Goal: Contribute content

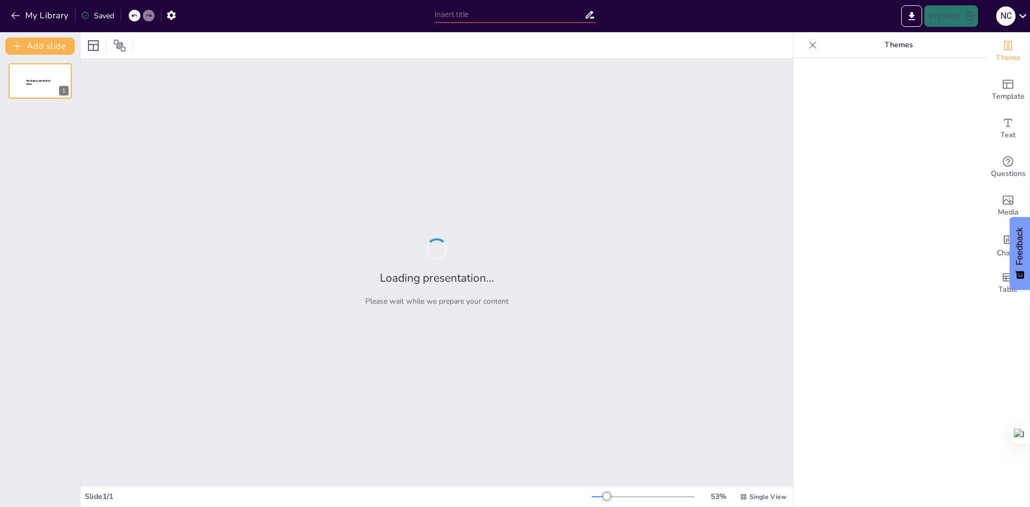
type input "Introducción a los [MEDICAL_DATA]: Mecanismos y Variables de Adquisición"
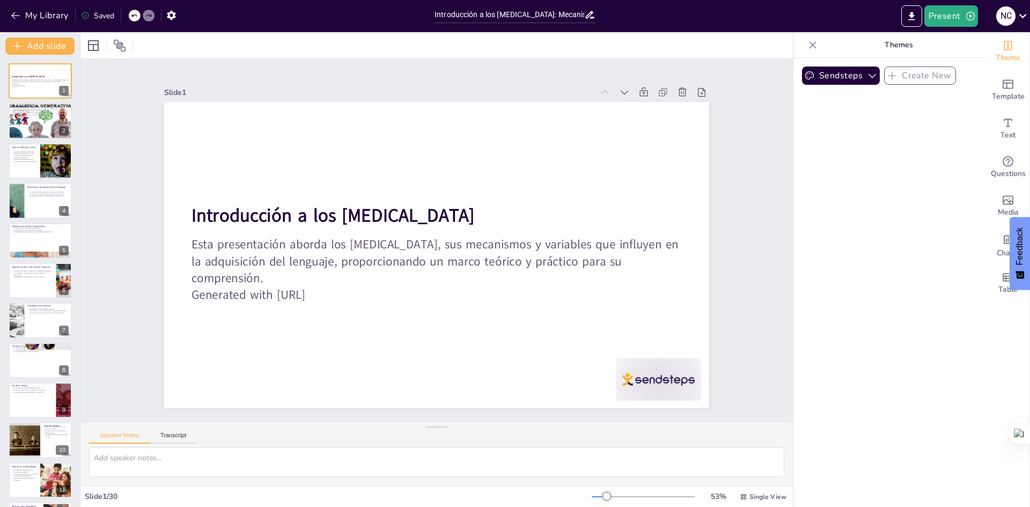
checkbox input "true"
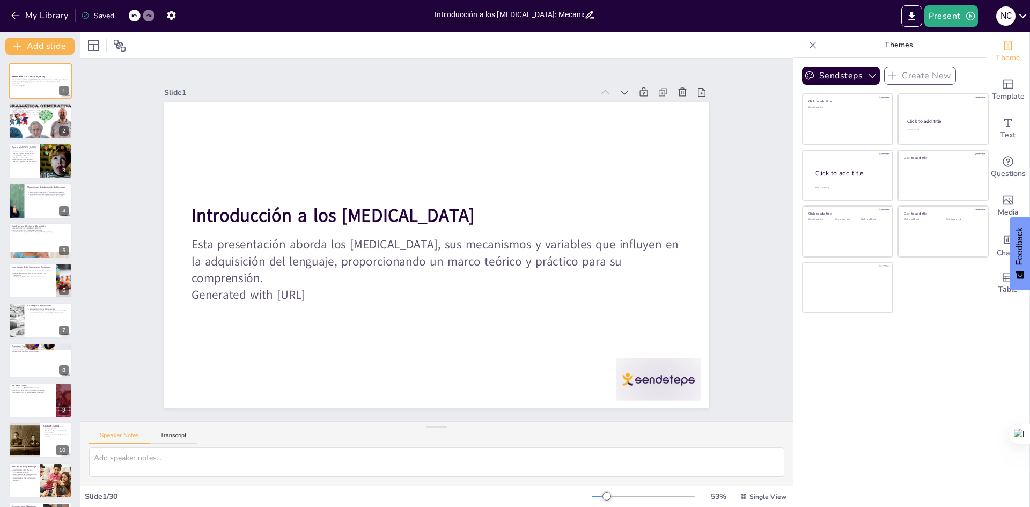
checkbox input "true"
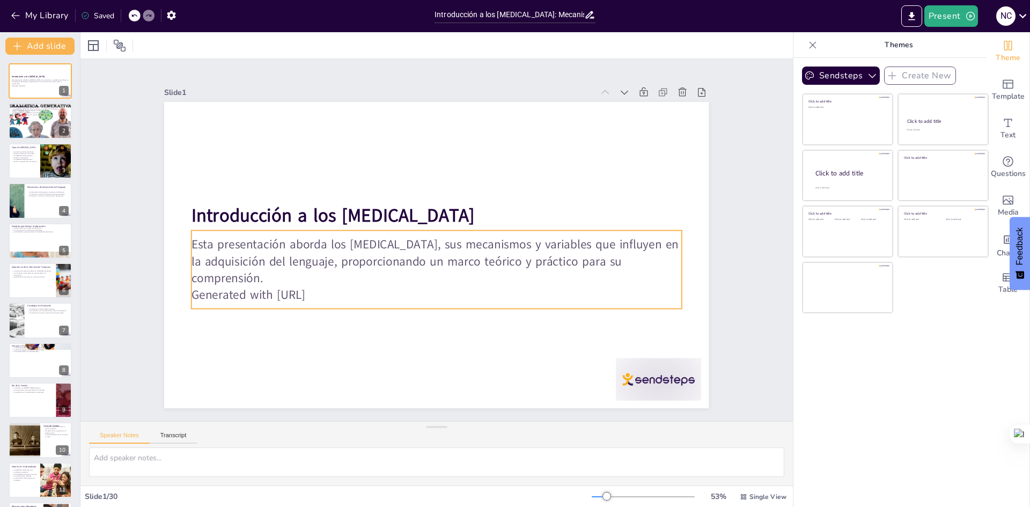
checkbox input "true"
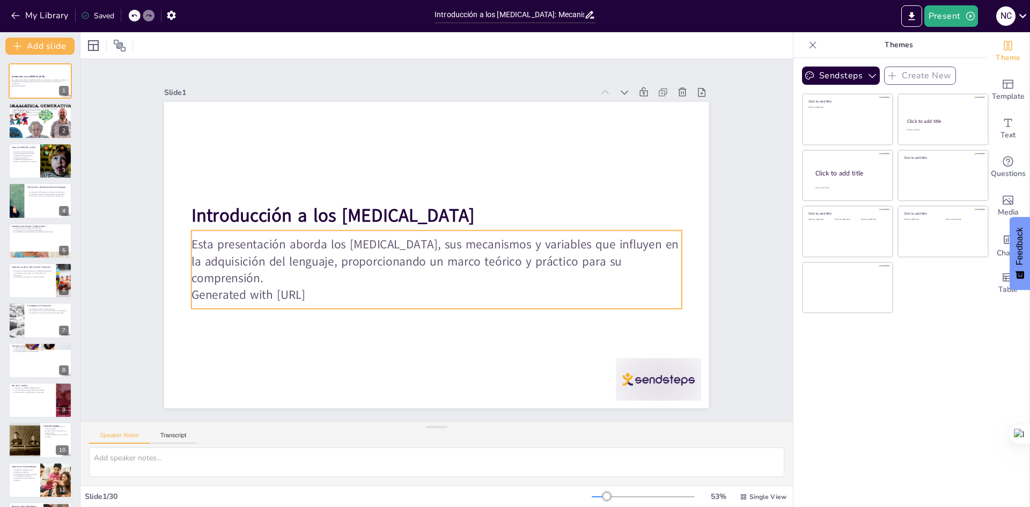
checkbox input "true"
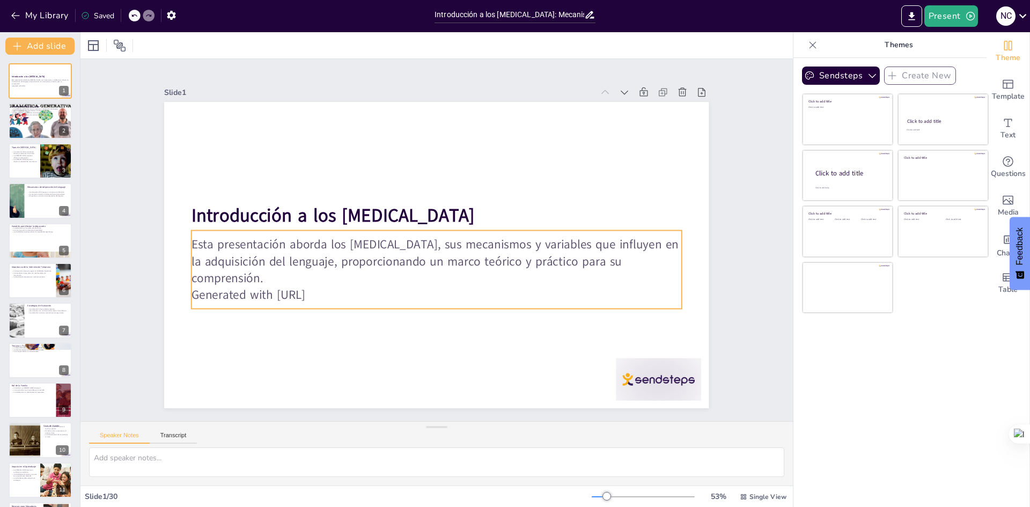
checkbox input "true"
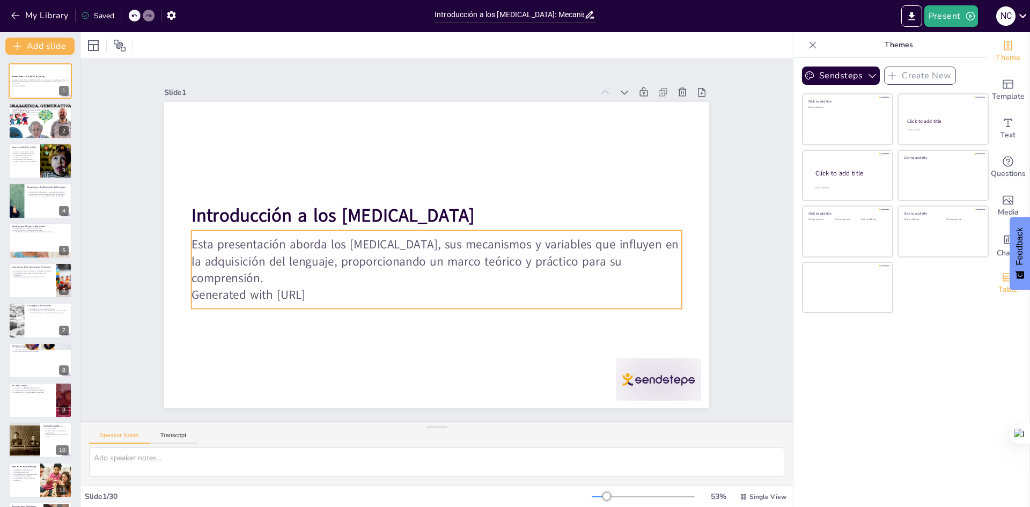
checkbox input "true"
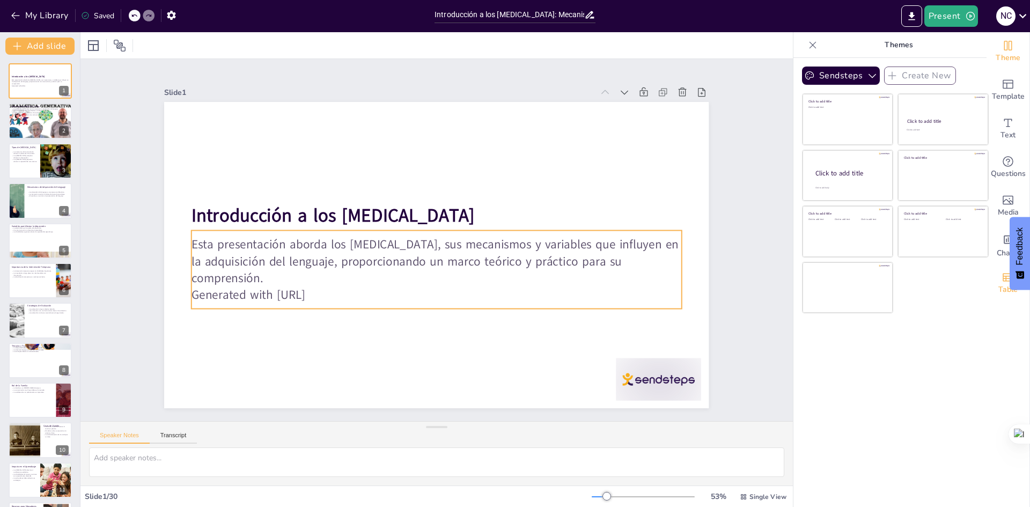
checkbox input "true"
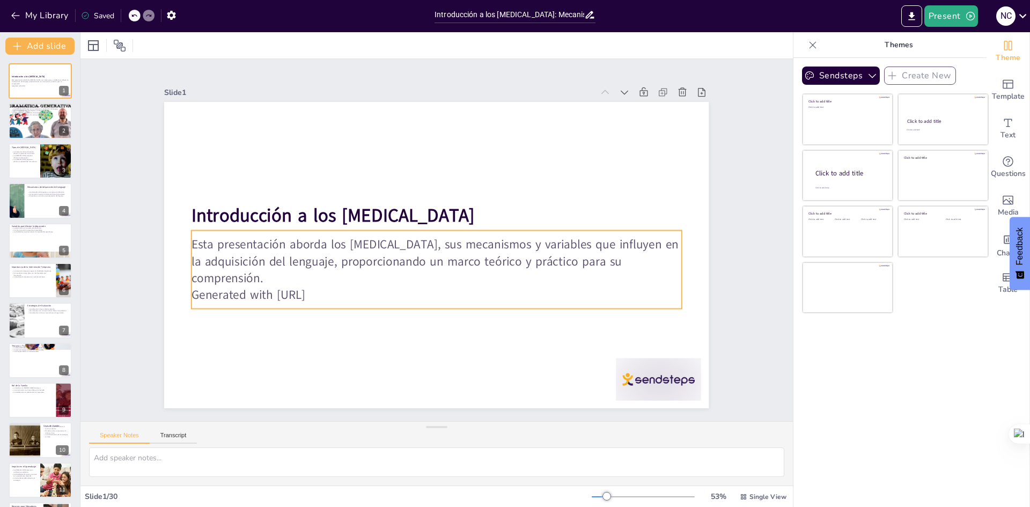
checkbox input "true"
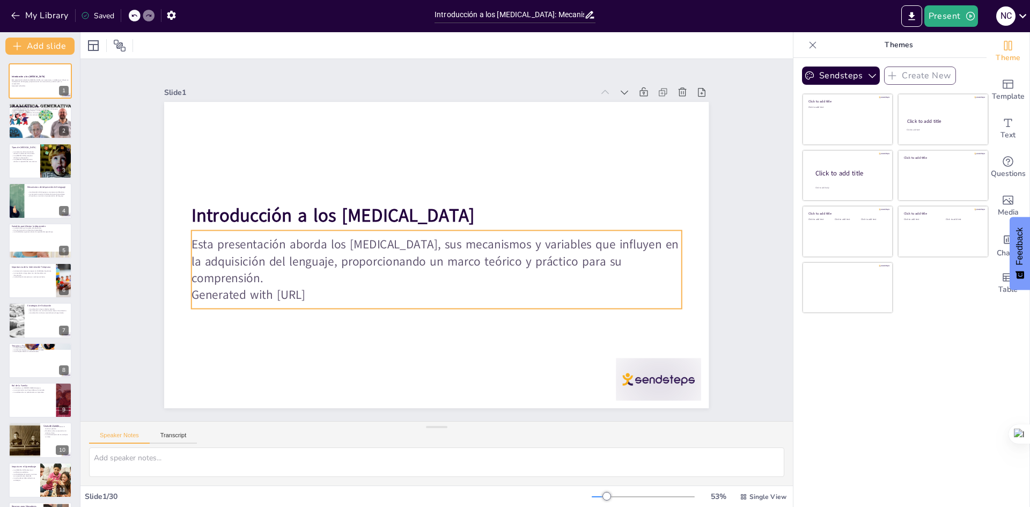
checkbox input "true"
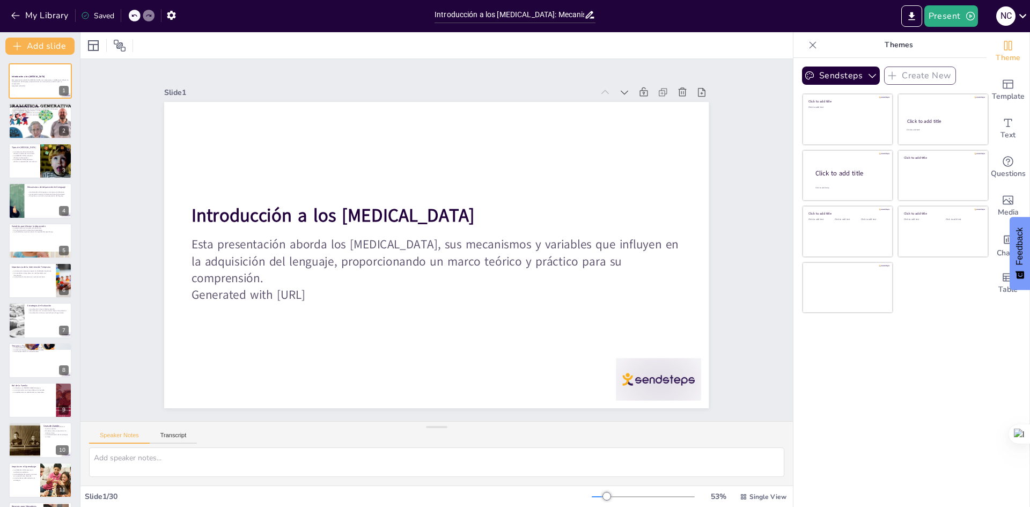
checkbox input "true"
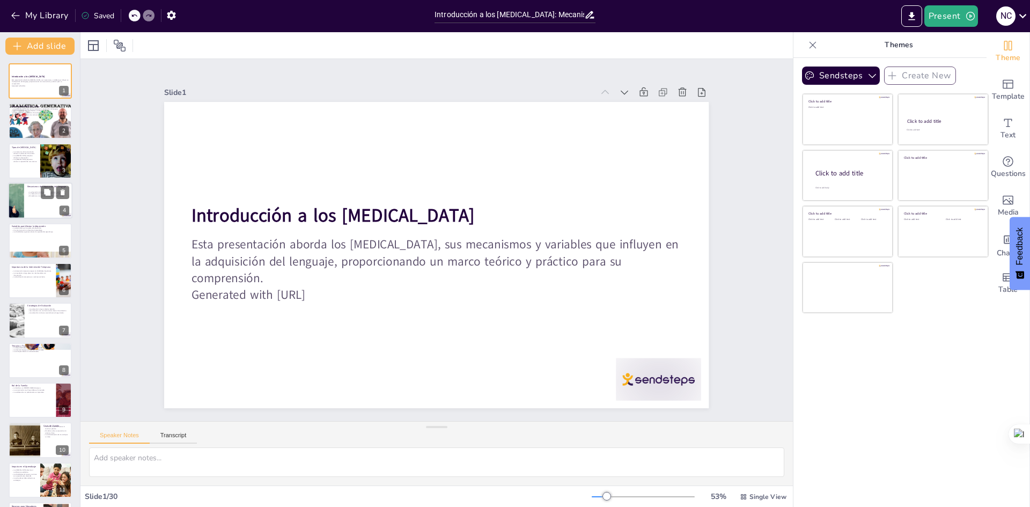
checkbox input "true"
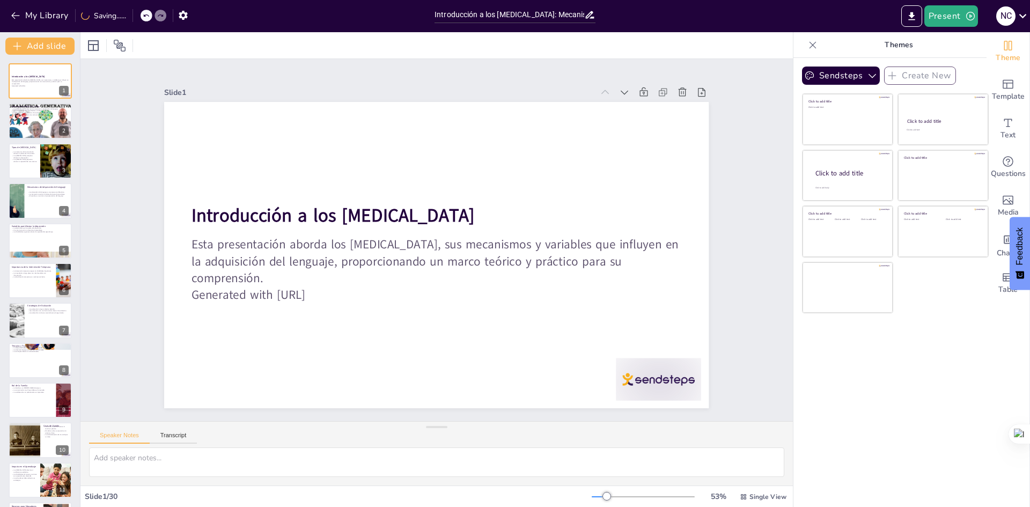
checkbox input "true"
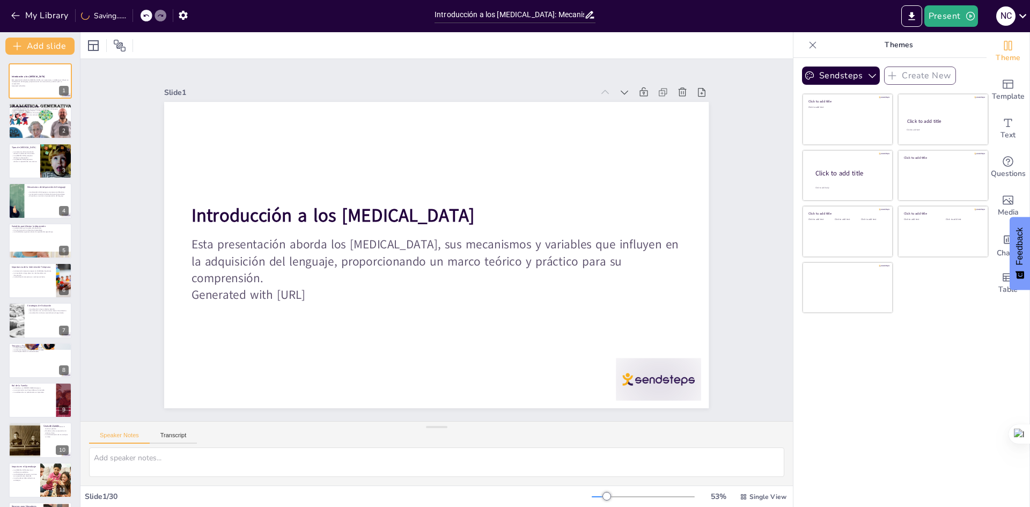
checkbox input "true"
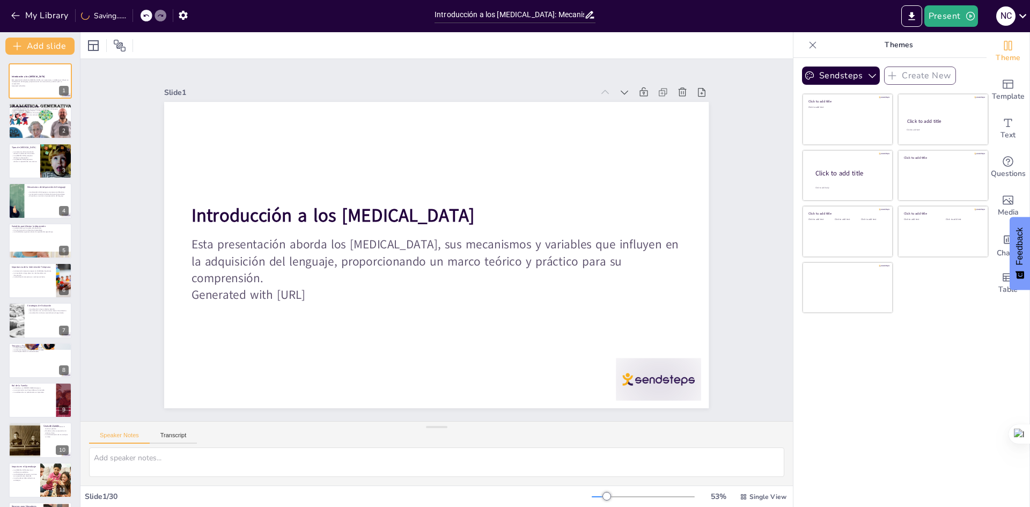
checkbox input "true"
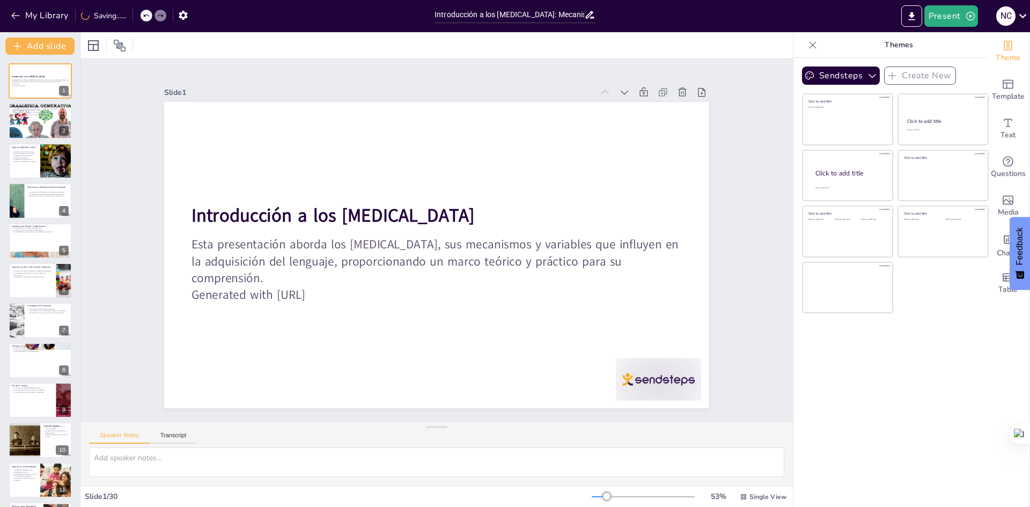
checkbox input "true"
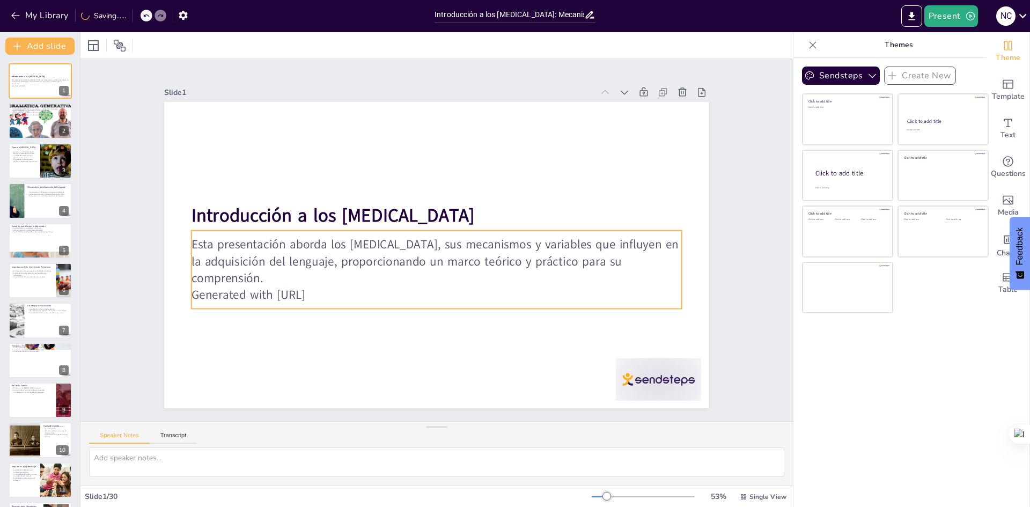
checkbox input "true"
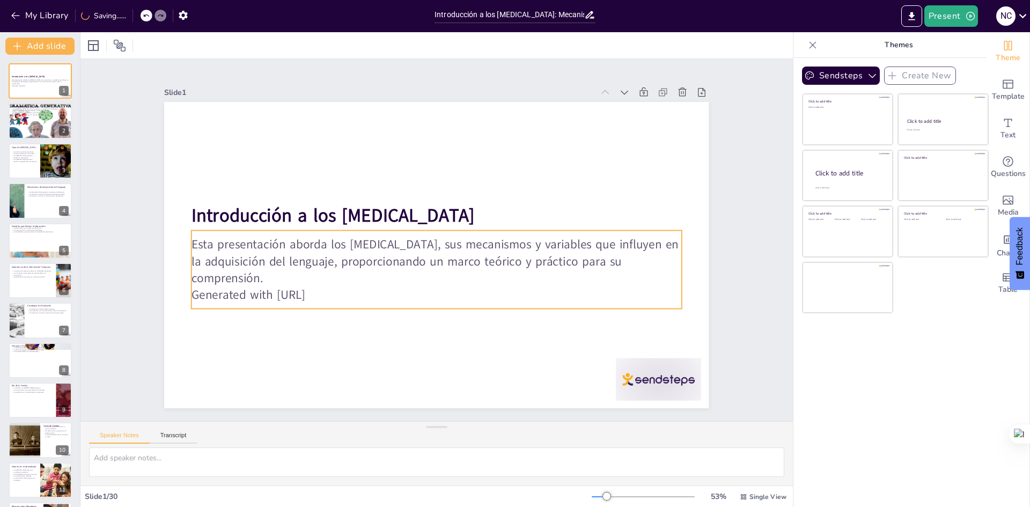
checkbox input "true"
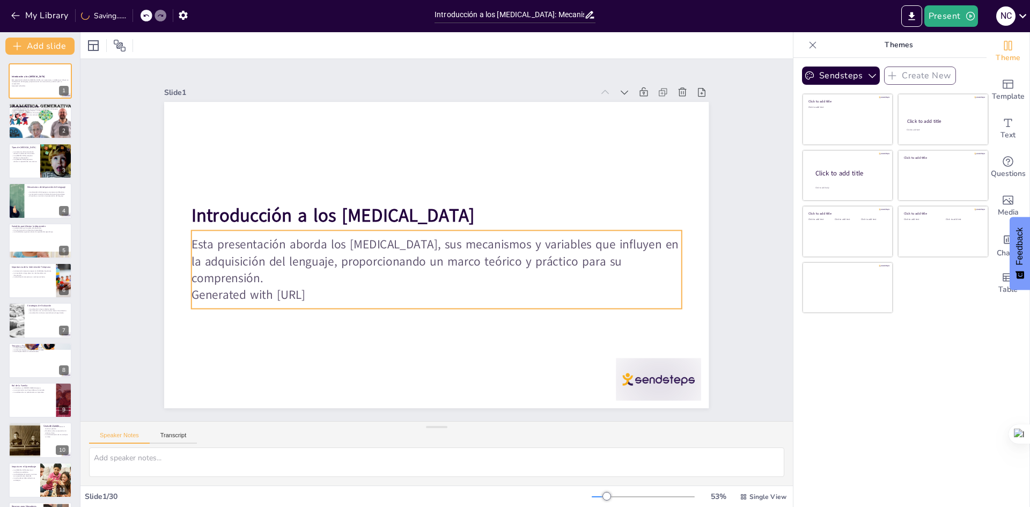
checkbox input "true"
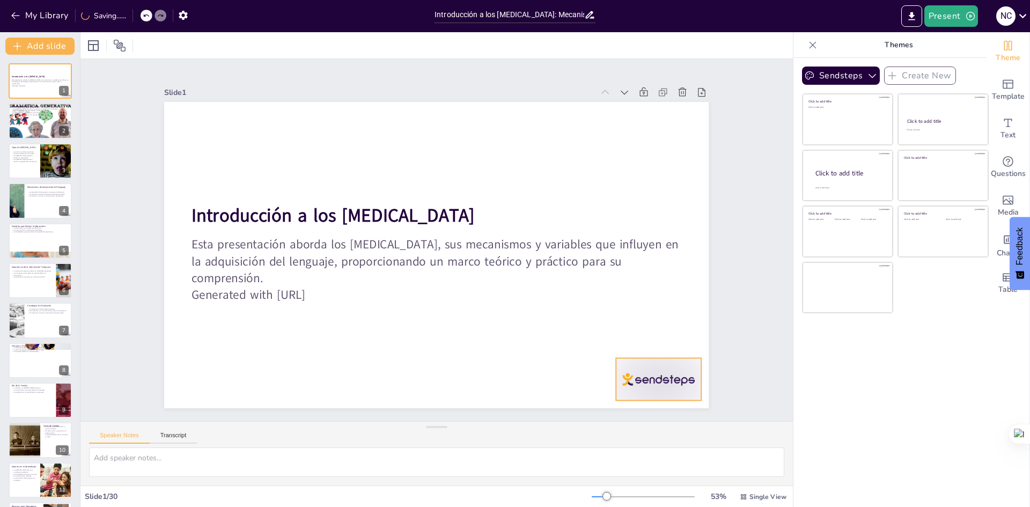
click at [650, 380] on div at bounding box center [659, 379] width 85 height 42
checkbox input "true"
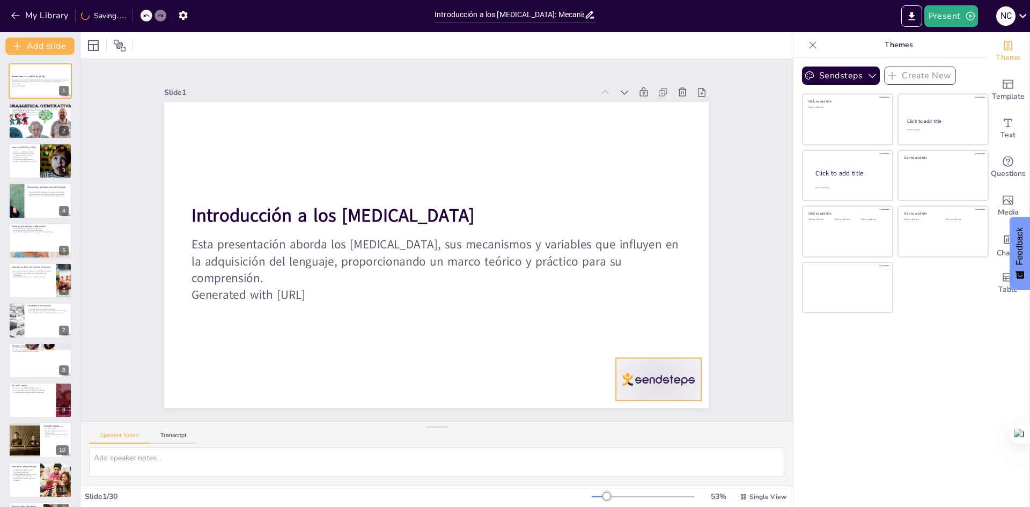
checkbox input "true"
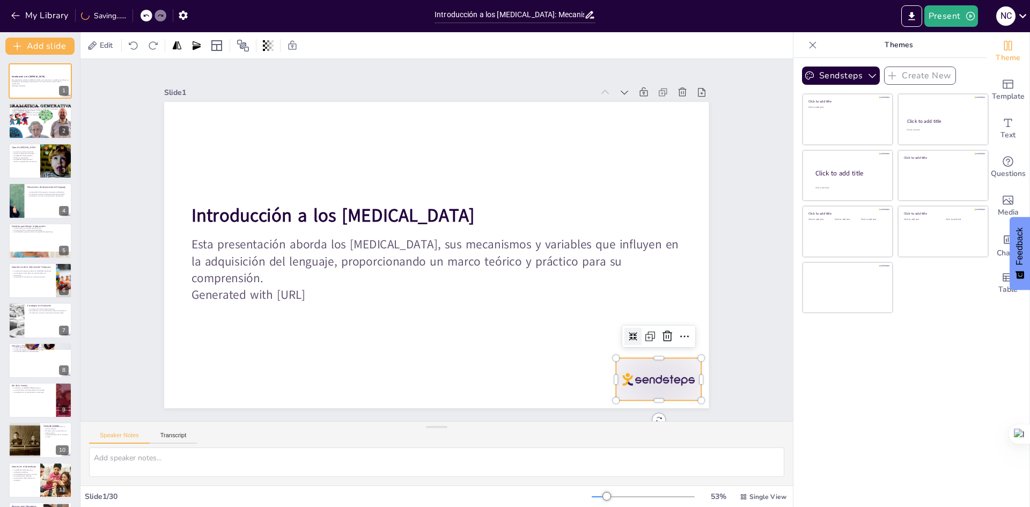
checkbox input "true"
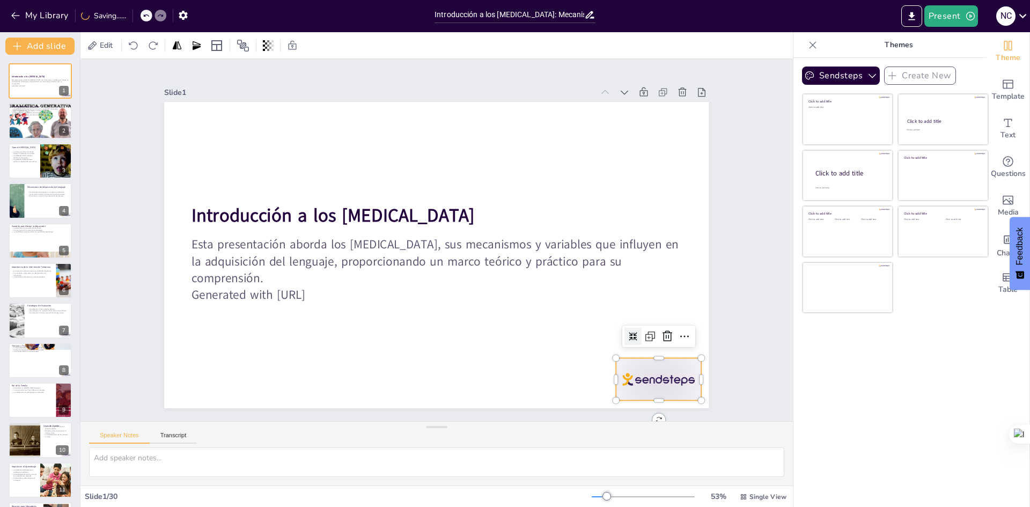
checkbox input "true"
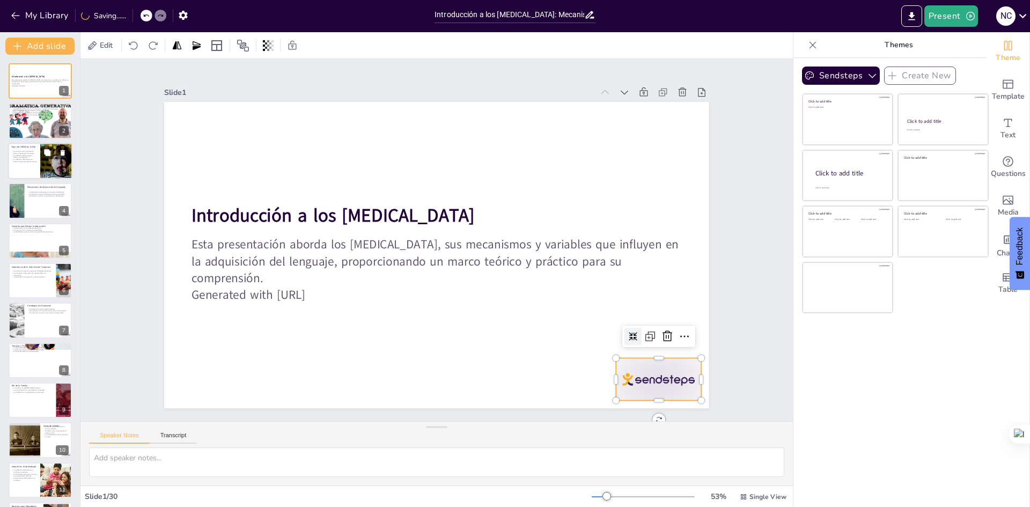
checkbox input "true"
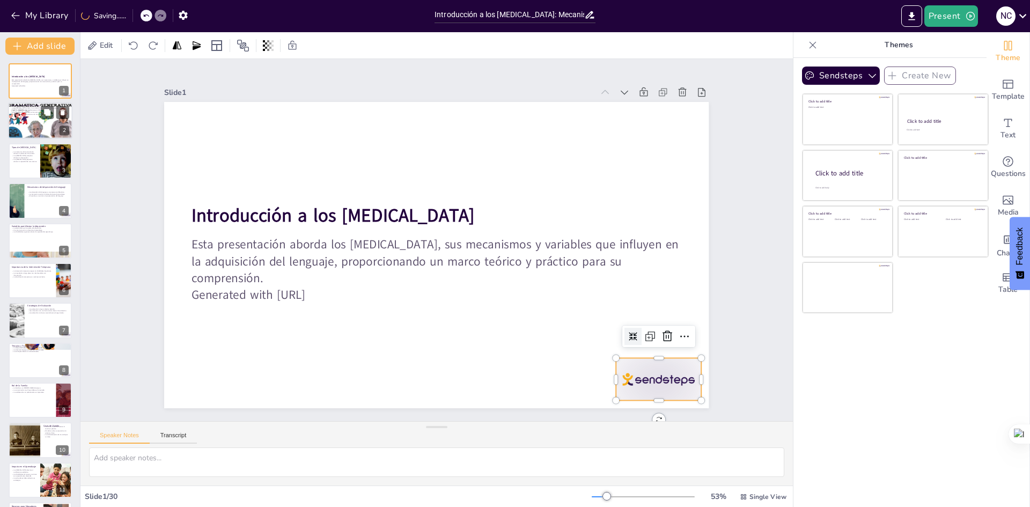
checkbox input "true"
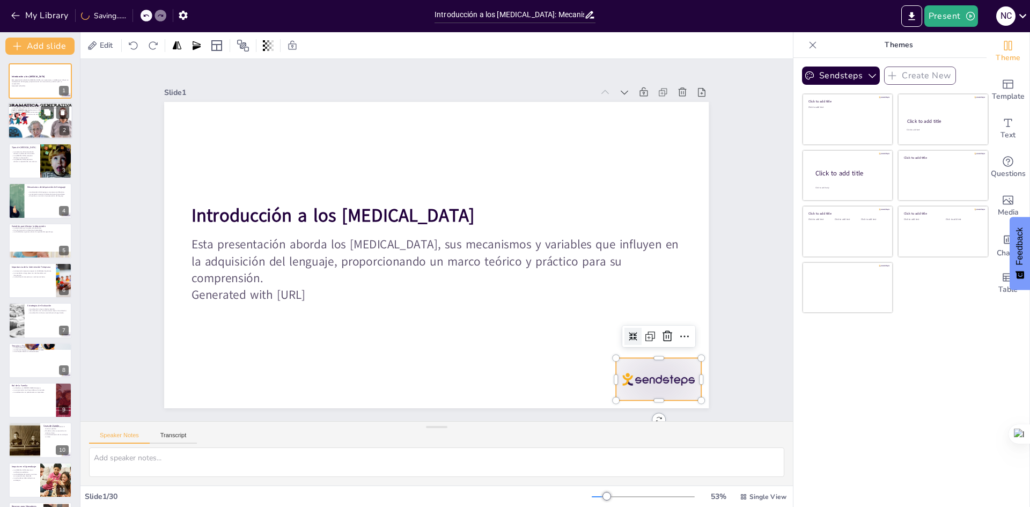
checkbox input "true"
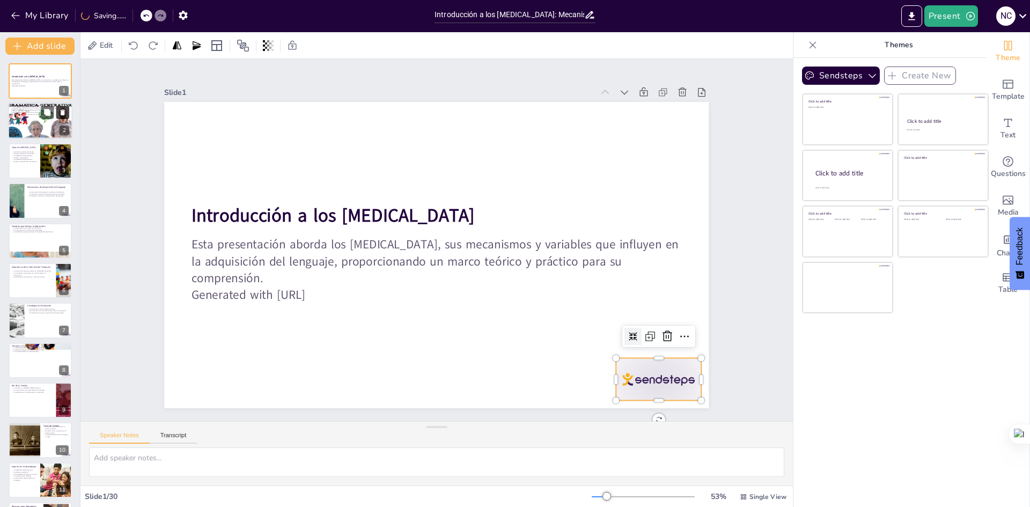
checkbox input "true"
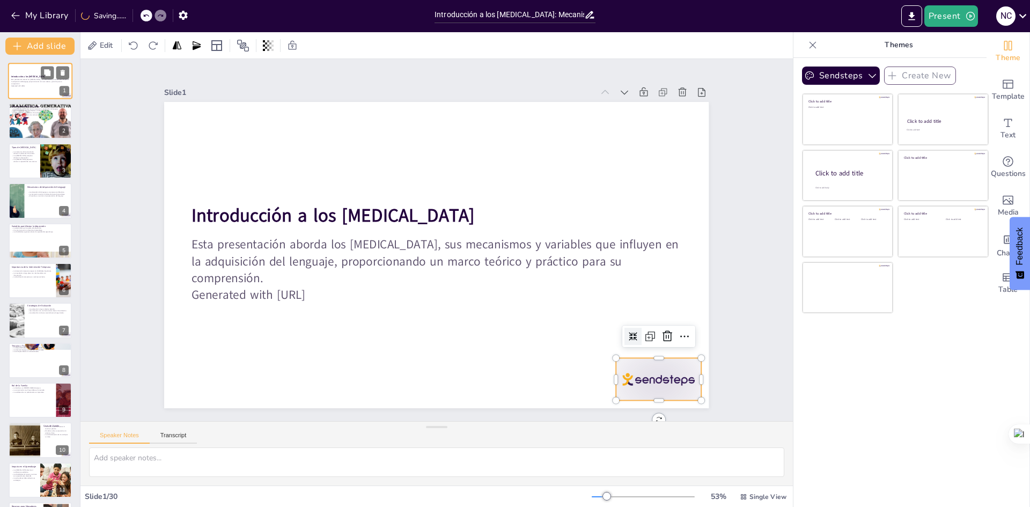
checkbox input "true"
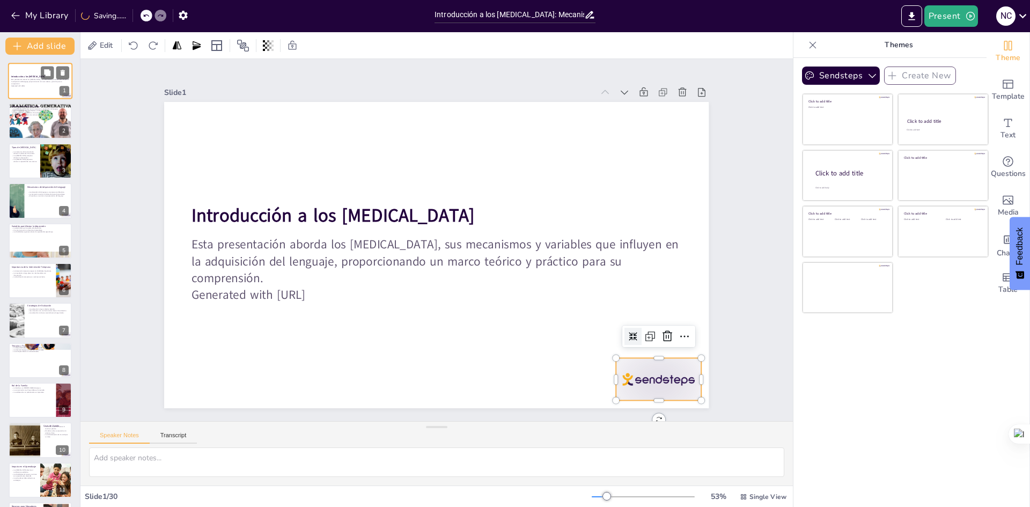
checkbox input "true"
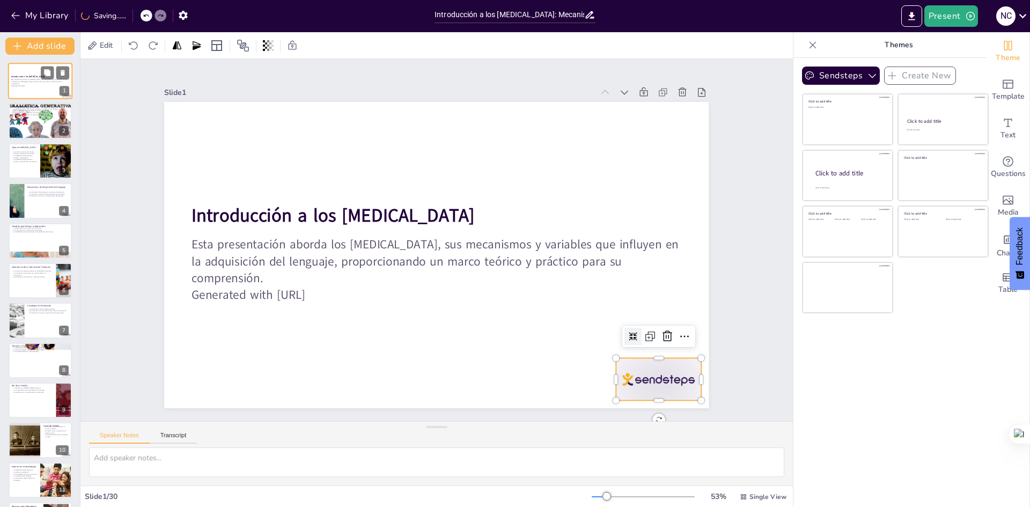
checkbox input "true"
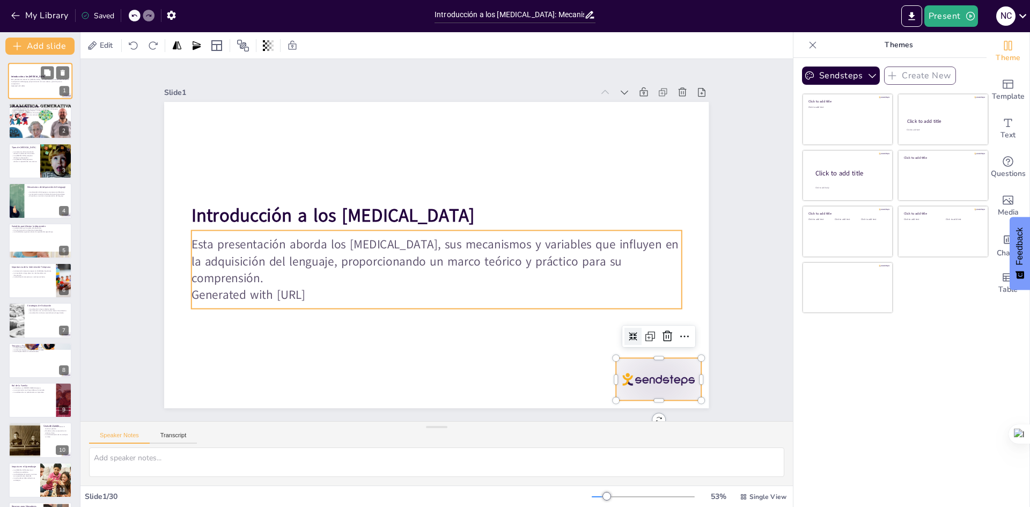
checkbox input "true"
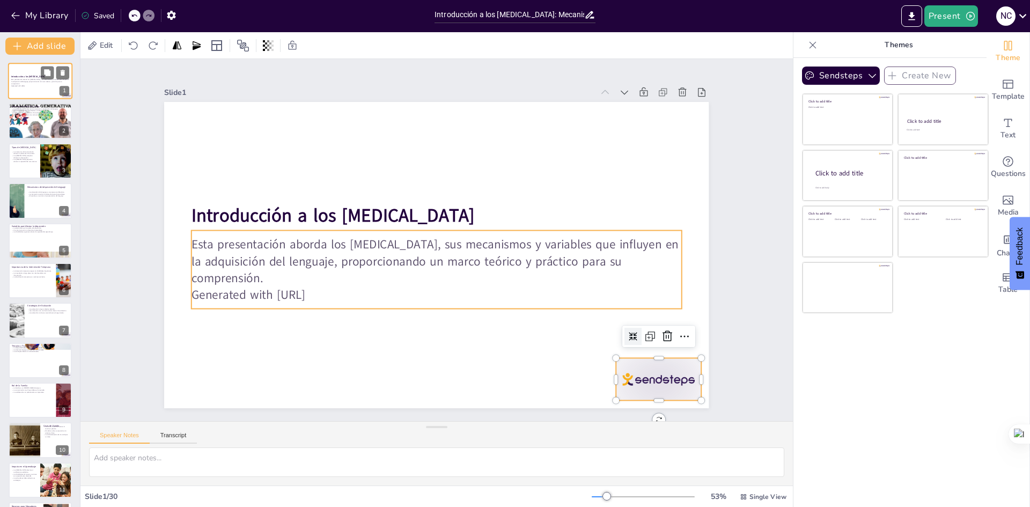
checkbox input "true"
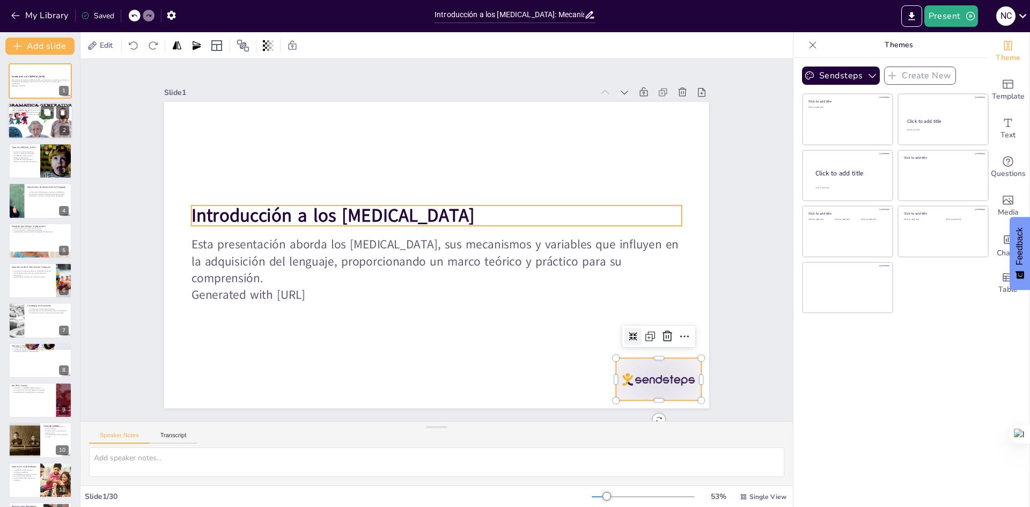
checkbox input "true"
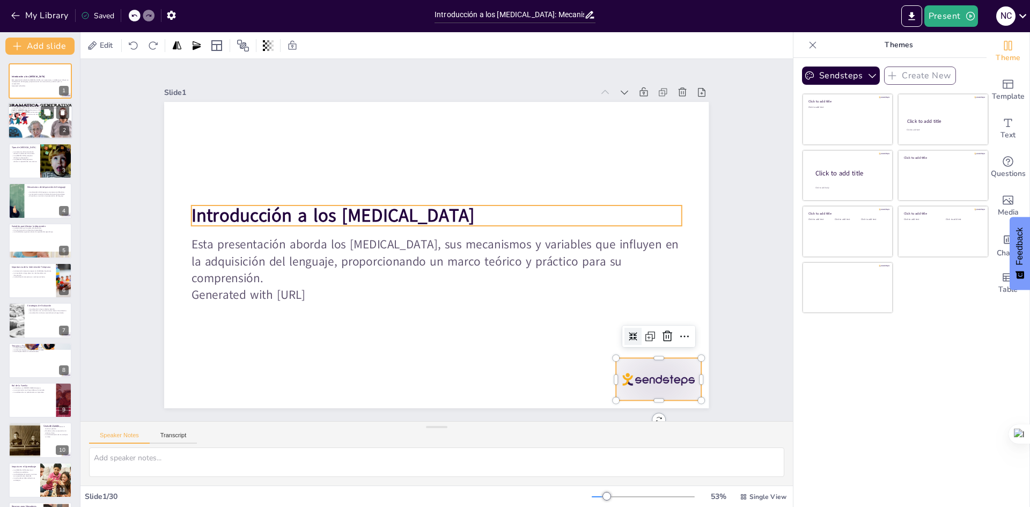
checkbox input "true"
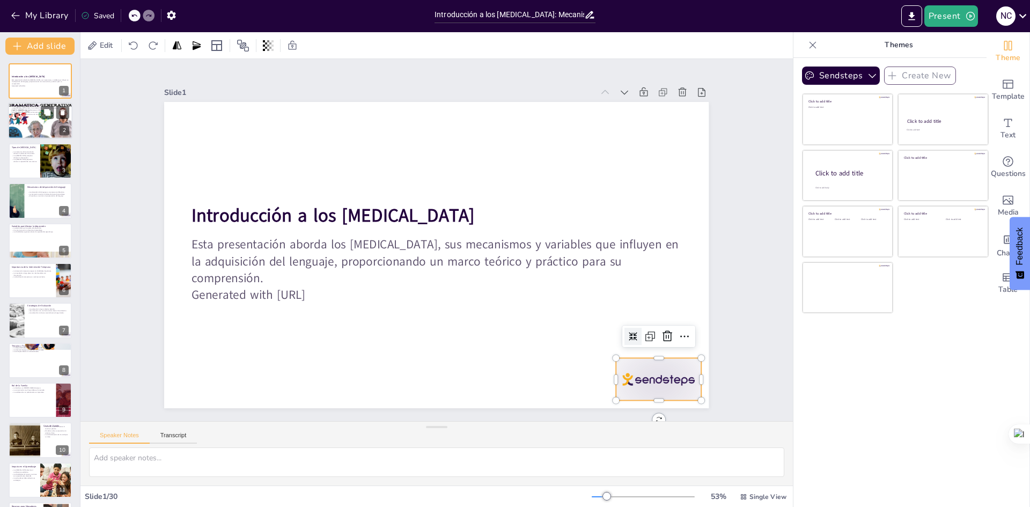
checkbox input "true"
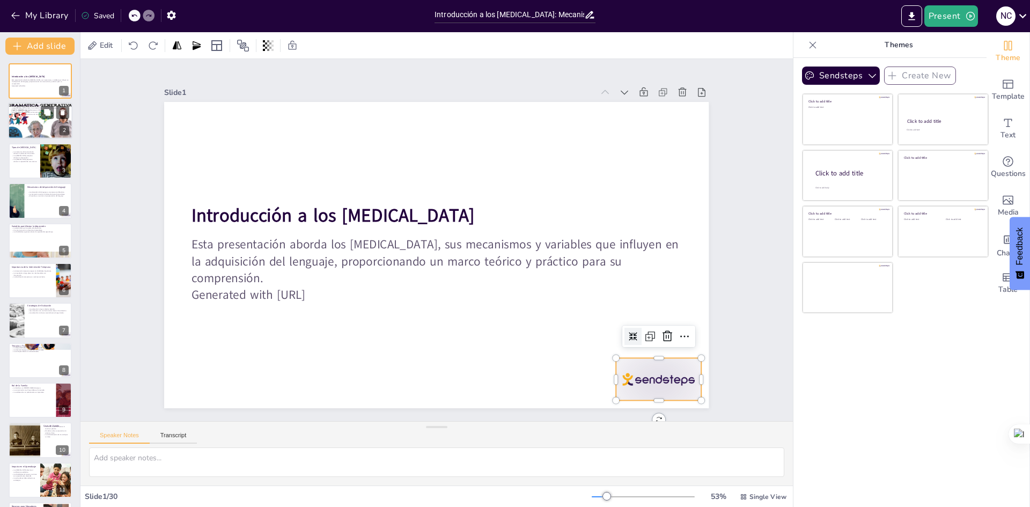
checkbox input "true"
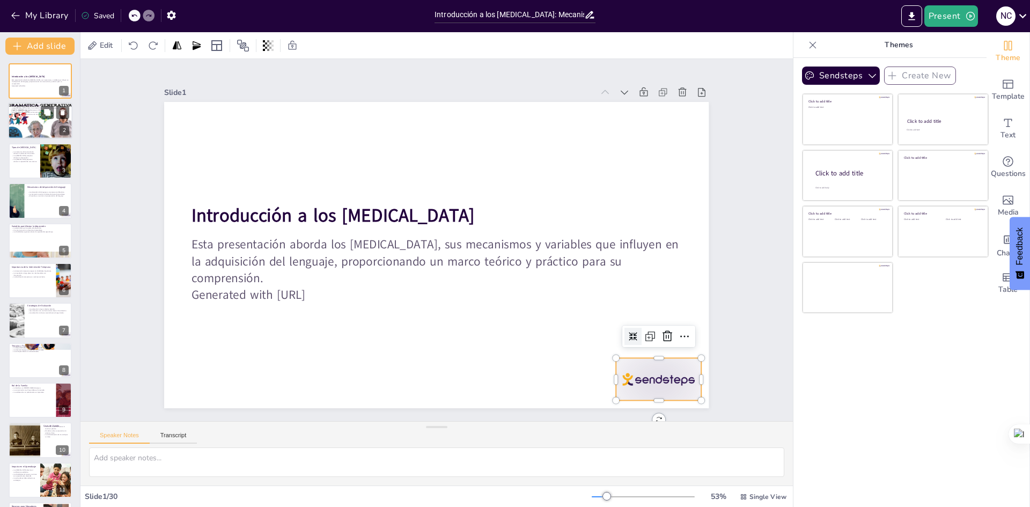
checkbox input "true"
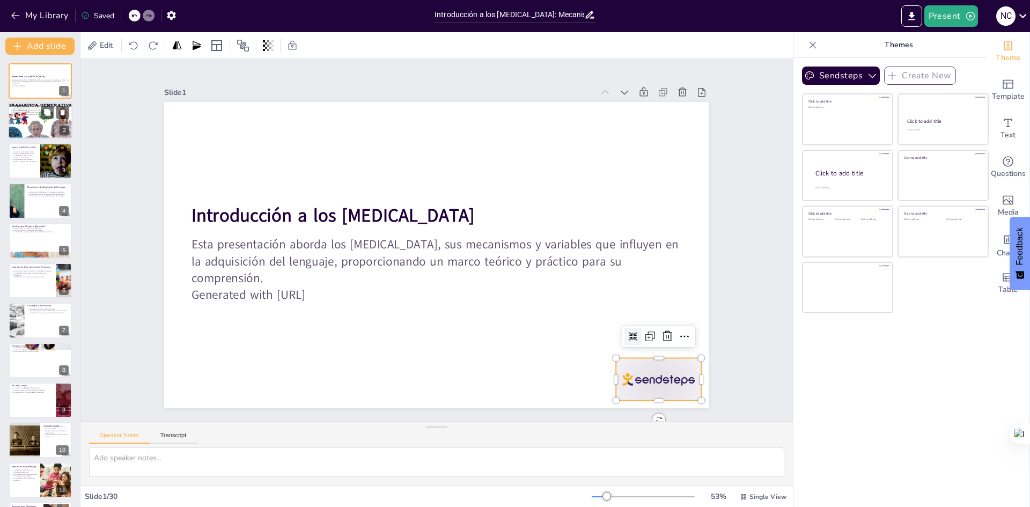
click at [34, 109] on p "Los trastornos pueden manifestarse en diferentes formas." at bounding box center [40, 110] width 58 height 2
checkbox input "true"
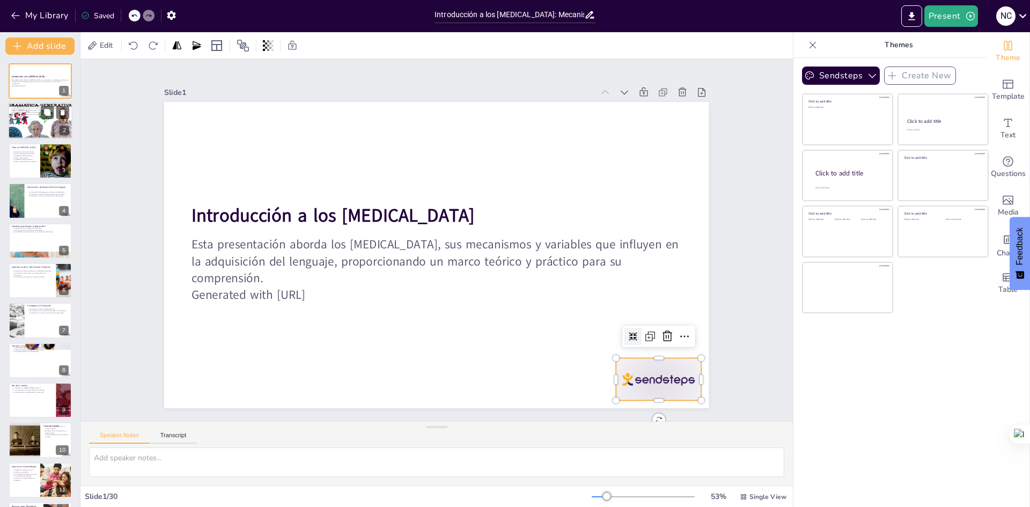
checkbox input "true"
type textarea "La comprensión es un aspecto esencial de los [MEDICAL_DATA], ya que aquellos qu…"
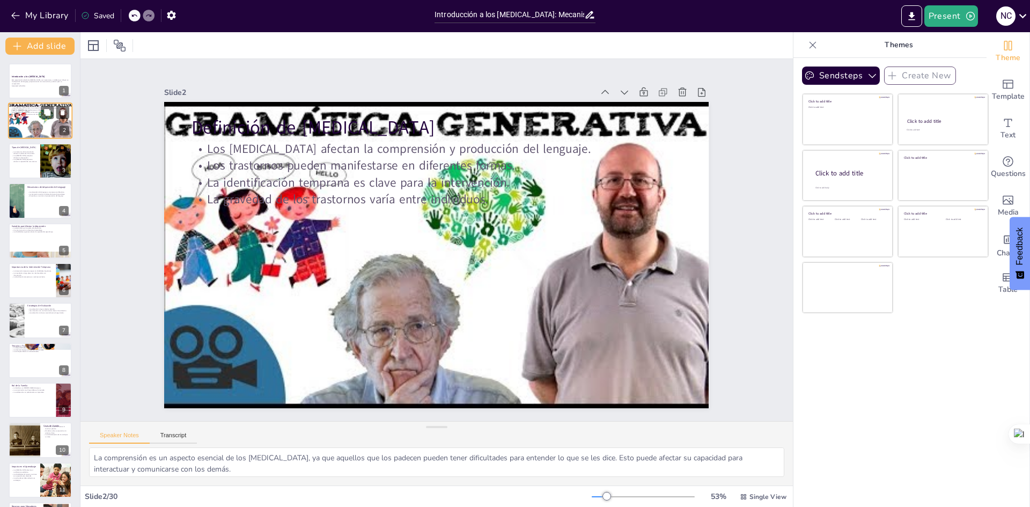
checkbox input "true"
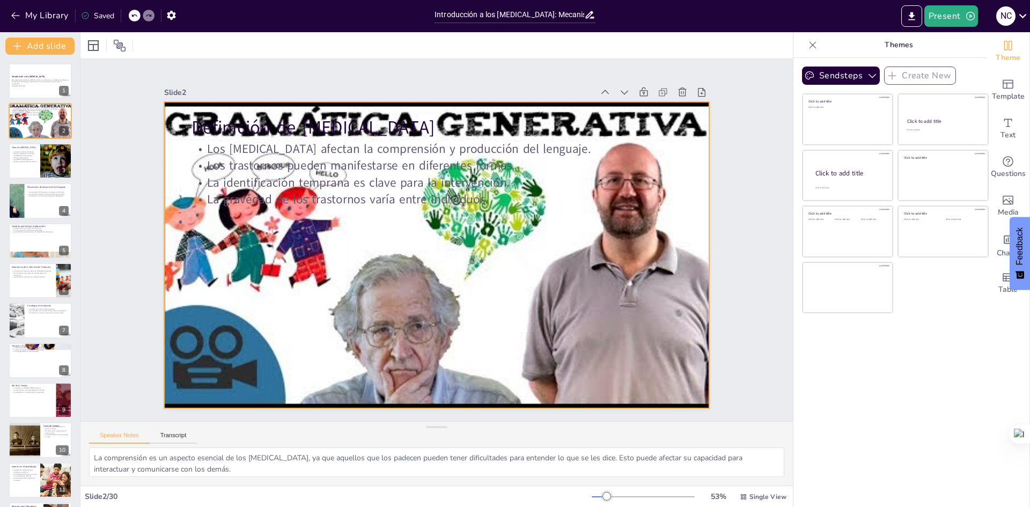
checkbox input "true"
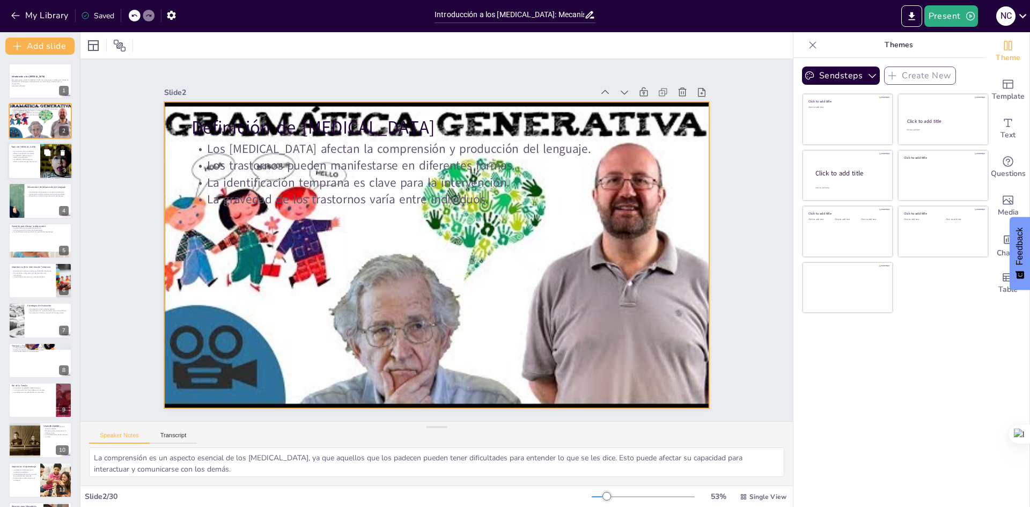
checkbox input "true"
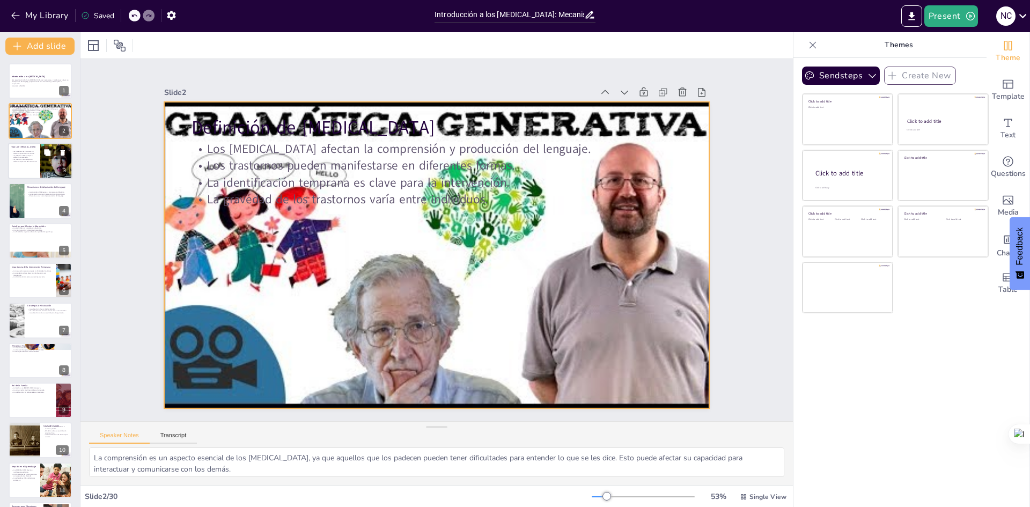
checkbox input "true"
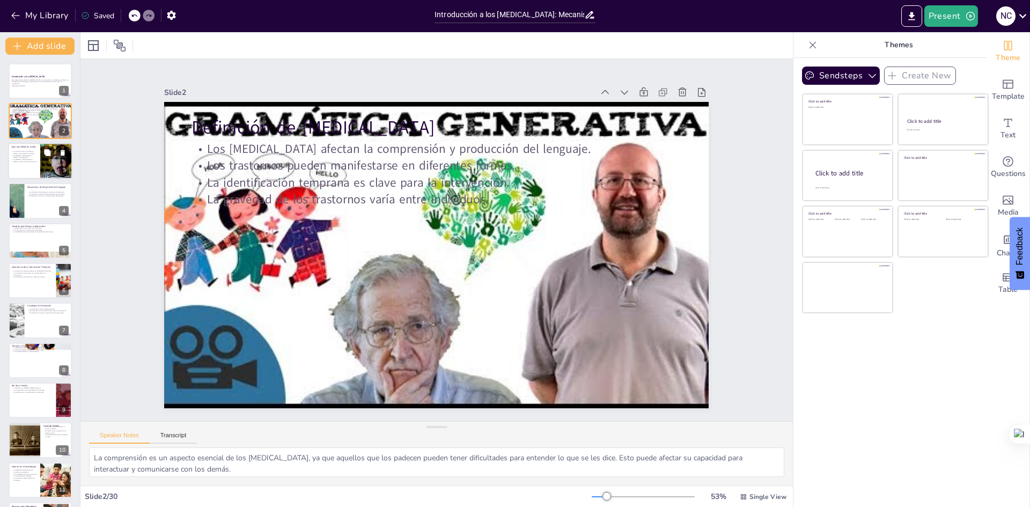
click at [36, 149] on p "Tipos de [MEDICAL_DATA]" at bounding box center [24, 146] width 26 height 3
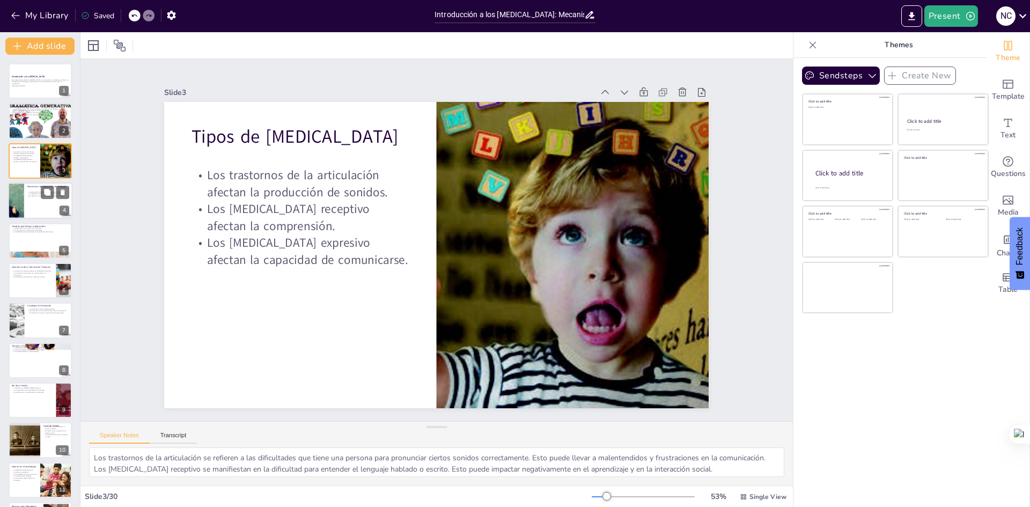
click at [34, 200] on div at bounding box center [40, 200] width 64 height 36
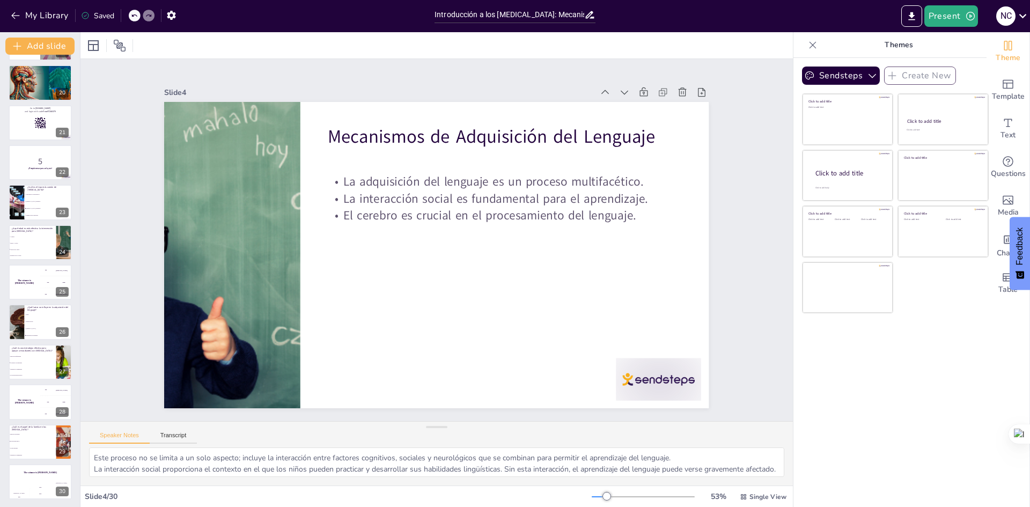
scroll to position [758, 0]
click at [39, 477] on div "The winner is [PERSON_NAME]" at bounding box center [40, 472] width 64 height 18
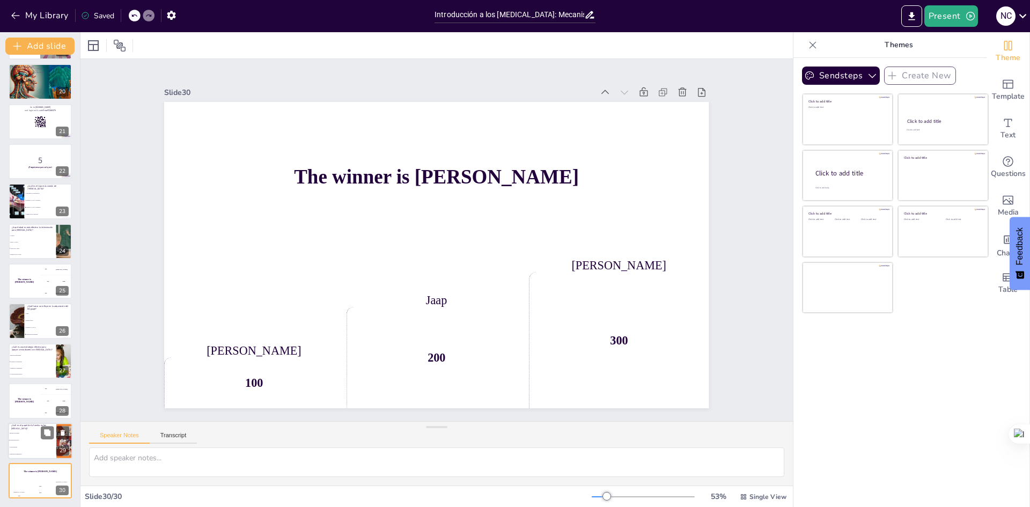
click at [17, 441] on span "Proporcionar apoyo" at bounding box center [33, 441] width 46 height 2
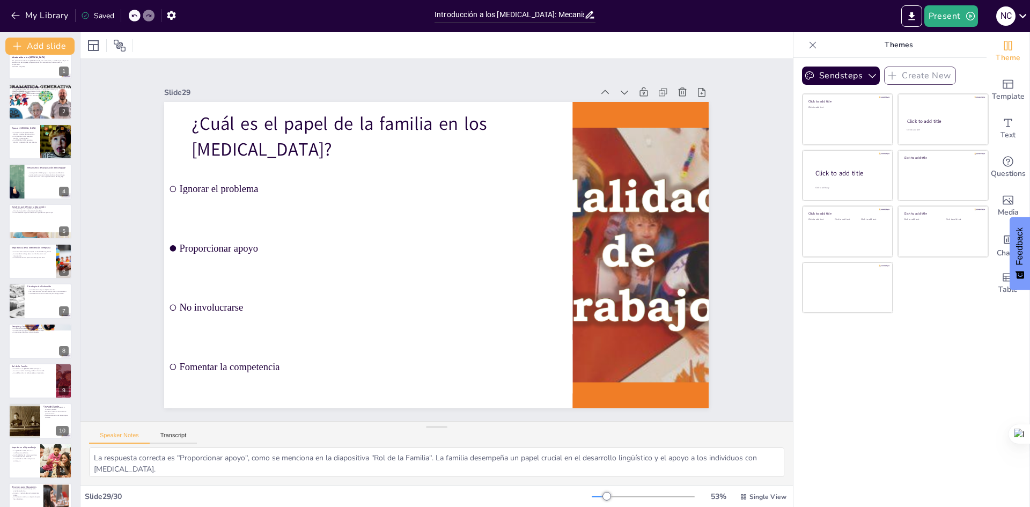
scroll to position [0, 0]
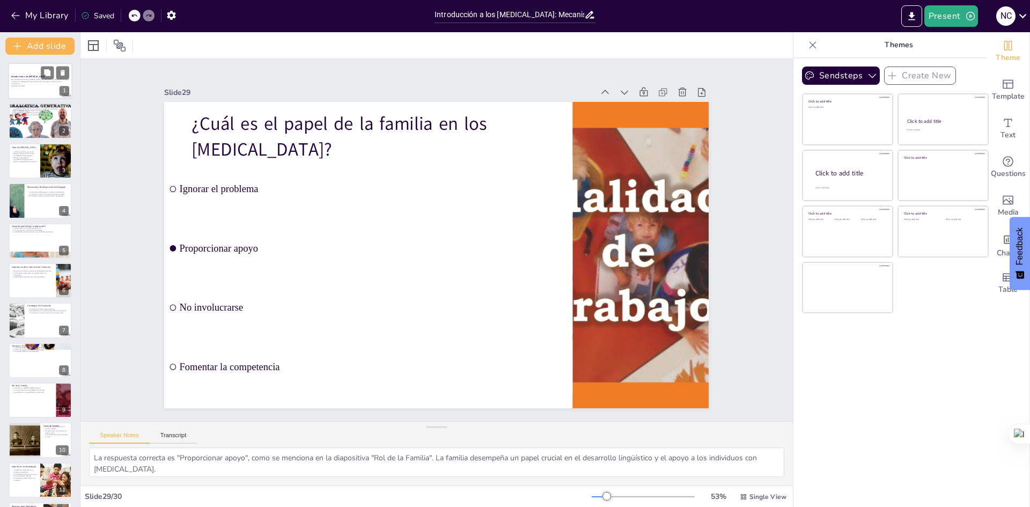
click at [21, 85] on p "Generated with [URL]" at bounding box center [40, 86] width 58 height 2
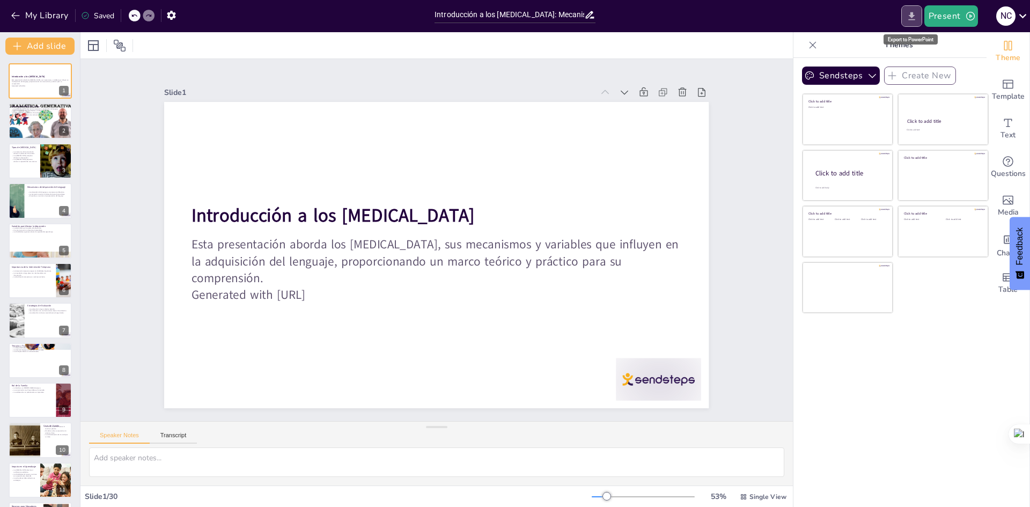
click at [915, 16] on icon "Export to PowerPoint" at bounding box center [911, 16] width 11 height 11
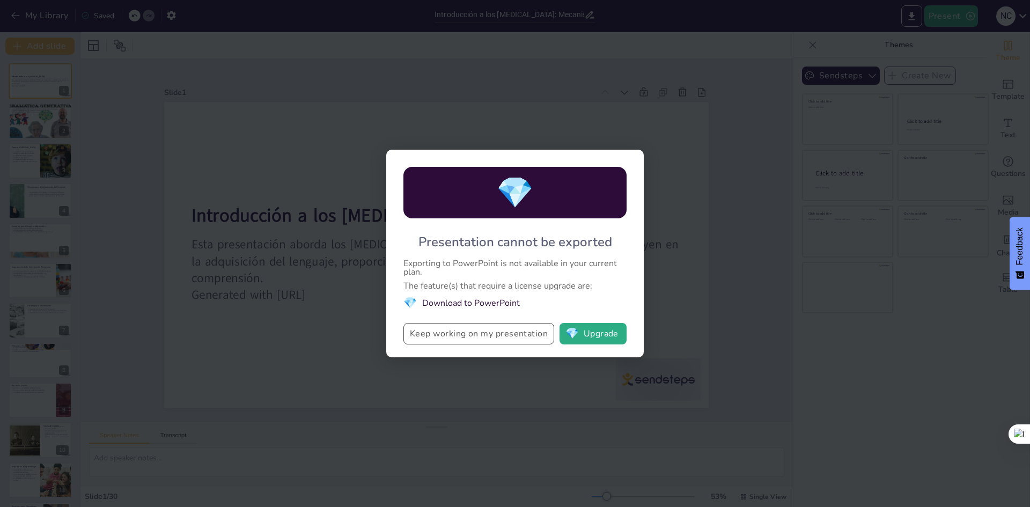
click at [523, 334] on button "Keep working on my presentation" at bounding box center [479, 333] width 151 height 21
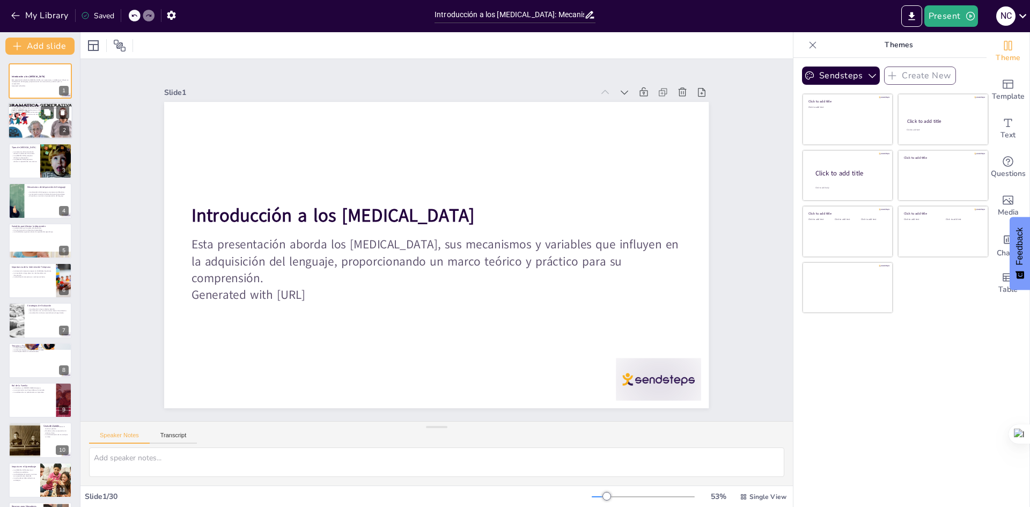
click at [37, 117] on div at bounding box center [40, 121] width 64 height 48
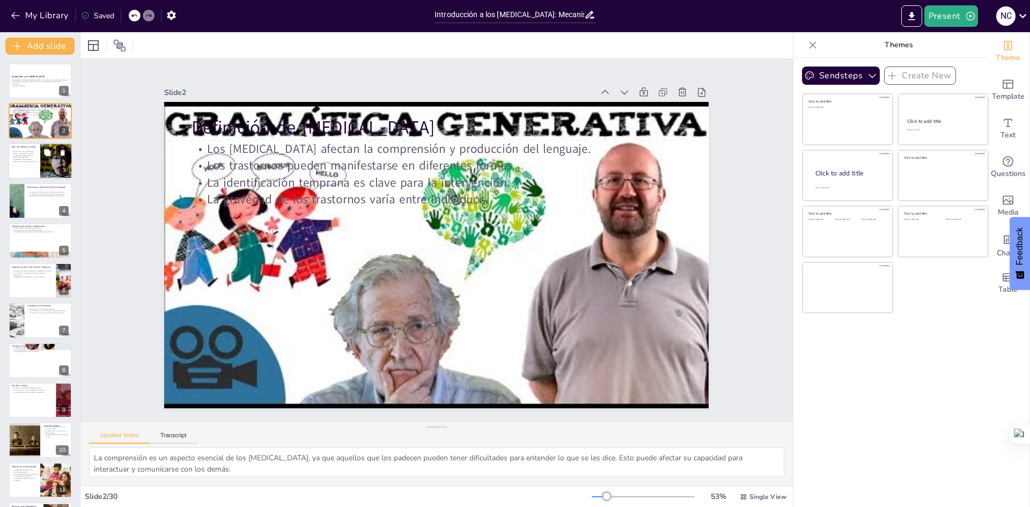
click at [44, 160] on div at bounding box center [56, 161] width 69 height 36
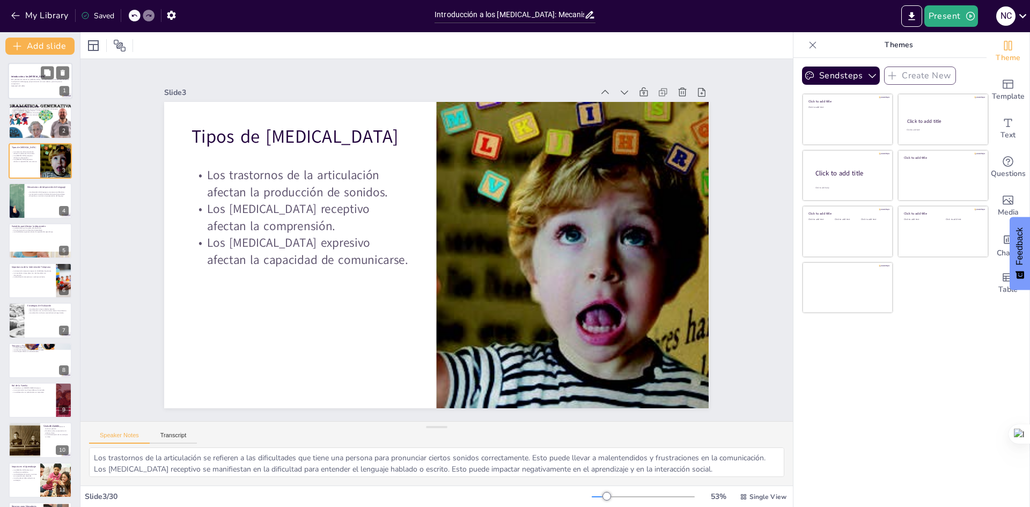
click at [42, 85] on p "Generated with [URL]" at bounding box center [40, 86] width 58 height 2
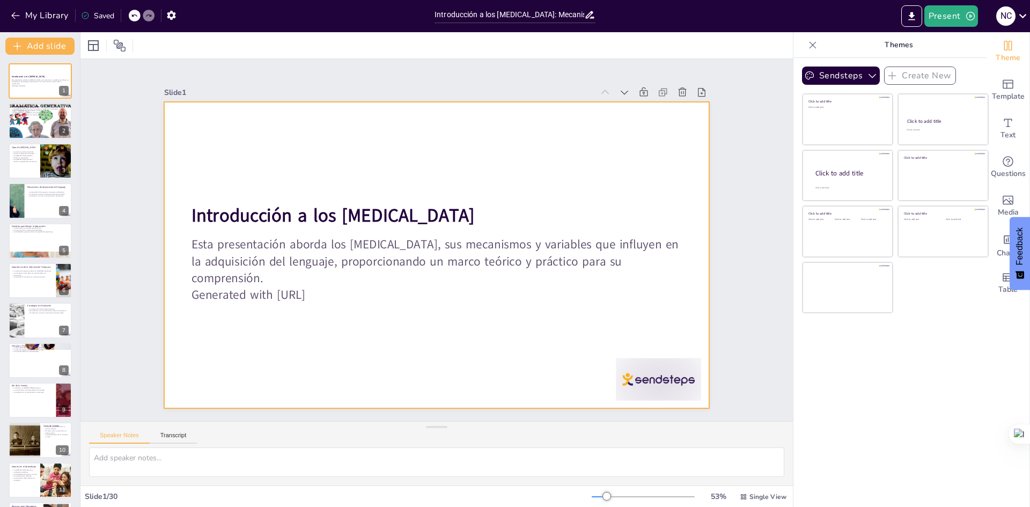
click at [641, 370] on div at bounding box center [659, 379] width 85 height 42
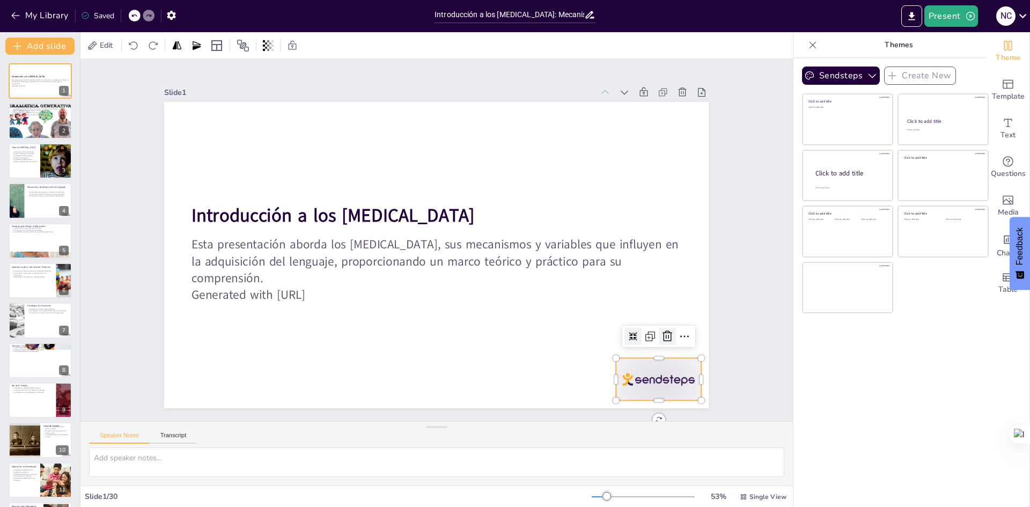
click at [663, 353] on icon at bounding box center [656, 360] width 14 height 14
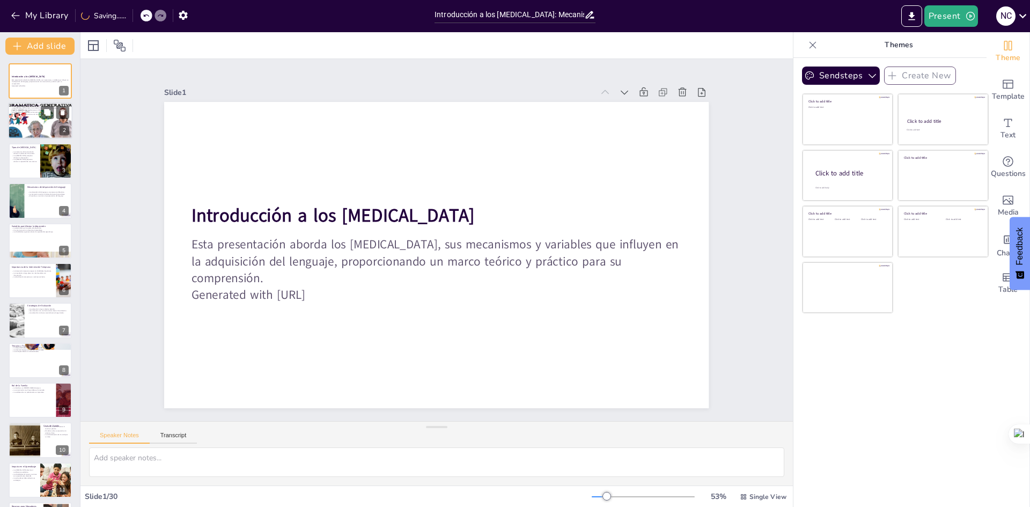
click at [26, 122] on div at bounding box center [40, 121] width 64 height 48
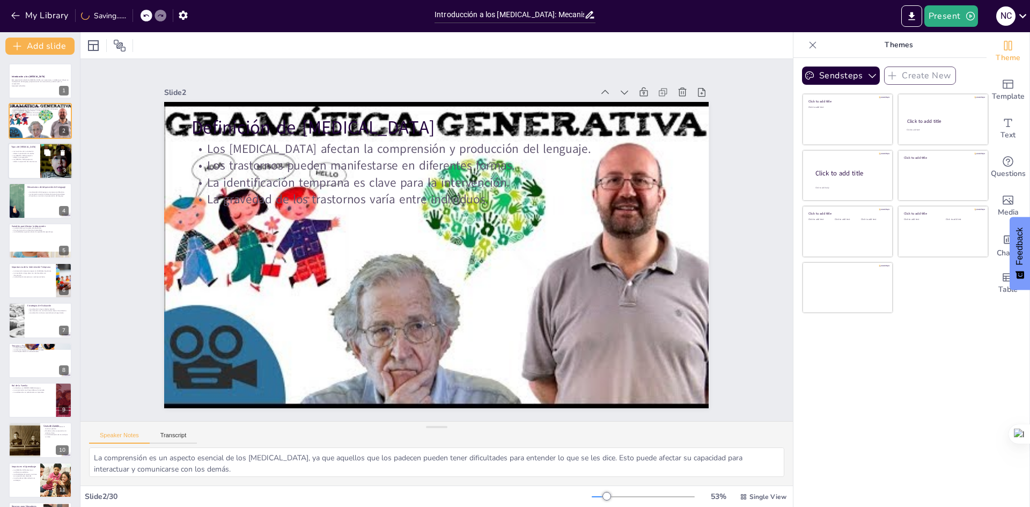
click at [31, 151] on p "Los trastornos de la articulación afectan la producción de sonidos." at bounding box center [24, 152] width 26 height 4
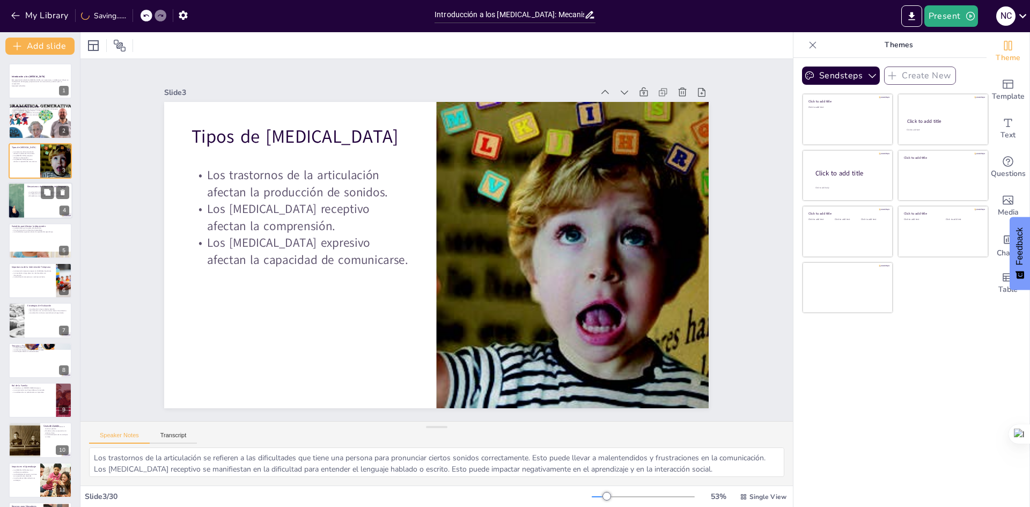
click at [31, 200] on div at bounding box center [40, 200] width 64 height 36
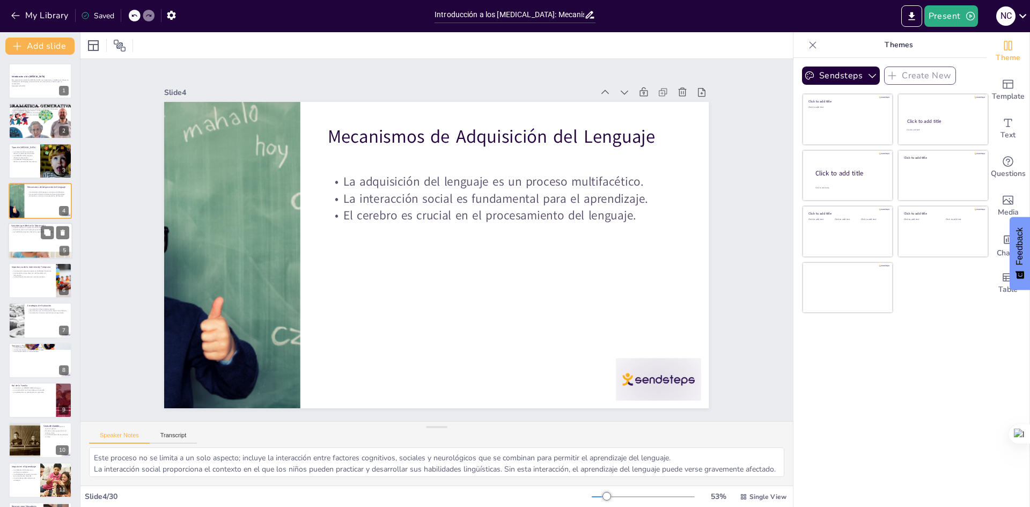
click at [33, 244] on div at bounding box center [40, 241] width 64 height 36
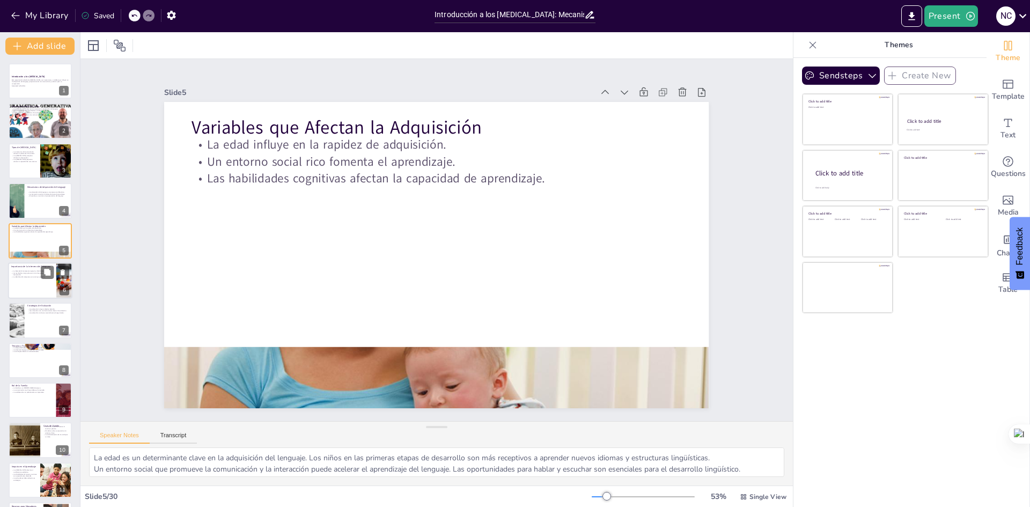
click at [33, 297] on div at bounding box center [40, 280] width 64 height 36
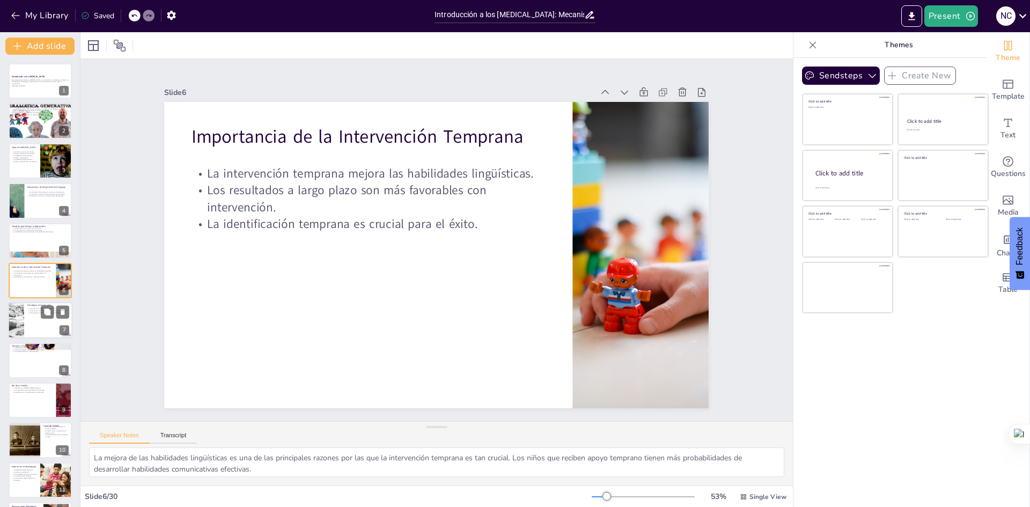
click at [26, 332] on div at bounding box center [40, 321] width 64 height 36
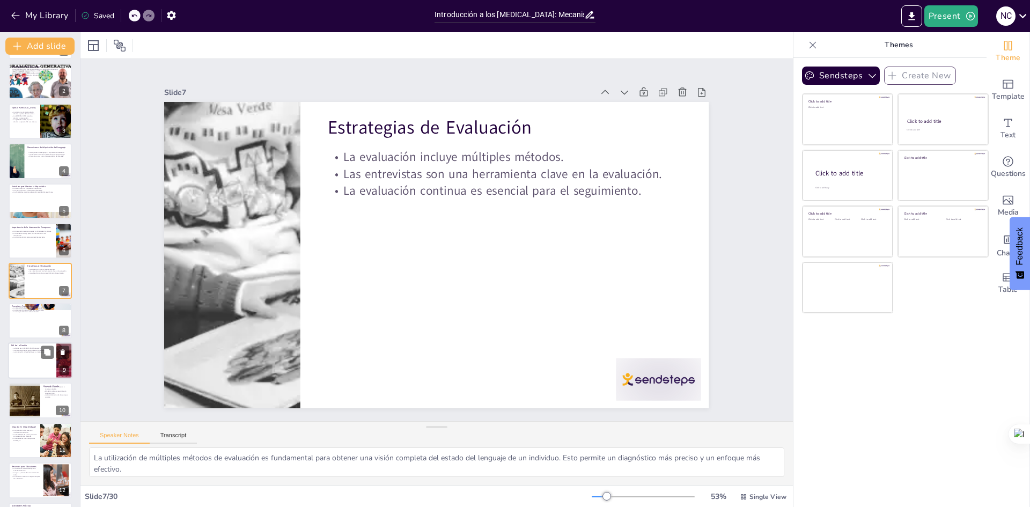
click at [25, 354] on div at bounding box center [40, 360] width 64 height 36
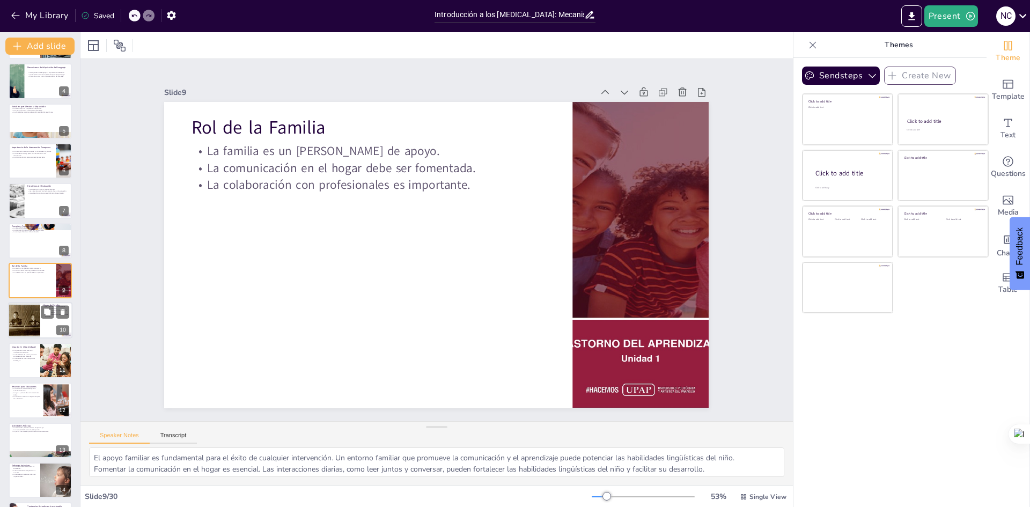
click at [35, 304] on div at bounding box center [24, 321] width 48 height 36
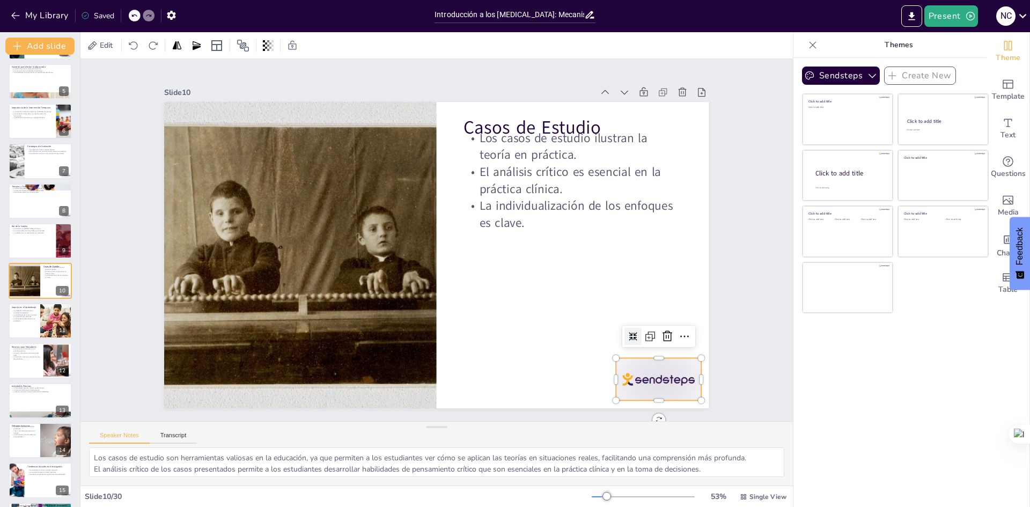
click at [664, 377] on div at bounding box center [659, 379] width 85 height 42
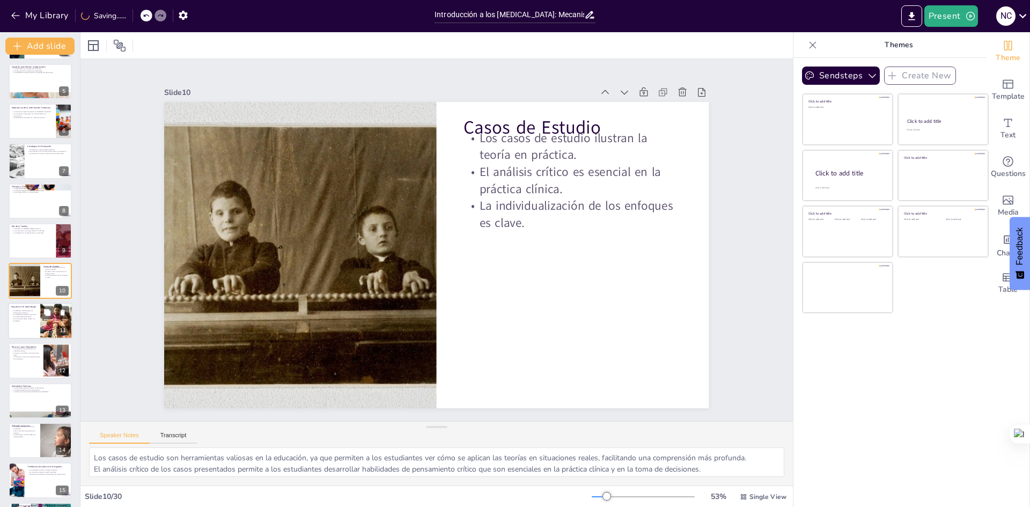
click at [35, 324] on div at bounding box center [40, 321] width 64 height 36
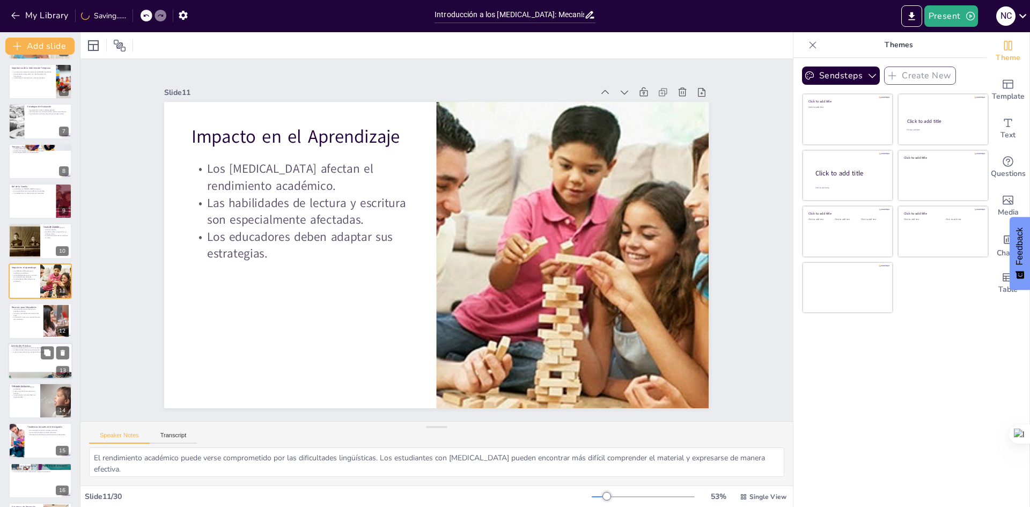
click at [30, 354] on div at bounding box center [40, 361] width 64 height 36
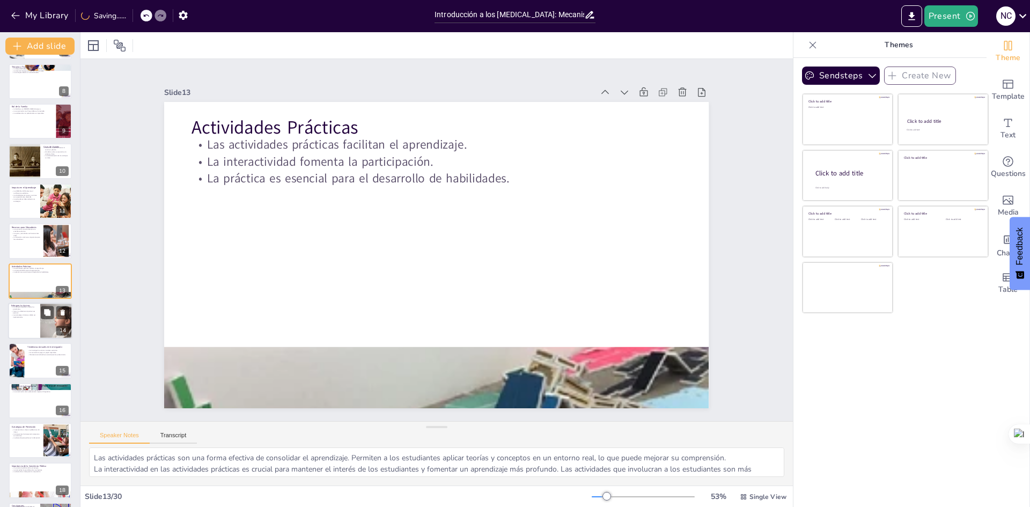
click at [25, 320] on div at bounding box center [40, 321] width 64 height 36
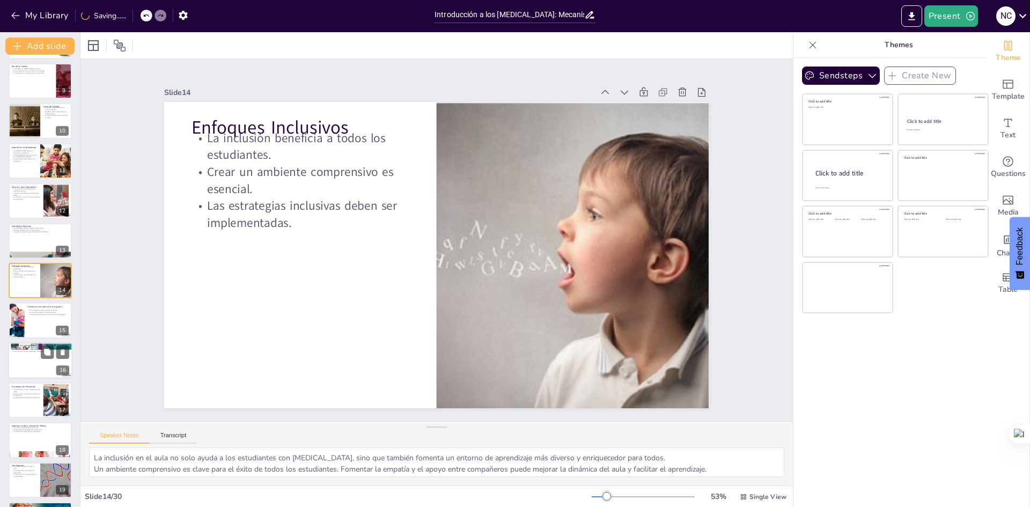
click at [26, 362] on div at bounding box center [40, 360] width 64 height 36
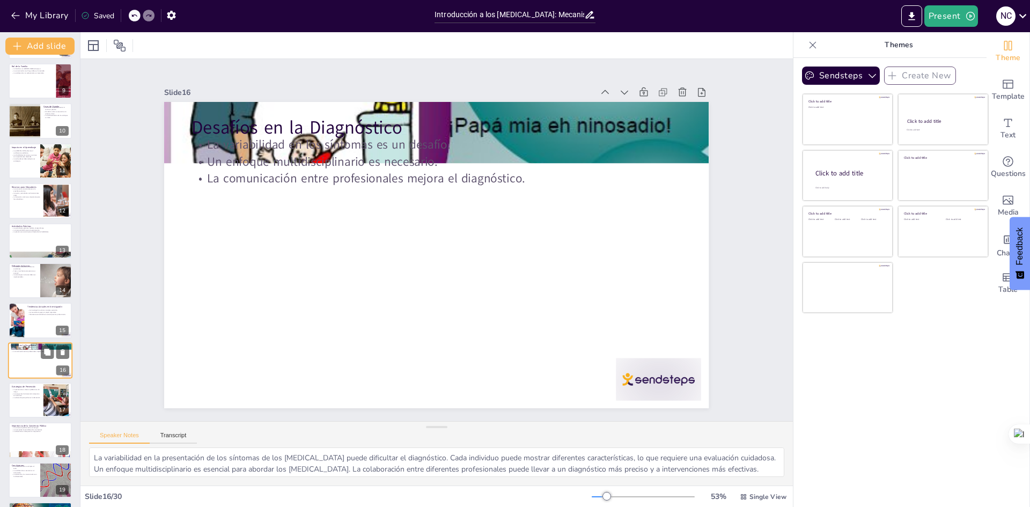
scroll to position [399, 0]
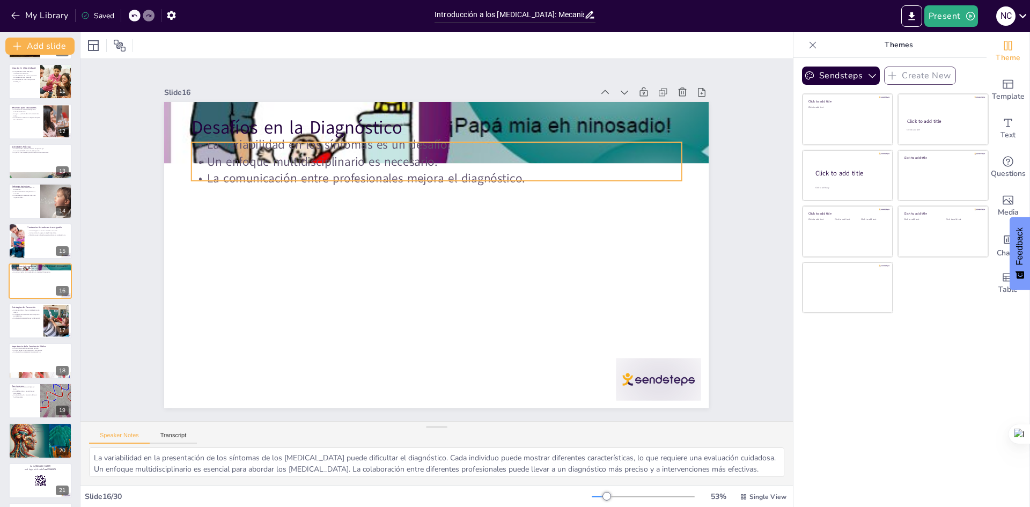
click at [369, 138] on p "La variabilidad en los síntomas es un desafío." at bounding box center [437, 144] width 490 height 17
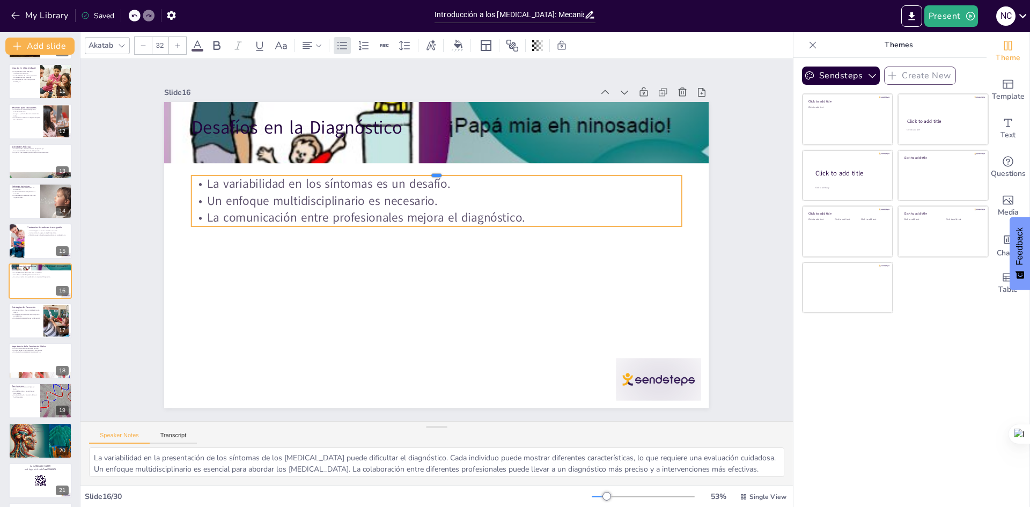
drag, startPoint x: 313, startPoint y: 137, endPoint x: 311, endPoint y: 188, distance: 51.0
click at [311, 188] on div "Desafíos en la Diagnóstico La variabilidad en los síntomas es un desafío. Un en…" at bounding box center [436, 255] width 545 height 306
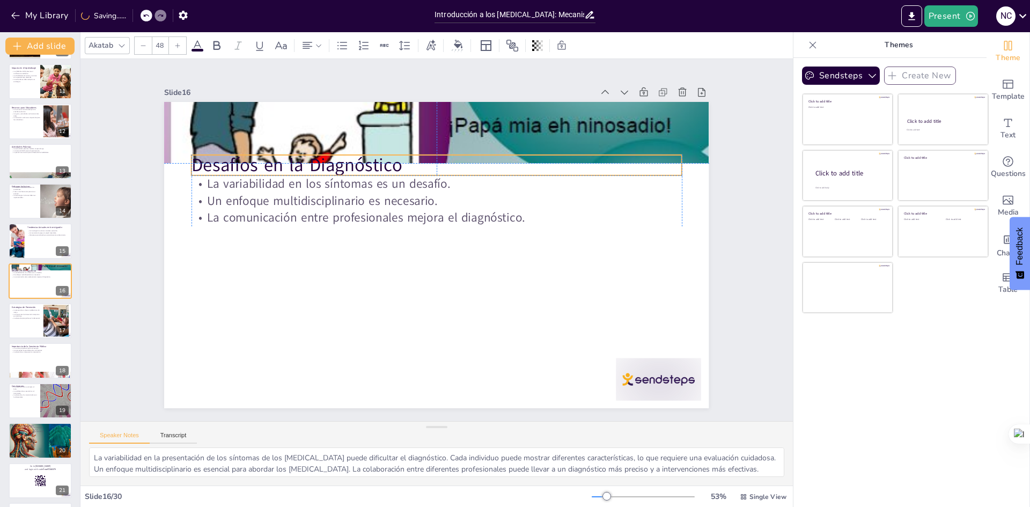
drag, startPoint x: 304, startPoint y: 133, endPoint x: 304, endPoint y: 170, distance: 37.0
click at [304, 170] on p "Desafíos en la Diagnóstico" at bounding box center [487, 184] width 382 height 347
click at [297, 192] on p "Un enfoque multidisciplinario es necesario." at bounding box center [437, 200] width 490 height 17
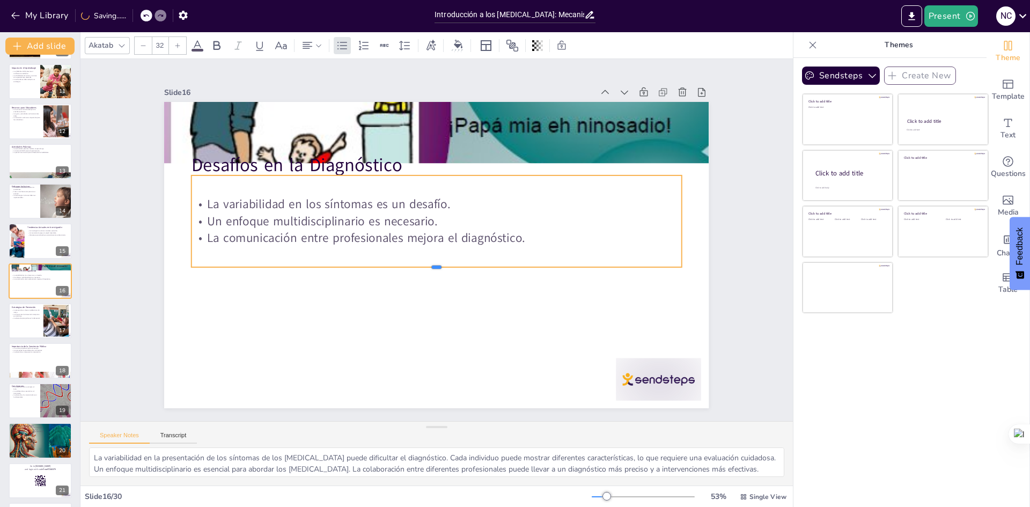
drag, startPoint x: 280, startPoint y: 224, endPoint x: 280, endPoint y: 265, distance: 40.8
click at [280, 267] on div at bounding box center [437, 271] width 490 height 9
click at [302, 152] on p "Desafíos en la Diagnóstico" at bounding box center [437, 164] width 490 height 25
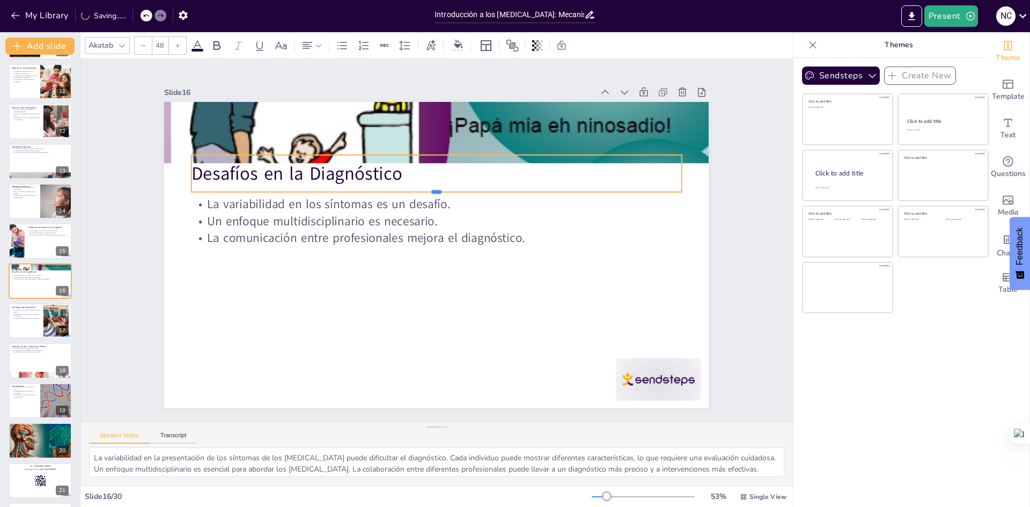
drag, startPoint x: 296, startPoint y: 172, endPoint x: 296, endPoint y: 189, distance: 16.6
click at [296, 192] on div at bounding box center [437, 196] width 490 height 9
click at [291, 166] on p "Desafíos en la Diagnóstico" at bounding box center [444, 174] width 490 height 77
click at [296, 167] on p "Desafíos en la Diagnóstico" at bounding box center [437, 173] width 490 height 25
click at [296, 165] on p "Desafíos en la Diagnóstico" at bounding box center [437, 173] width 490 height 25
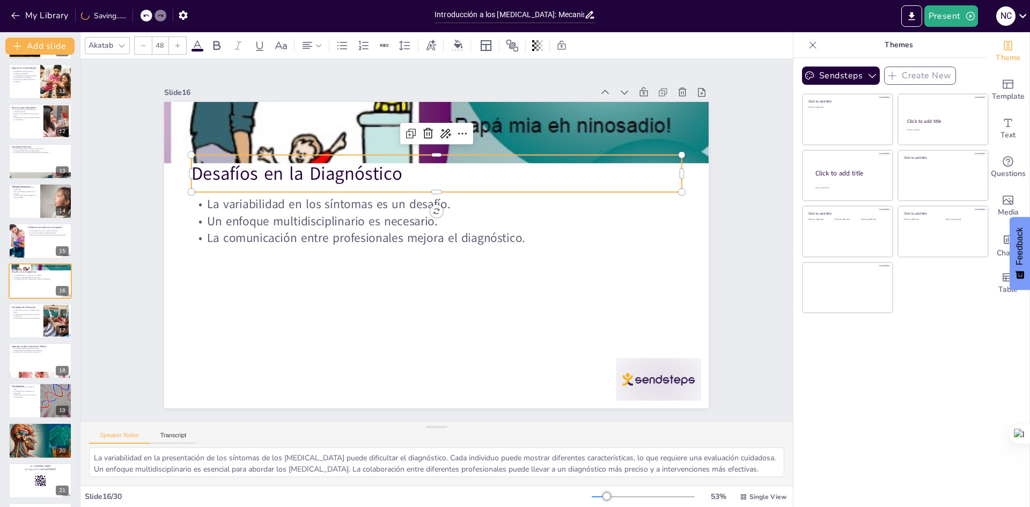
click at [313, 160] on p "Desafíos en la Diagnóstico" at bounding box center [486, 196] width 347 height 382
click at [290, 160] on p "Desafíos en la Diagnóstico" at bounding box center [444, 174] width 490 height 77
click at [281, 169] on p "Desafíos en la Diagnóstico" at bounding box center [437, 173] width 490 height 25
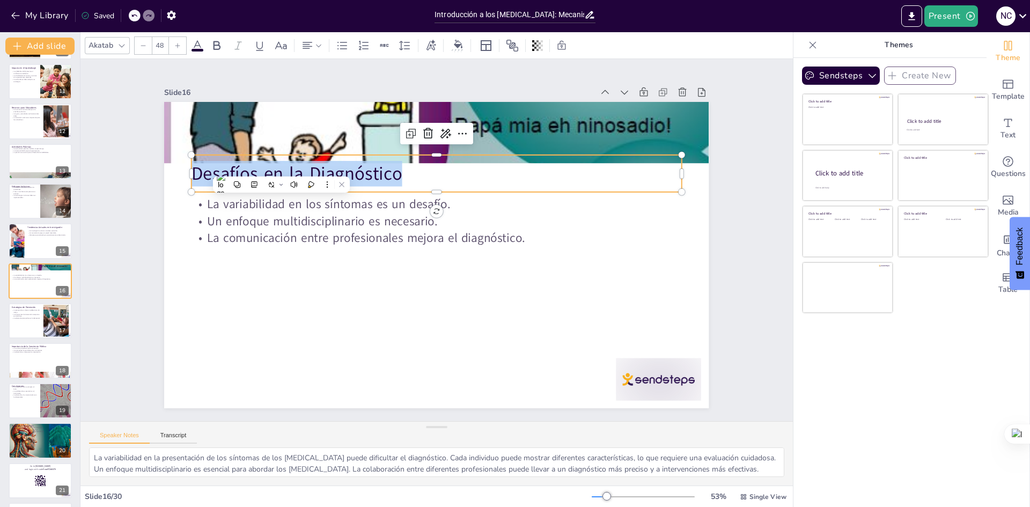
click at [288, 170] on p "Desafíos en la Diagnóstico" at bounding box center [437, 173] width 490 height 25
click at [292, 170] on p "Desafíos en la Diagnóstico" at bounding box center [437, 173] width 490 height 25
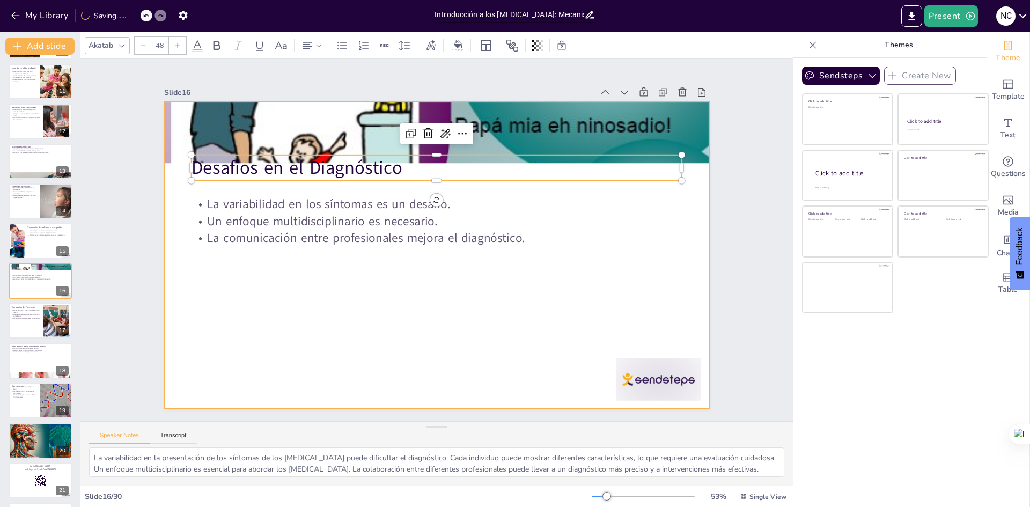
click at [633, 98] on div at bounding box center [620, 52] width 60 height 92
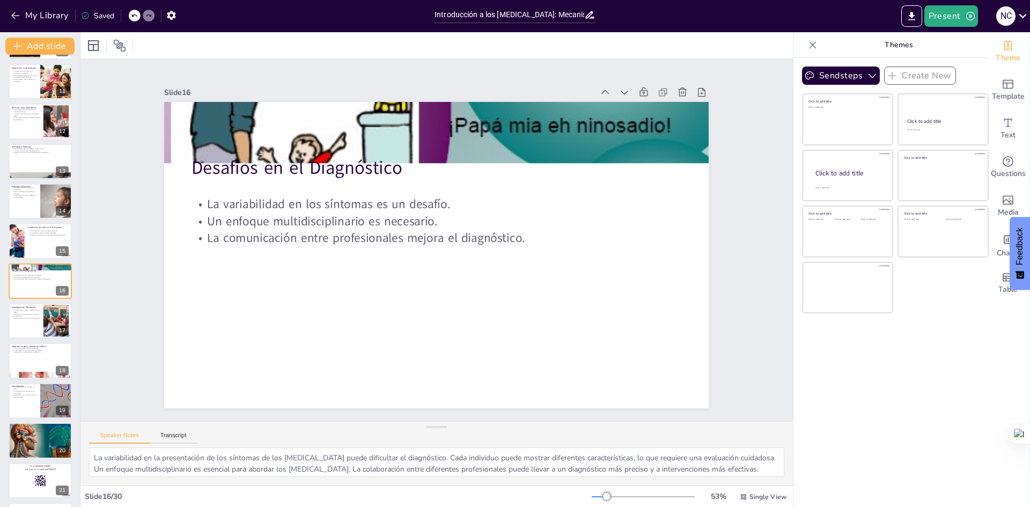
scroll to position [0, 0]
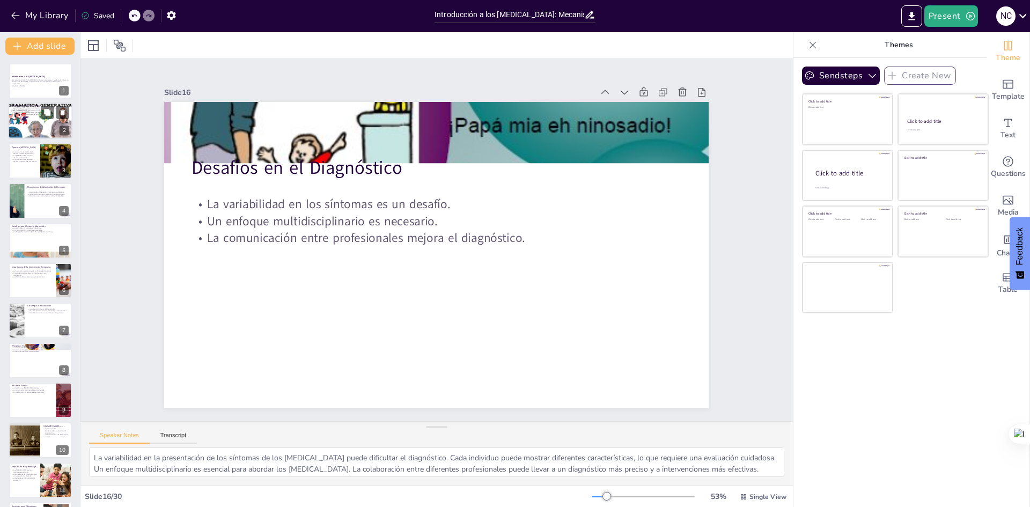
click at [51, 122] on div at bounding box center [40, 121] width 64 height 48
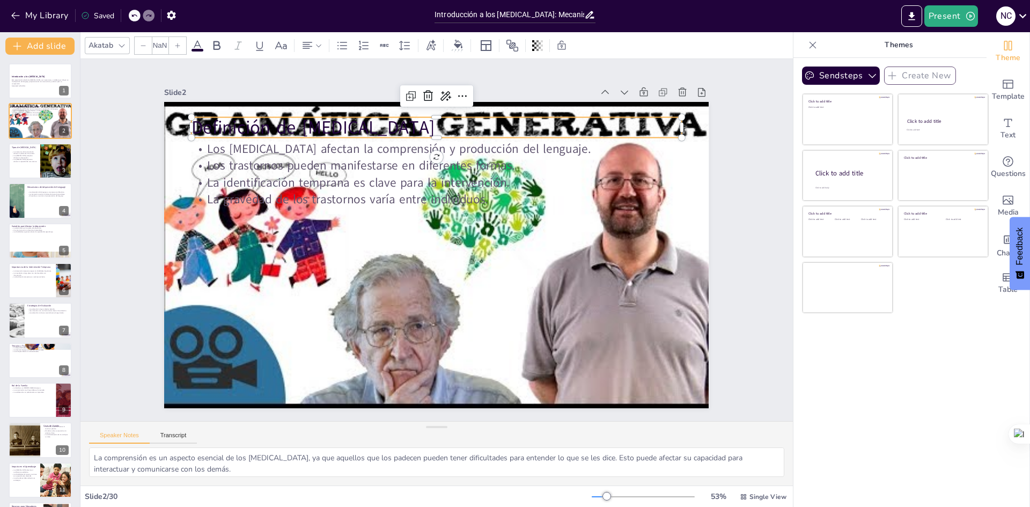
click at [278, 133] on p "Definición de [MEDICAL_DATA]" at bounding box center [448, 128] width 490 height 76
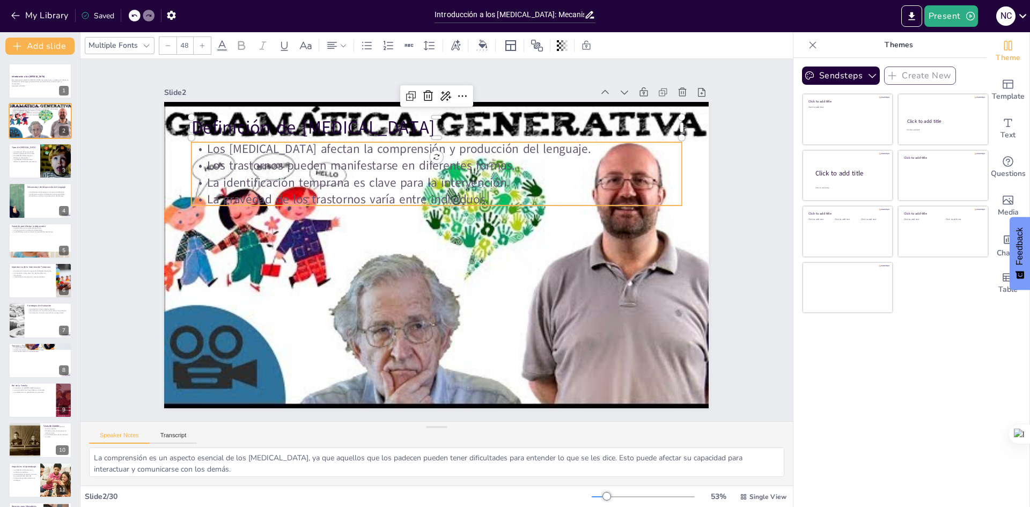
click at [242, 155] on p "Los trastornos pueden manifestarse en diferentes formas." at bounding box center [452, 167] width 483 height 119
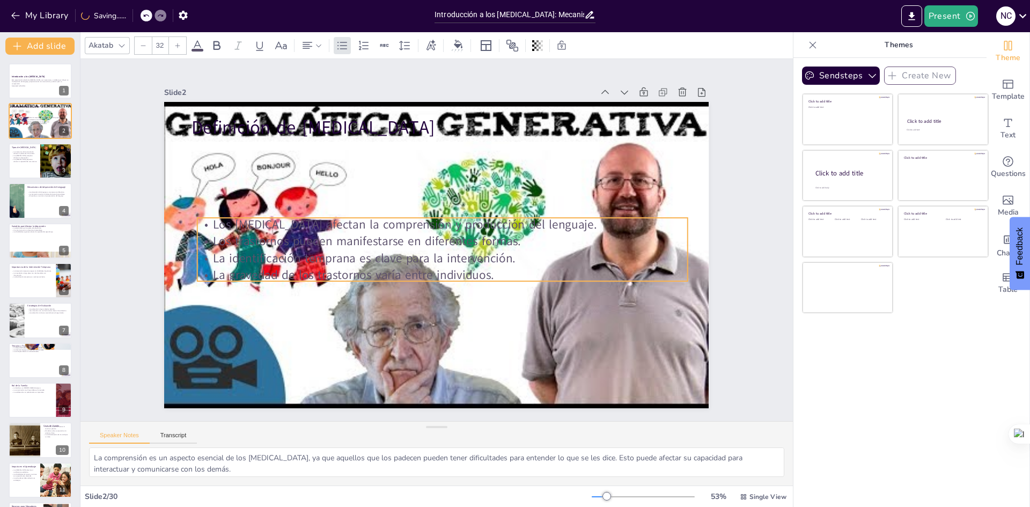
drag, startPoint x: 222, startPoint y: 138, endPoint x: 228, endPoint y: 214, distance: 75.9
click at [228, 216] on p "Los [MEDICAL_DATA] afectan la comprensión y producción del lenguaje." at bounding box center [442, 224] width 490 height 17
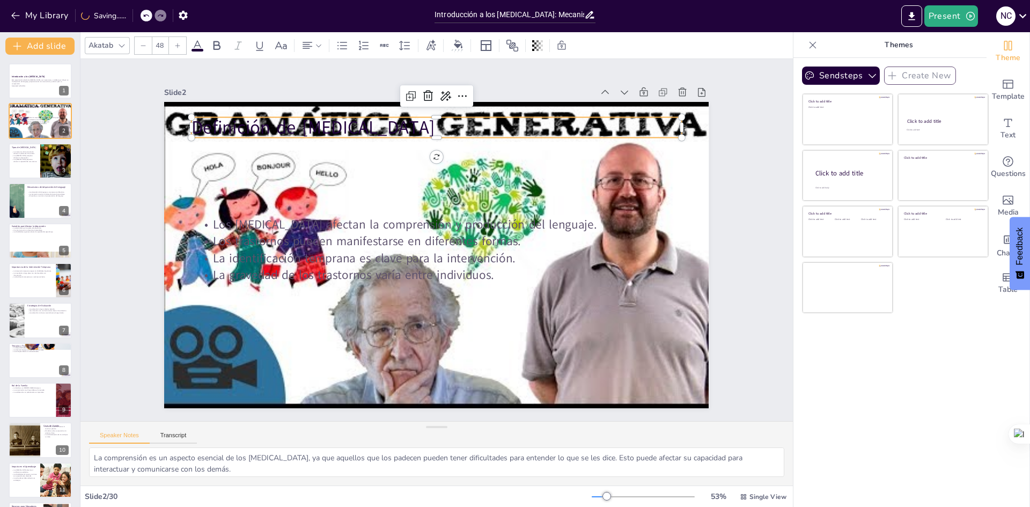
click at [247, 124] on p "Definición de [MEDICAL_DATA]" at bounding box center [448, 128] width 490 height 77
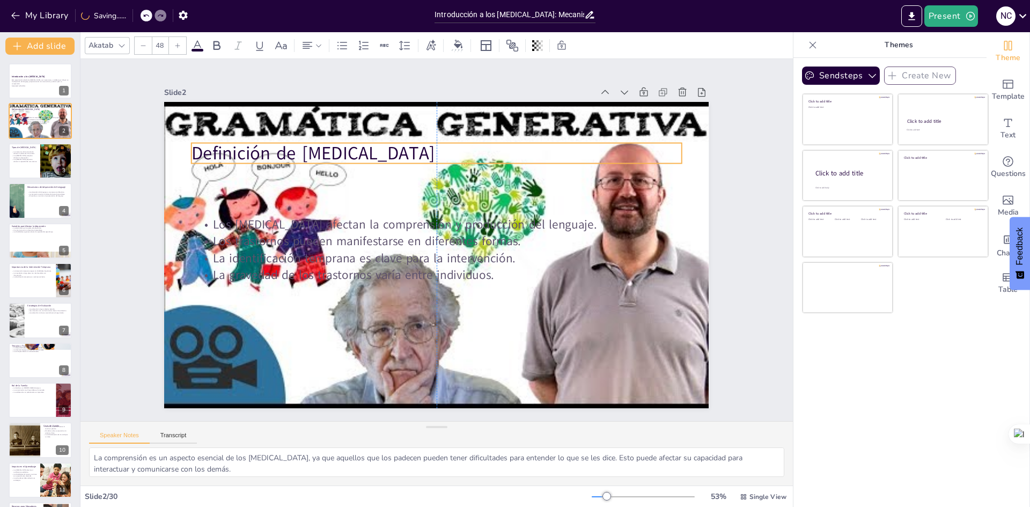
drag, startPoint x: 246, startPoint y: 132, endPoint x: 247, endPoint y: 158, distance: 25.8
click at [247, 158] on p "Definición de [MEDICAL_DATA]" at bounding box center [446, 153] width 490 height 76
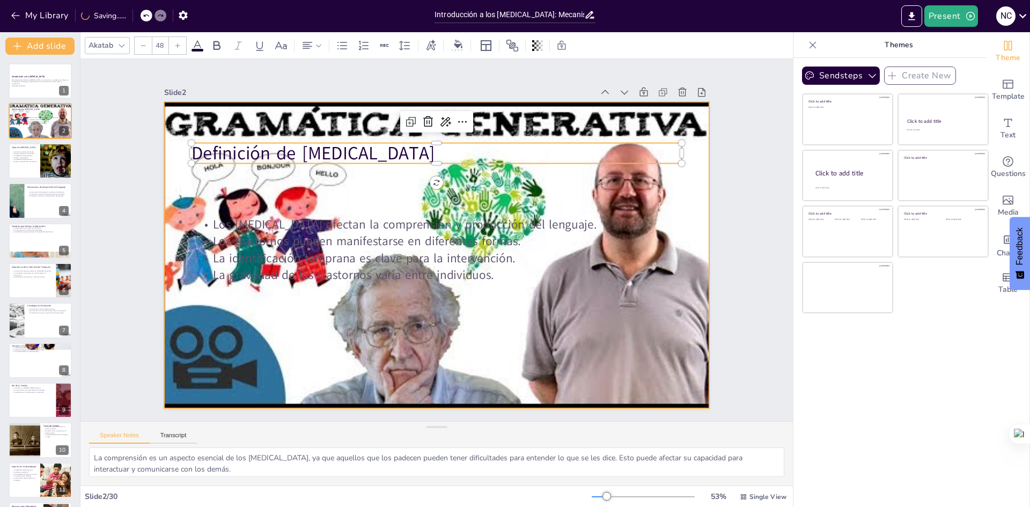
click at [230, 179] on div at bounding box center [436, 255] width 545 height 408
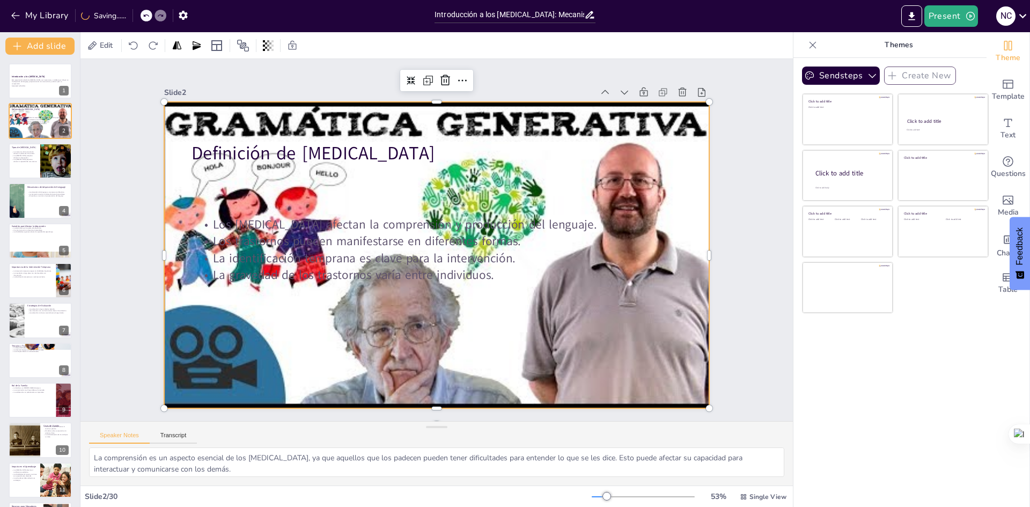
click at [241, 196] on div at bounding box center [435, 255] width 584 height 463
click at [241, 196] on div at bounding box center [436, 255] width 545 height 408
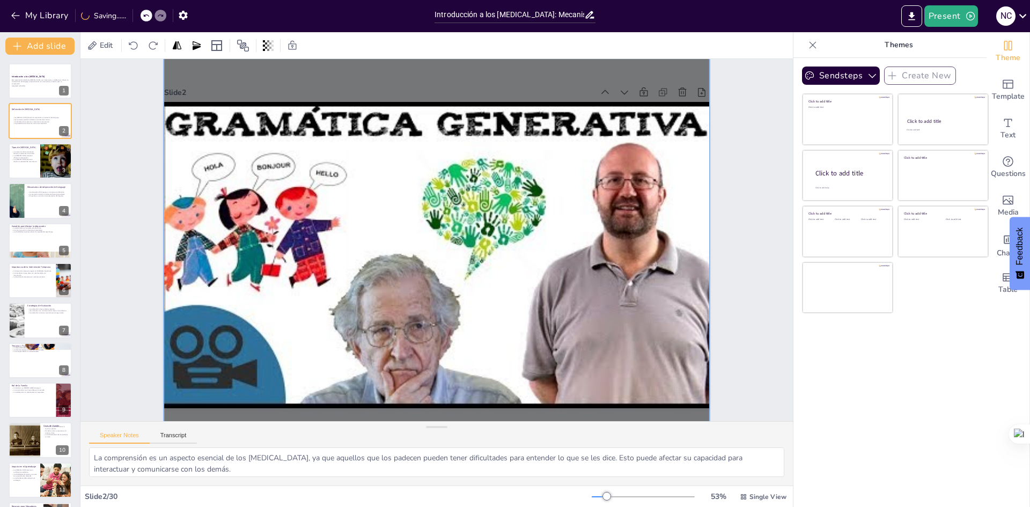
click at [241, 196] on div at bounding box center [437, 255] width 558 height 421
click at [241, 196] on div at bounding box center [435, 255] width 598 height 477
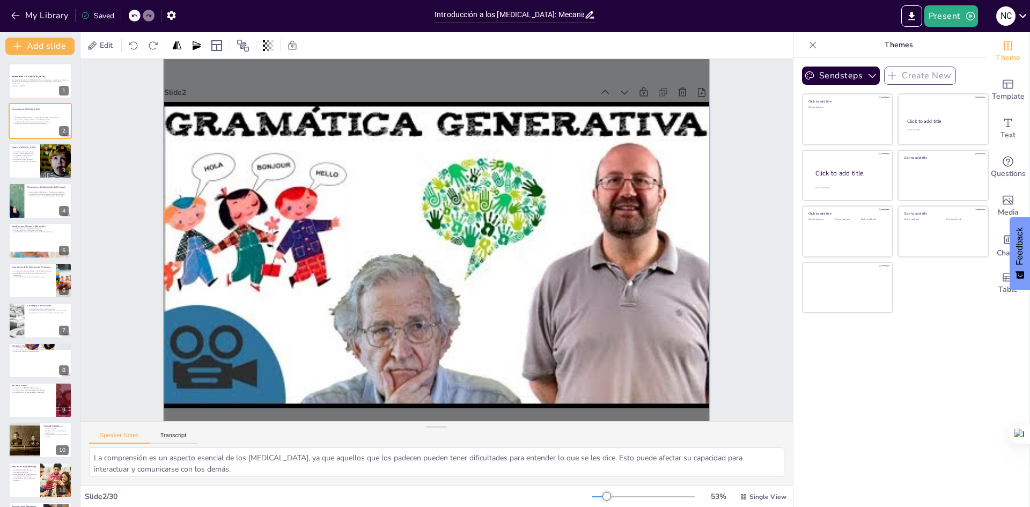
click at [168, 204] on div at bounding box center [437, 255] width 558 height 421
click at [20, 82] on p "Esta presentación aborda los [MEDICAL_DATA], sus mecanismos y variables que inf…" at bounding box center [40, 82] width 58 height 6
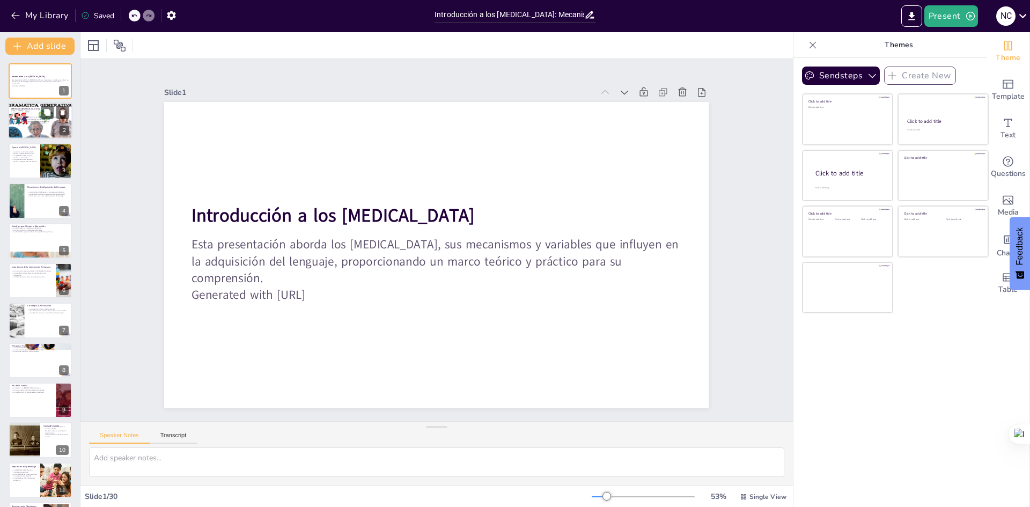
click at [26, 111] on div at bounding box center [40, 121] width 64 height 48
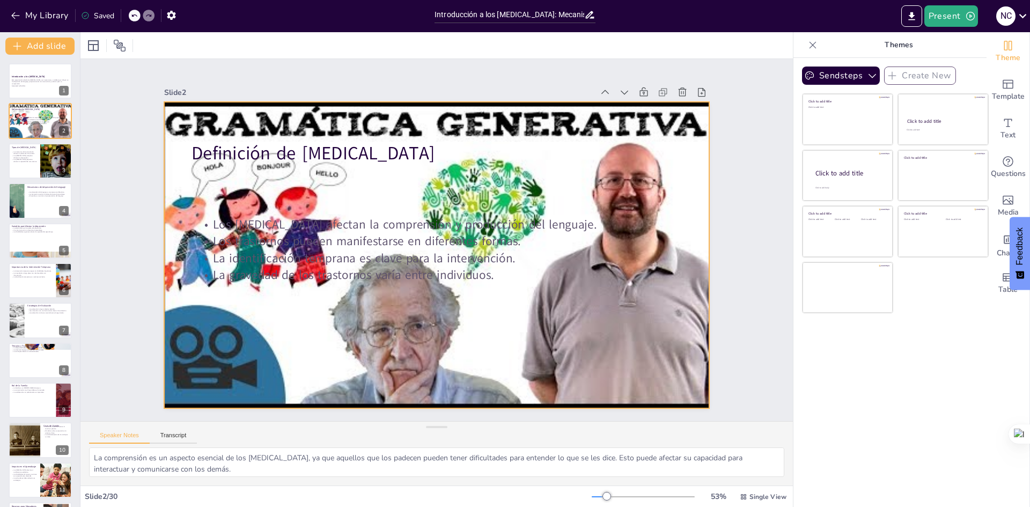
click at [259, 357] on div at bounding box center [436, 255] width 545 height 408
click at [582, 363] on div at bounding box center [436, 255] width 545 height 408
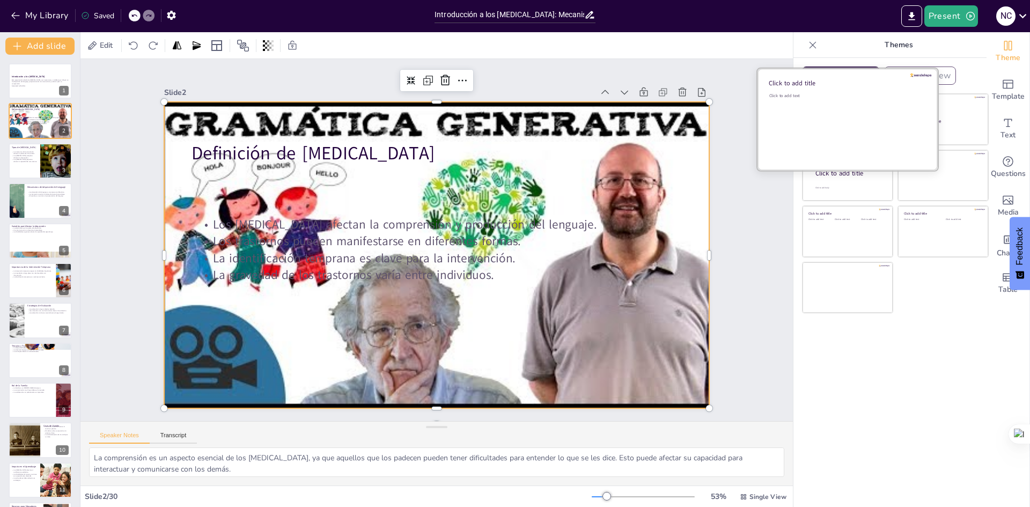
click at [830, 108] on div "Click to add text" at bounding box center [846, 126] width 153 height 67
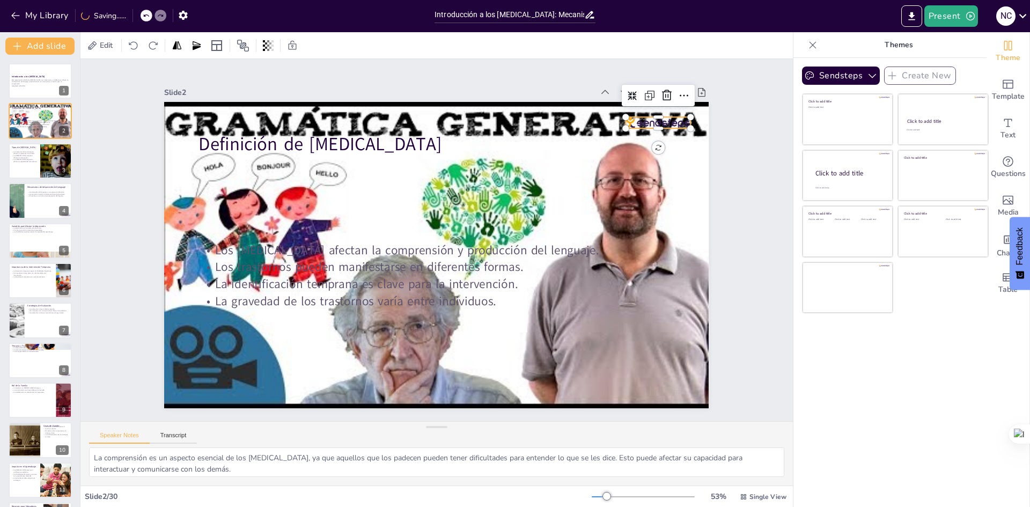
click at [650, 117] on div at bounding box center [658, 122] width 64 height 11
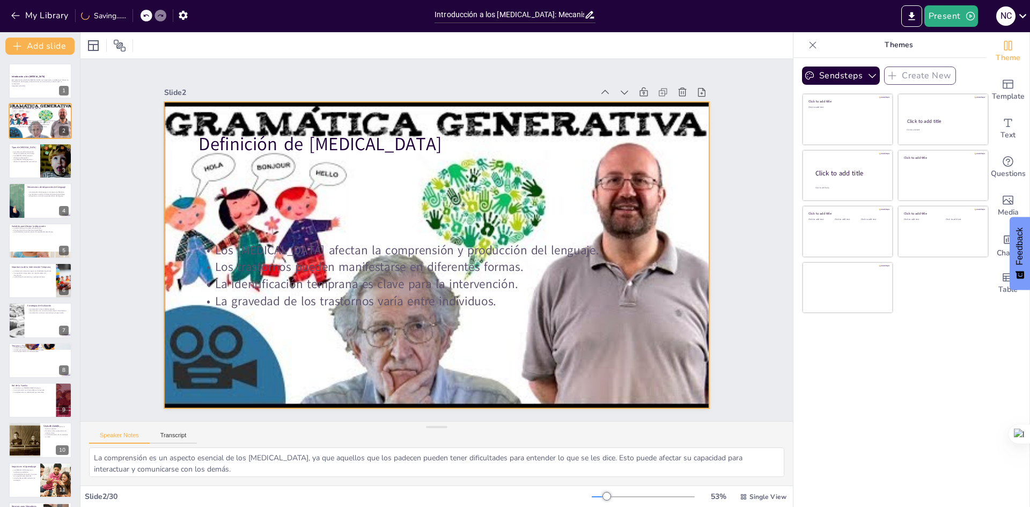
click at [676, 181] on div at bounding box center [436, 255] width 545 height 408
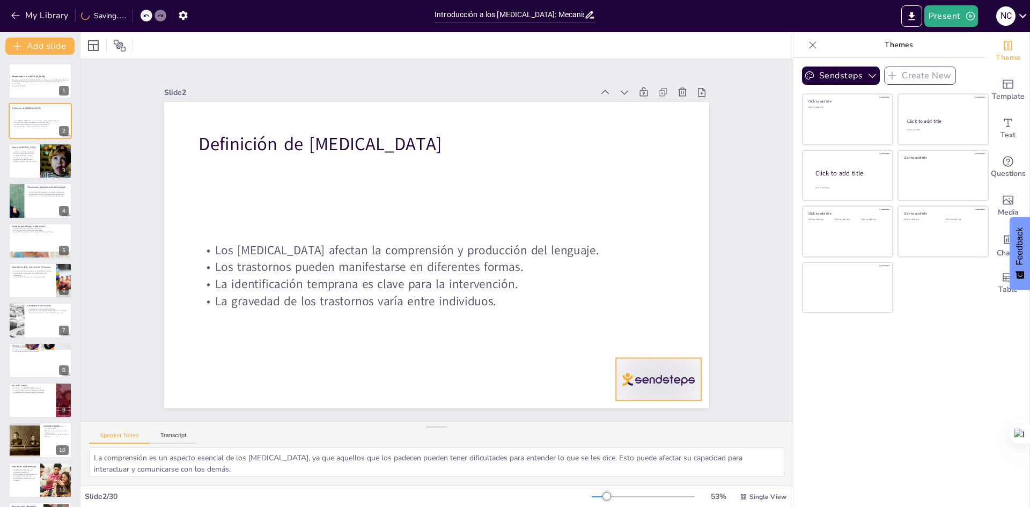
click at [662, 382] on div at bounding box center [659, 379] width 85 height 42
click at [24, 325] on div at bounding box center [40, 321] width 64 height 36
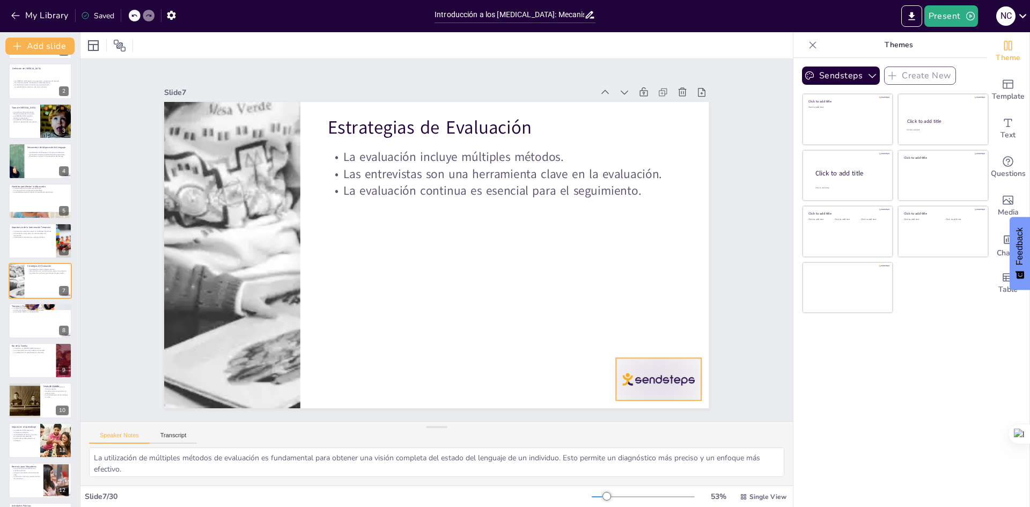
click at [625, 370] on div at bounding box center [659, 379] width 85 height 42
click at [28, 327] on div at bounding box center [40, 321] width 64 height 36
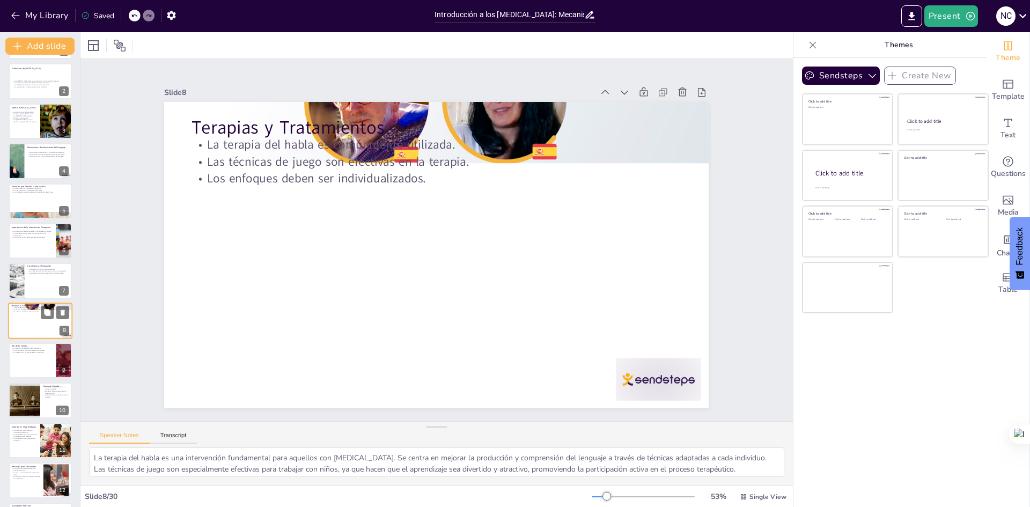
scroll to position [79, 0]
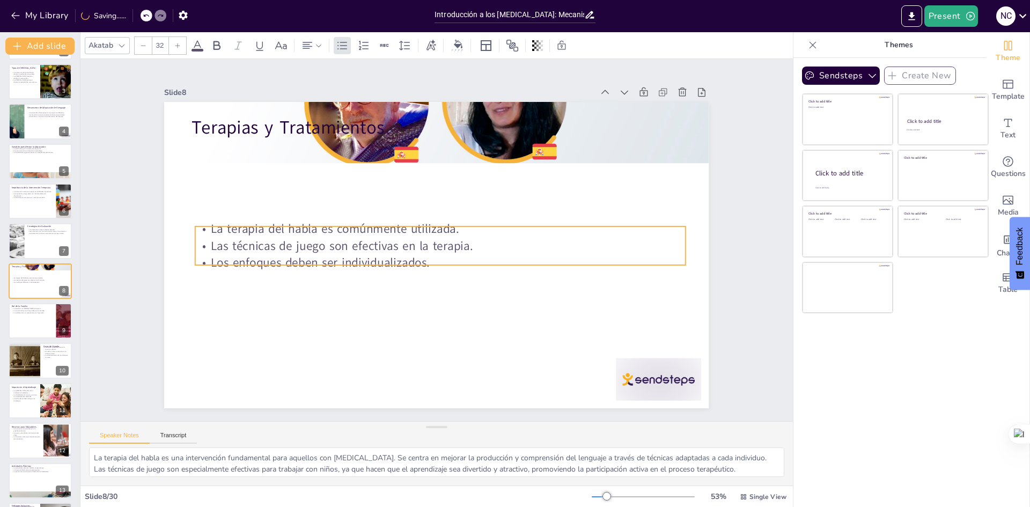
drag, startPoint x: 241, startPoint y: 136, endPoint x: 245, endPoint y: 221, distance: 84.3
click at [245, 221] on p "La terapia del habla es comúnmente utilizada." at bounding box center [440, 229] width 490 height 17
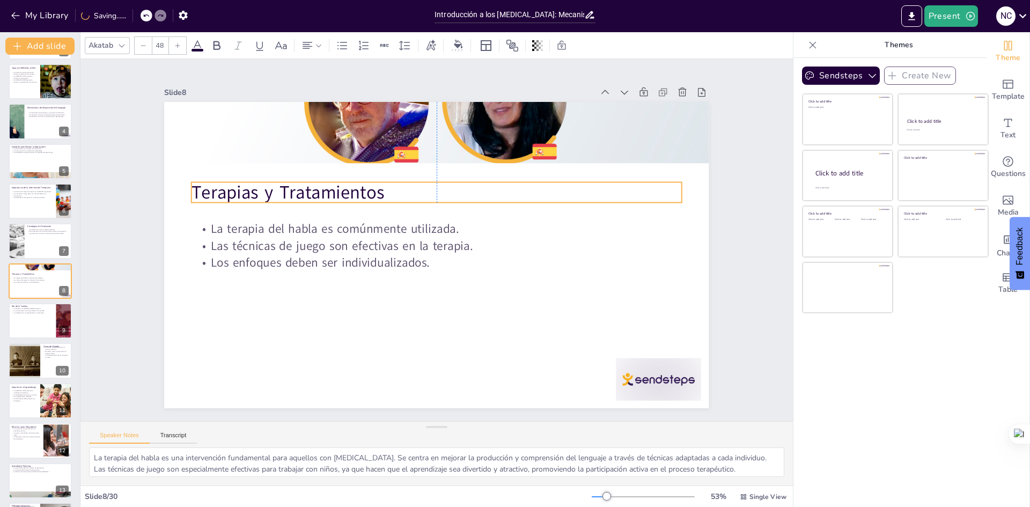
drag, startPoint x: 244, startPoint y: 134, endPoint x: 245, endPoint y: 199, distance: 64.9
click at [245, 199] on p "Terapias y Tratamientos" at bounding box center [437, 192] width 490 height 25
click at [658, 375] on div at bounding box center [659, 379] width 85 height 42
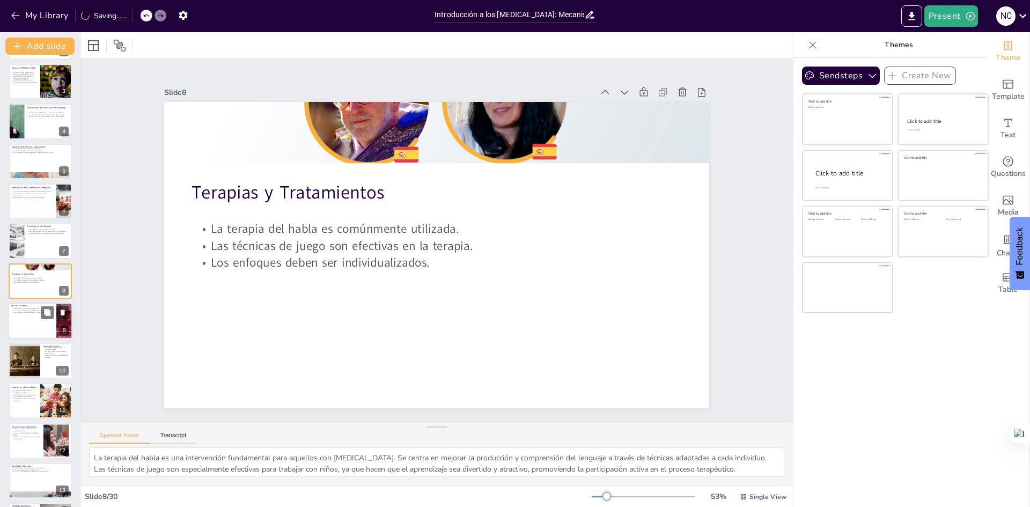
click at [47, 323] on div at bounding box center [40, 321] width 64 height 36
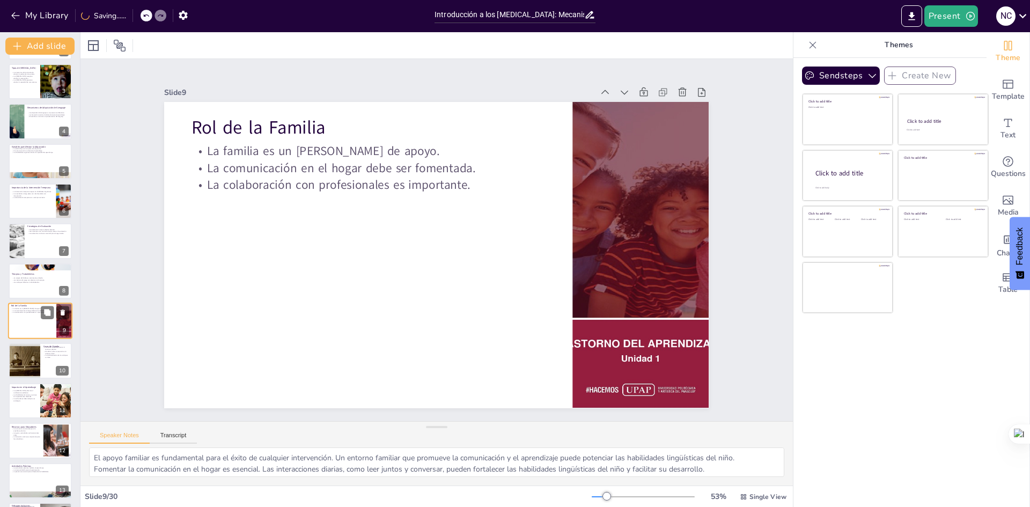
scroll to position [120, 0]
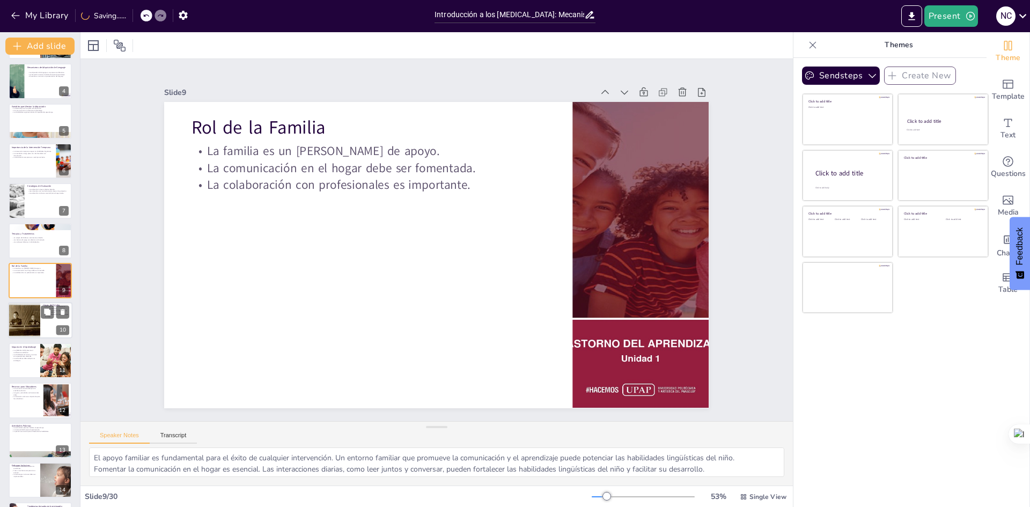
click at [18, 317] on div at bounding box center [24, 321] width 48 height 36
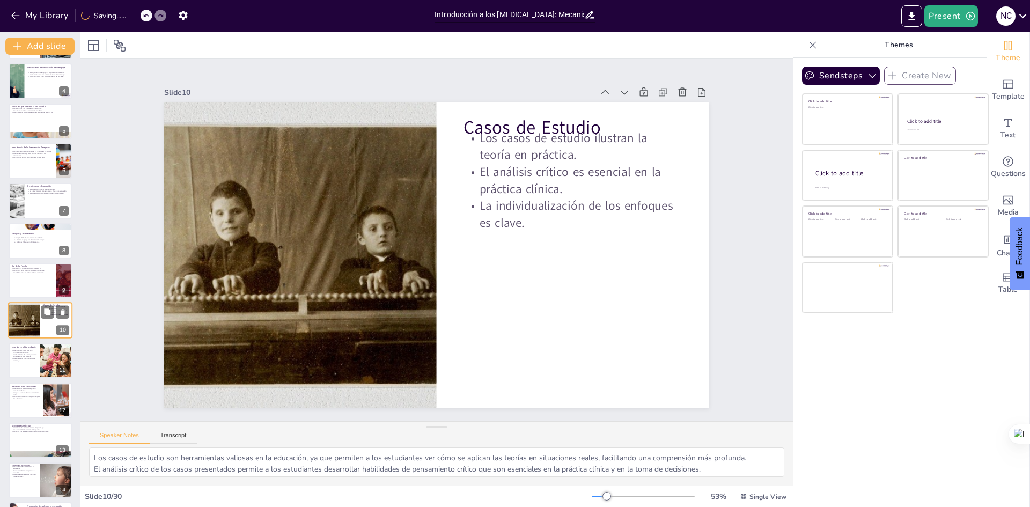
scroll to position [159, 0]
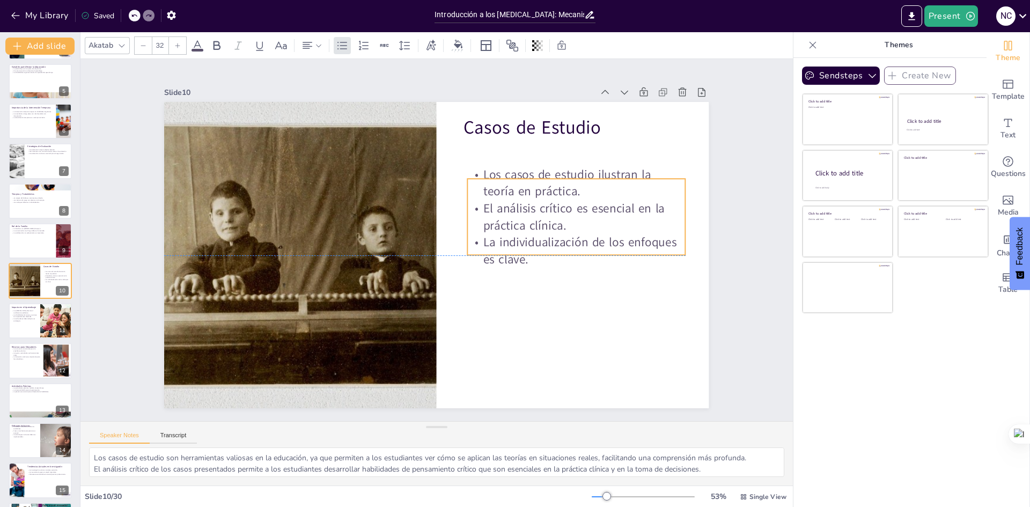
drag, startPoint x: 537, startPoint y: 205, endPoint x: 540, endPoint y: 240, distance: 35.6
click at [540, 240] on p "La individualización de los enfoques es clave." at bounding box center [577, 251] width 218 height 34
click at [27, 325] on div at bounding box center [40, 321] width 64 height 36
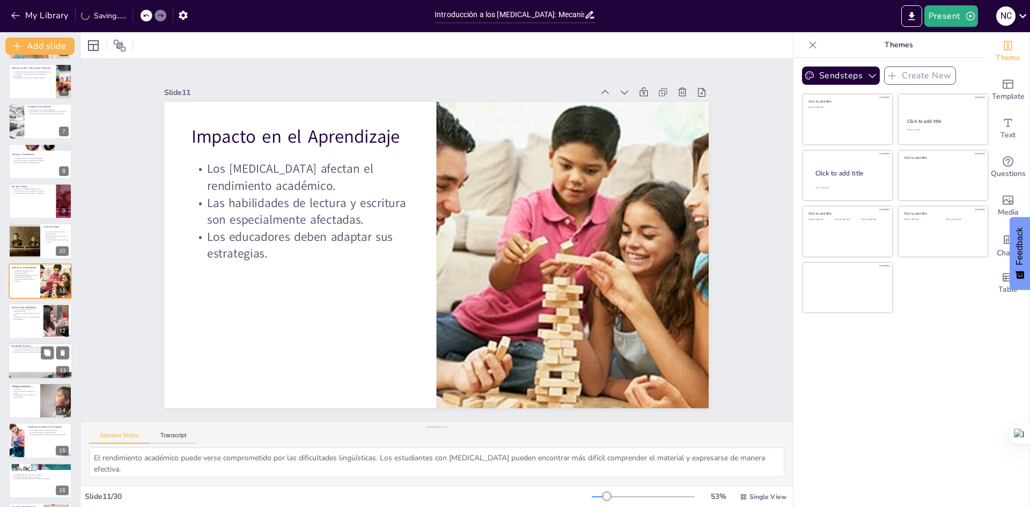
click at [32, 353] on div at bounding box center [40, 361] width 64 height 36
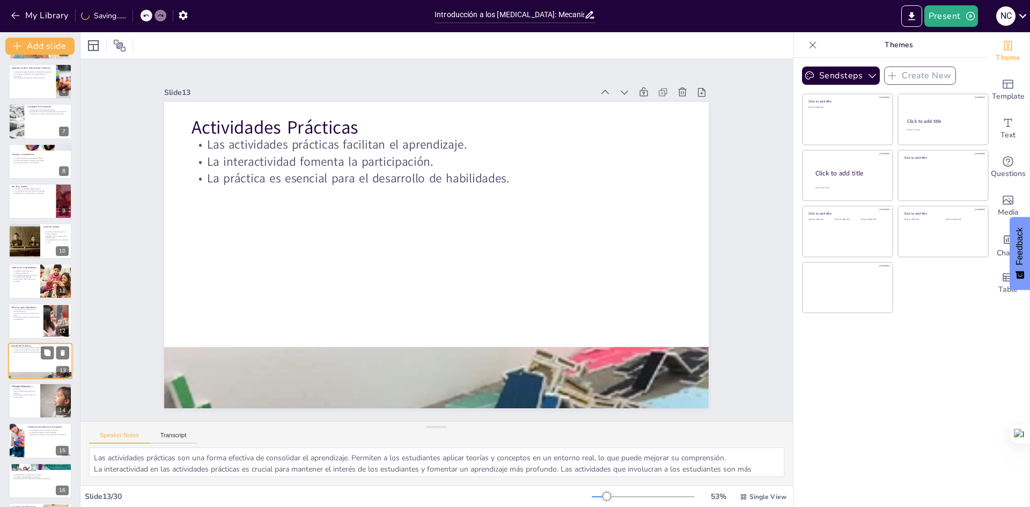
scroll to position [279, 0]
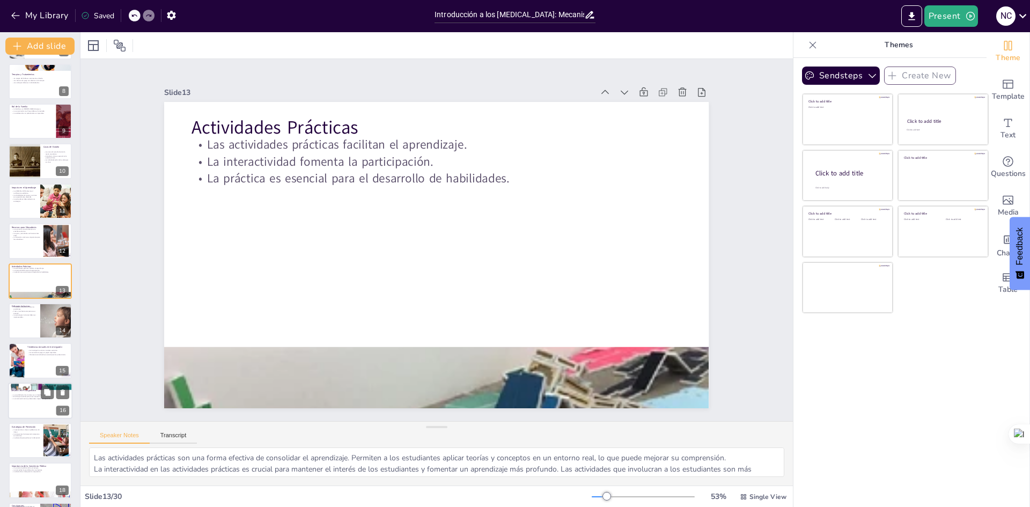
click at [26, 400] on p "La comunicación entre profesionales mejora el diagnóstico." at bounding box center [40, 399] width 58 height 2
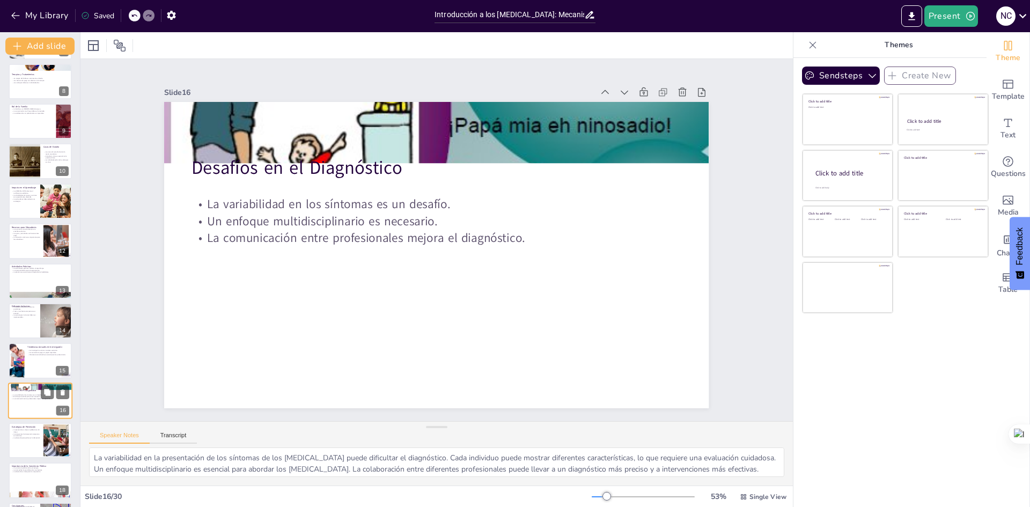
scroll to position [399, 0]
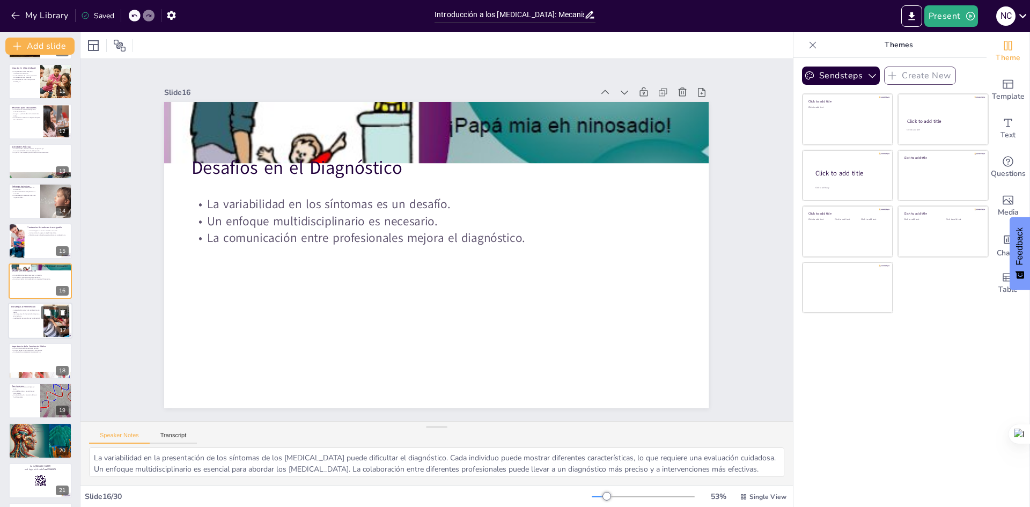
click at [22, 321] on div at bounding box center [40, 321] width 64 height 36
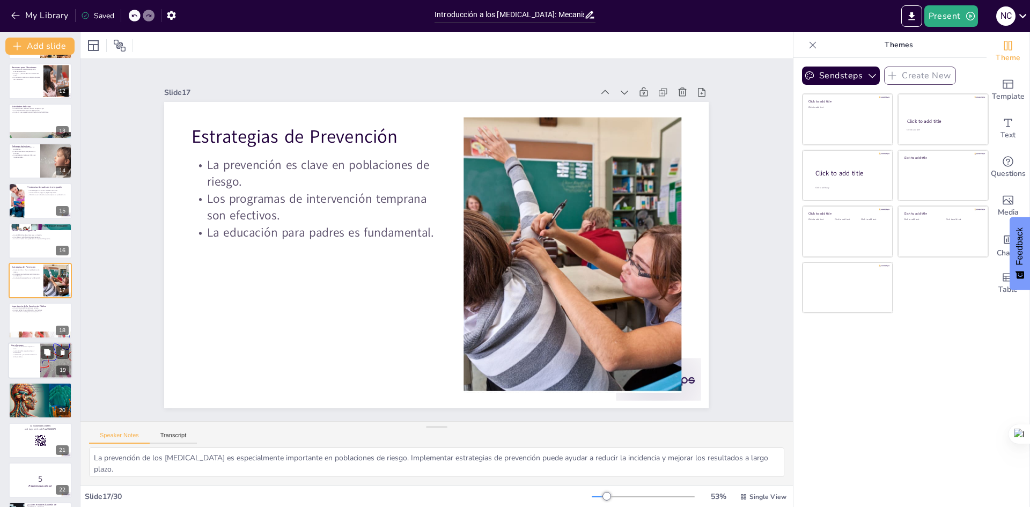
click at [33, 361] on div at bounding box center [40, 360] width 64 height 36
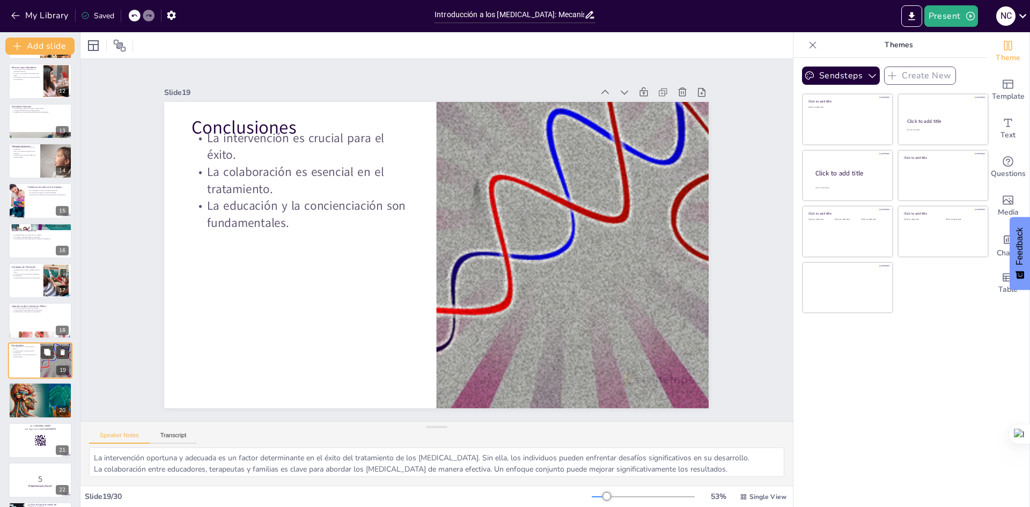
scroll to position [518, 0]
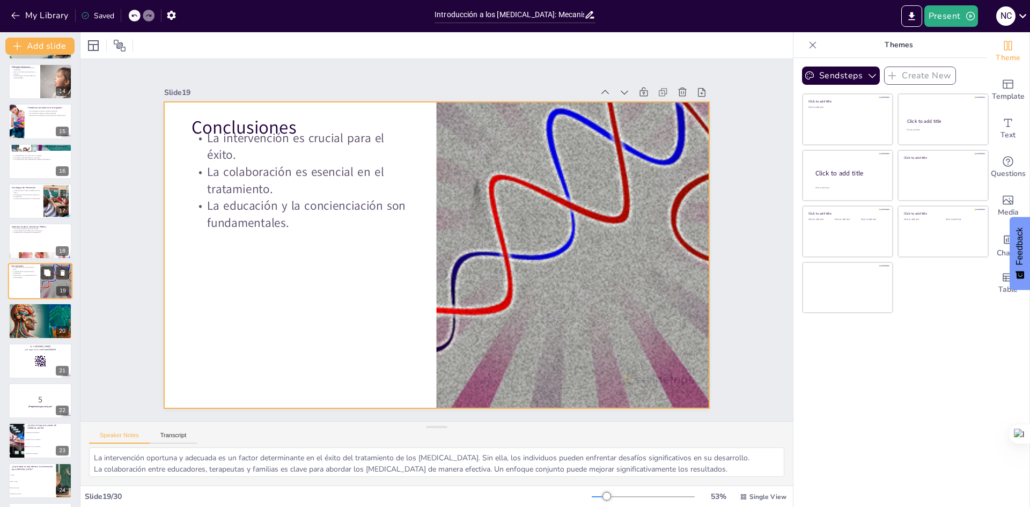
click at [29, 284] on div at bounding box center [40, 281] width 64 height 36
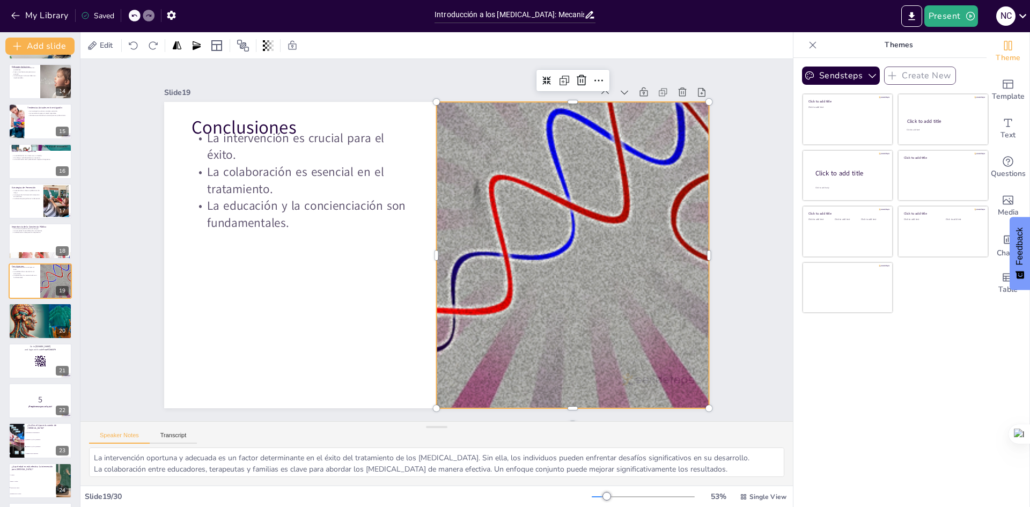
click at [664, 375] on div at bounding box center [573, 255] width 1061 height 306
click at [644, 376] on div at bounding box center [570, 269] width 1087 height 416
click at [644, 376] on div at bounding box center [573, 255] width 1061 height 306
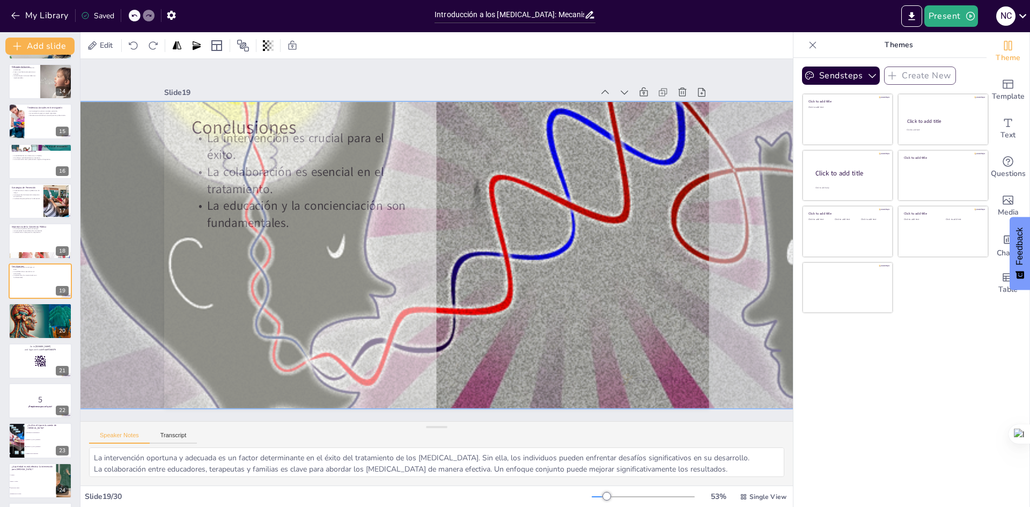
click at [644, 376] on div at bounding box center [573, 255] width 1074 height 319
click at [644, 376] on div at bounding box center [561, 297] width 1119 height 636
click at [644, 376] on div at bounding box center [567, 283] width 1117 height 536
click at [752, 375] on div at bounding box center [505, 359] width 890 height 1056
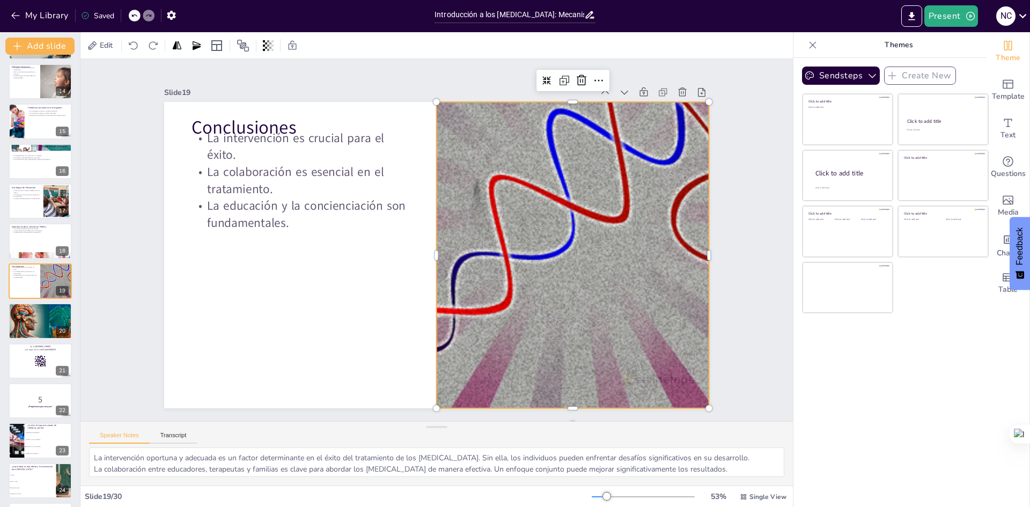
click at [634, 379] on div at bounding box center [573, 255] width 1061 height 306
click at [56, 328] on div "20" at bounding box center [62, 331] width 13 height 10
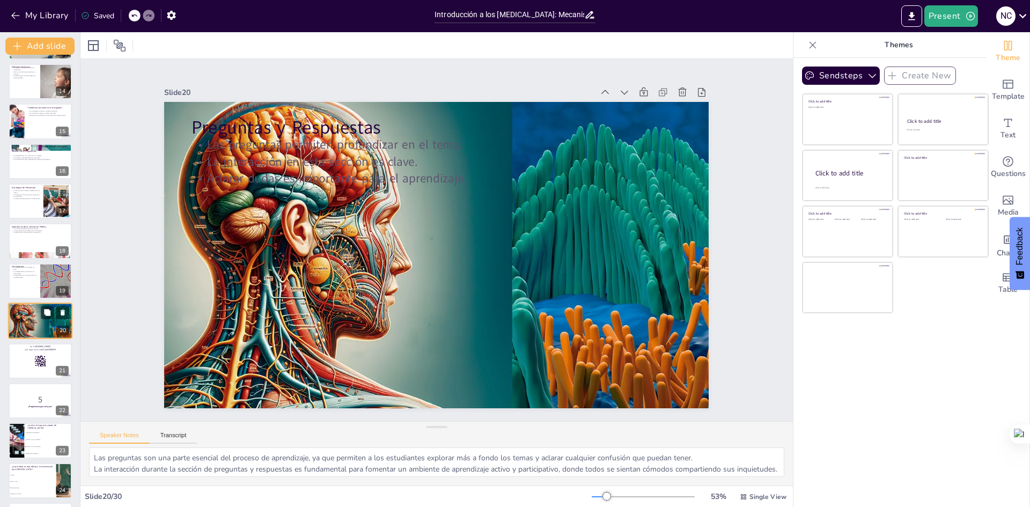
scroll to position [559, 0]
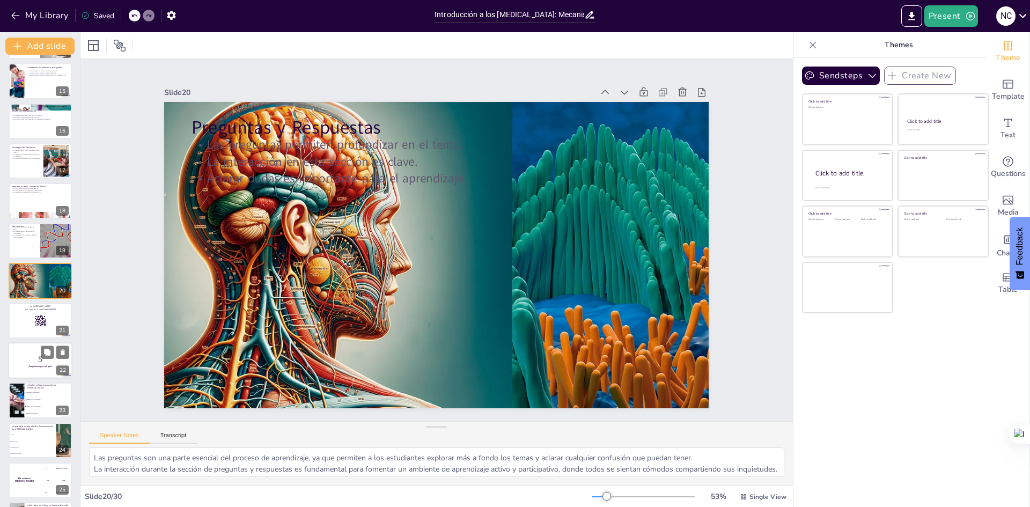
click at [31, 349] on div at bounding box center [40, 360] width 64 height 36
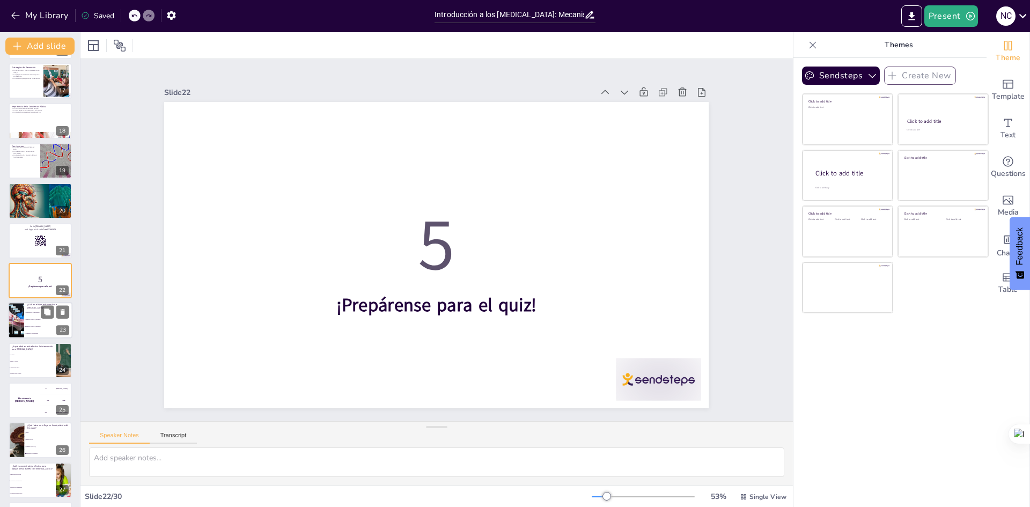
click at [33, 311] on li "Trastornos de la articulación" at bounding box center [48, 313] width 48 height 7
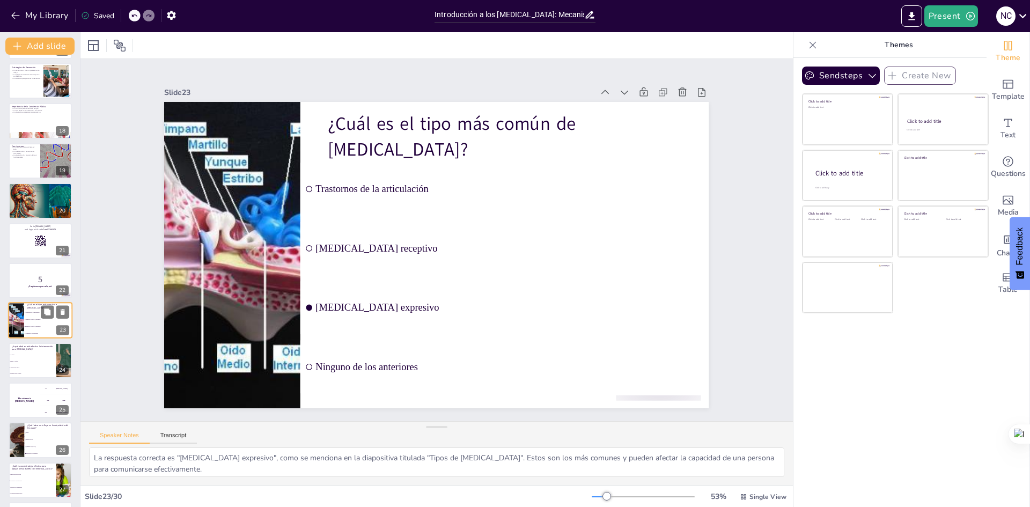
scroll to position [678, 0]
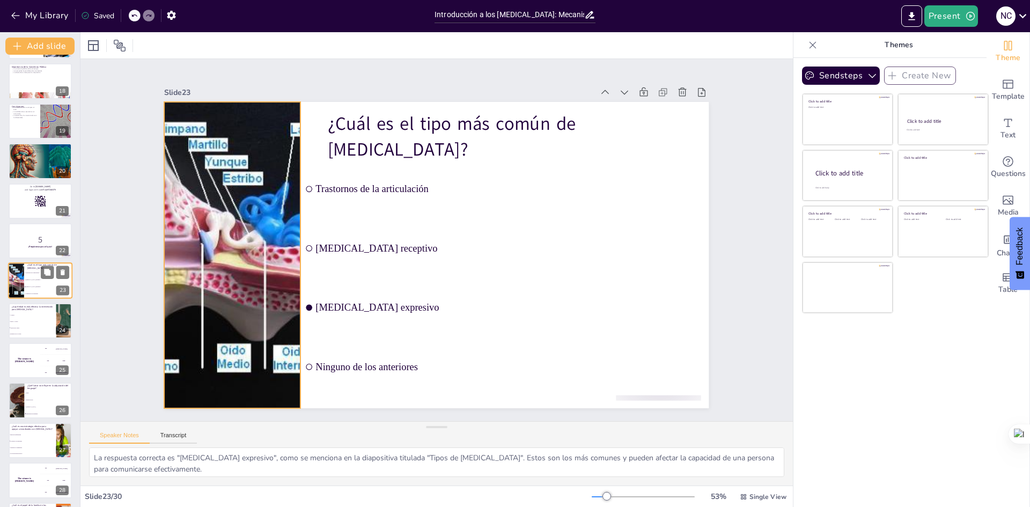
click at [13, 263] on div at bounding box center [16, 281] width 48 height 36
click at [13, 281] on div at bounding box center [16, 281] width 48 height 36
click at [30, 328] on span "Antes de los 5 años" at bounding box center [33, 328] width 46 height 2
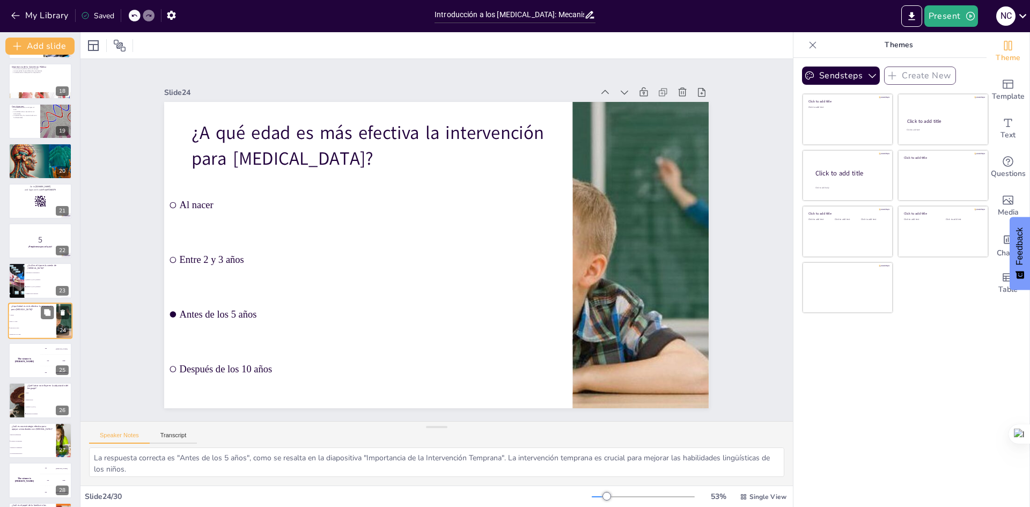
scroll to position [718, 0]
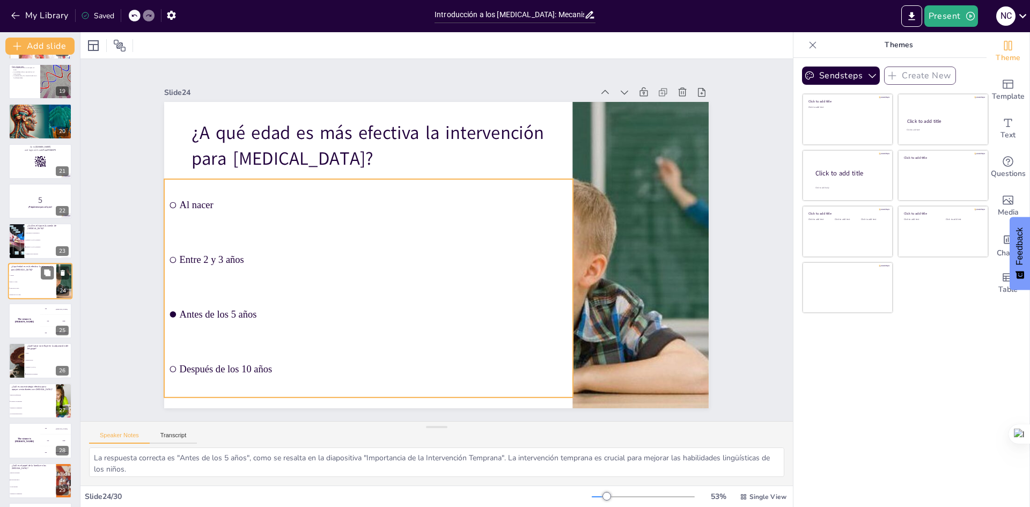
click at [24, 278] on li "Al nacer" at bounding box center [32, 275] width 48 height 6
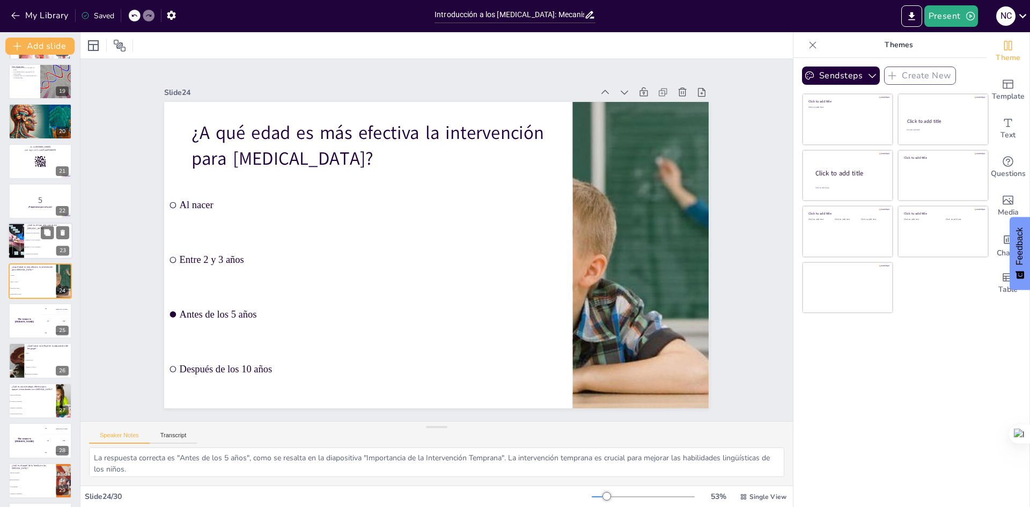
click at [24, 251] on li "Ninguno de los anteriores" at bounding box center [48, 254] width 48 height 7
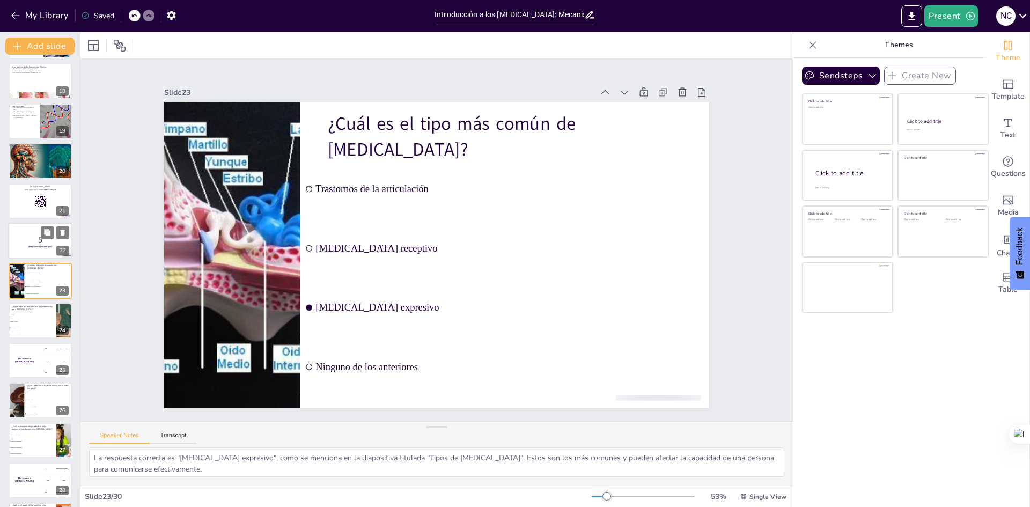
click at [48, 243] on p "5" at bounding box center [40, 240] width 58 height 12
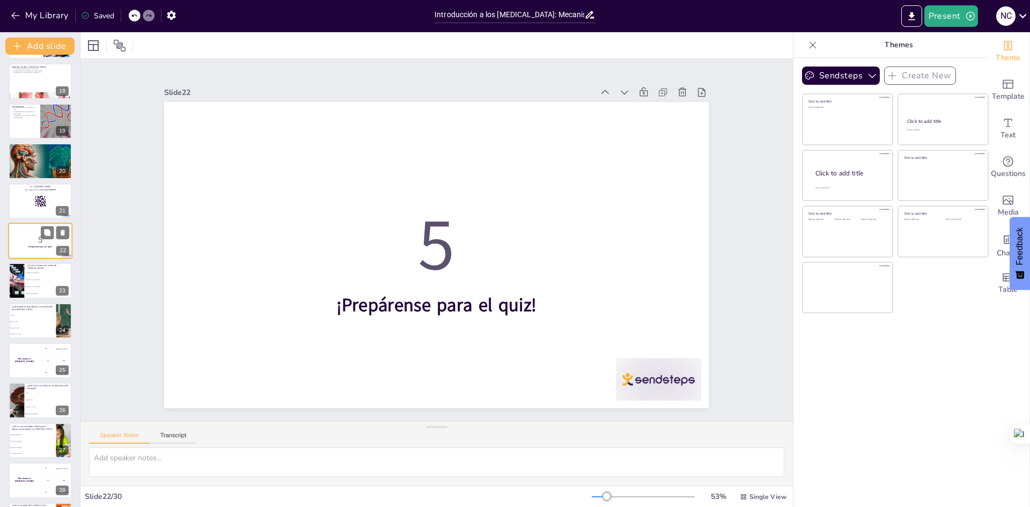
scroll to position [639, 0]
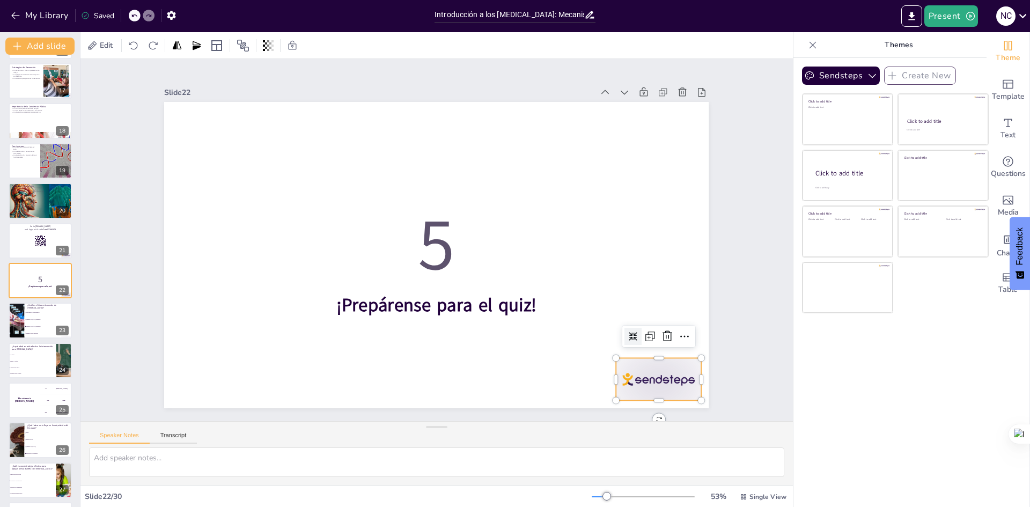
click at [650, 393] on div at bounding box center [625, 423] width 92 height 60
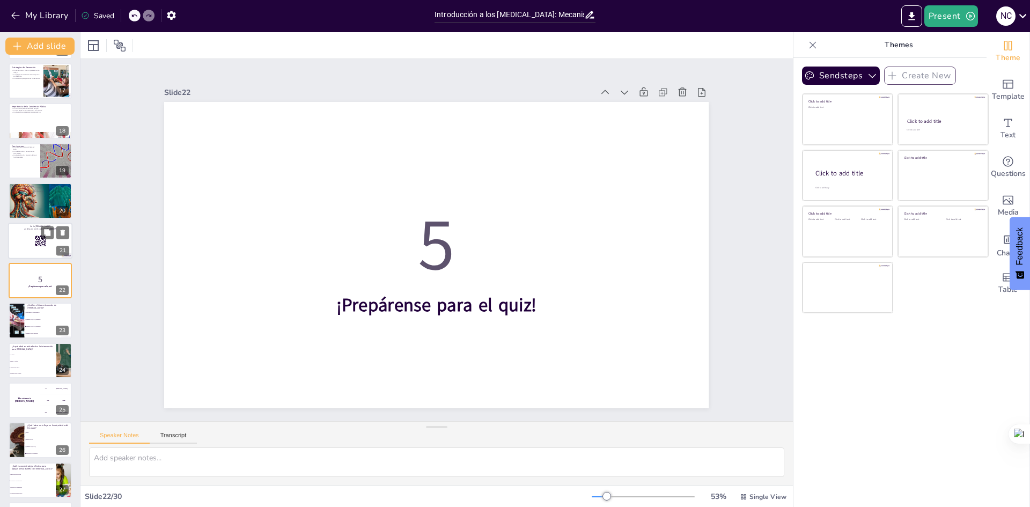
click at [37, 255] on div at bounding box center [40, 241] width 64 height 36
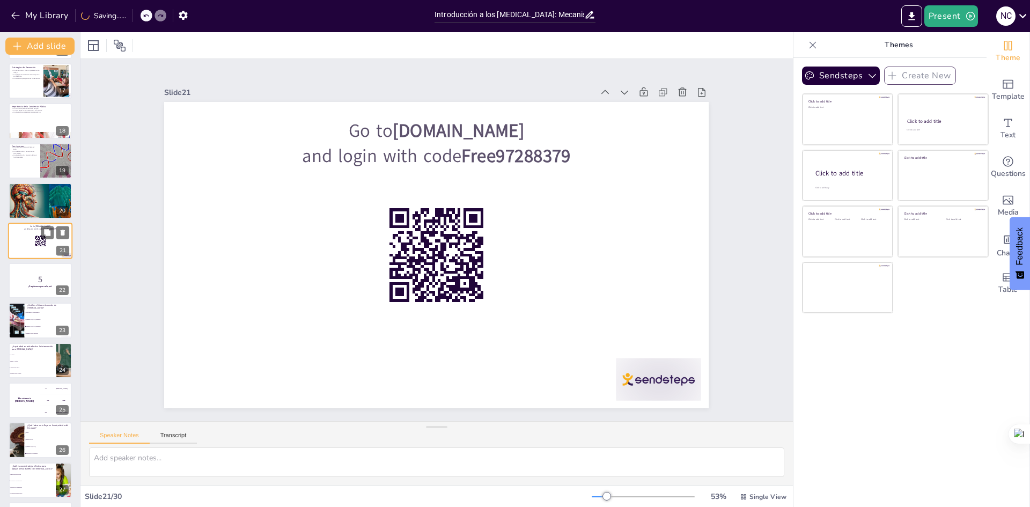
scroll to position [598, 0]
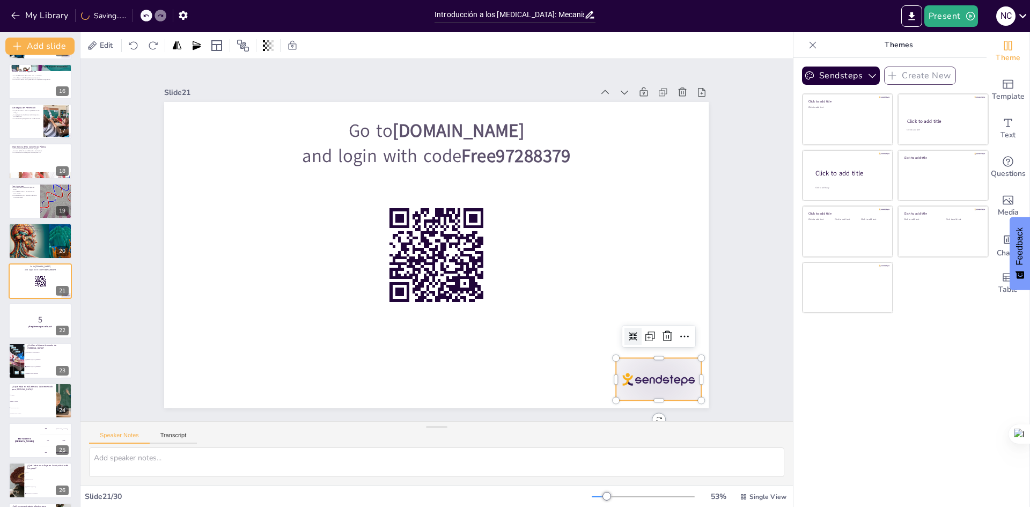
click at [674, 376] on div at bounding box center [643, 401] width 89 height 51
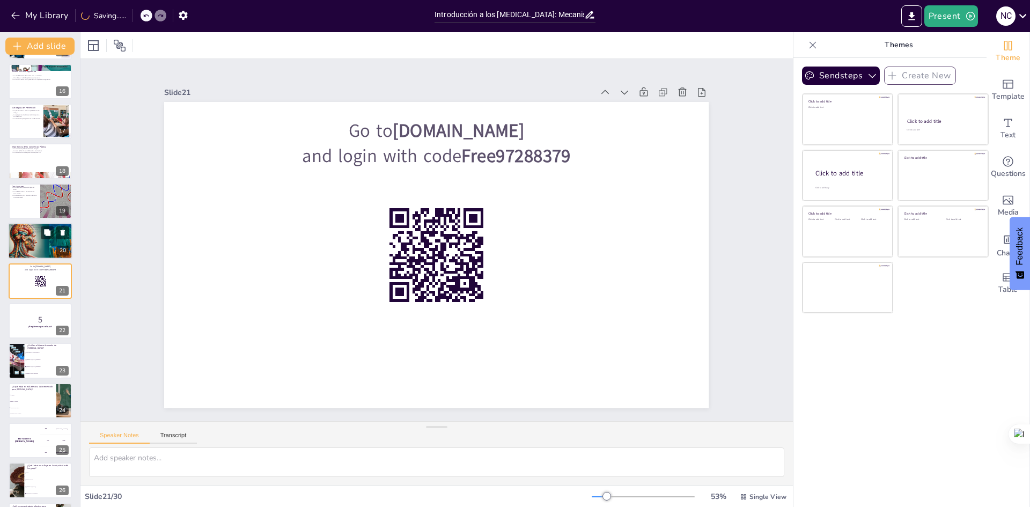
click at [33, 243] on div at bounding box center [40, 241] width 64 height 40
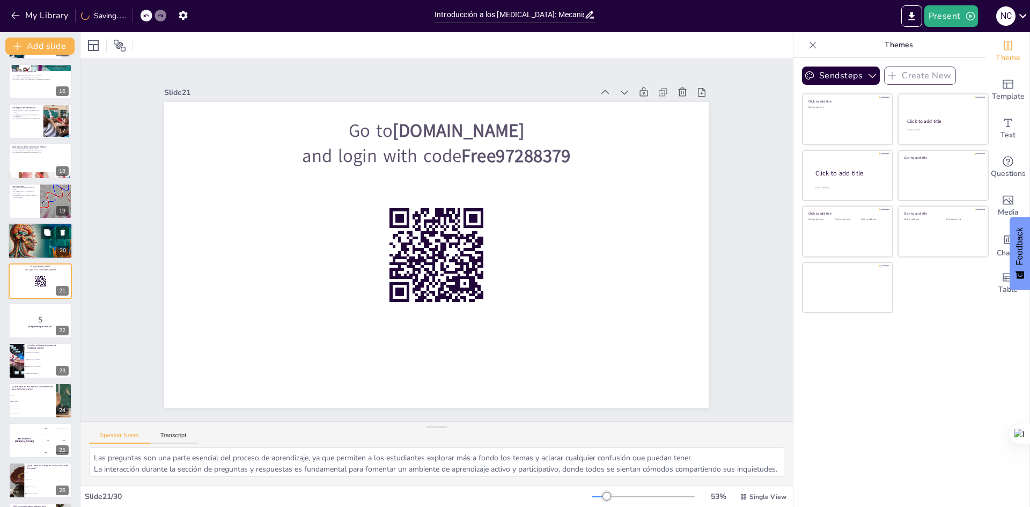
scroll to position [559, 0]
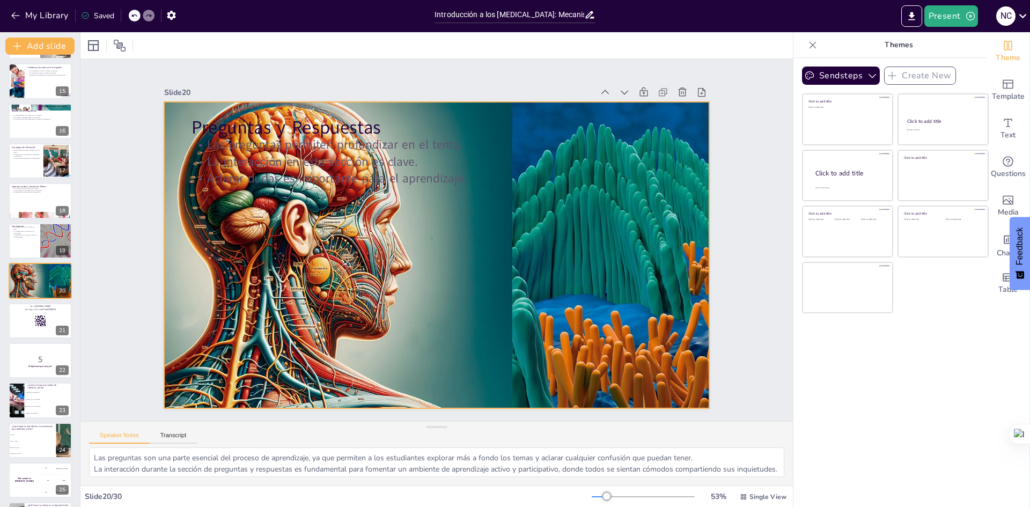
click at [492, 226] on div at bounding box center [435, 255] width 576 height 389
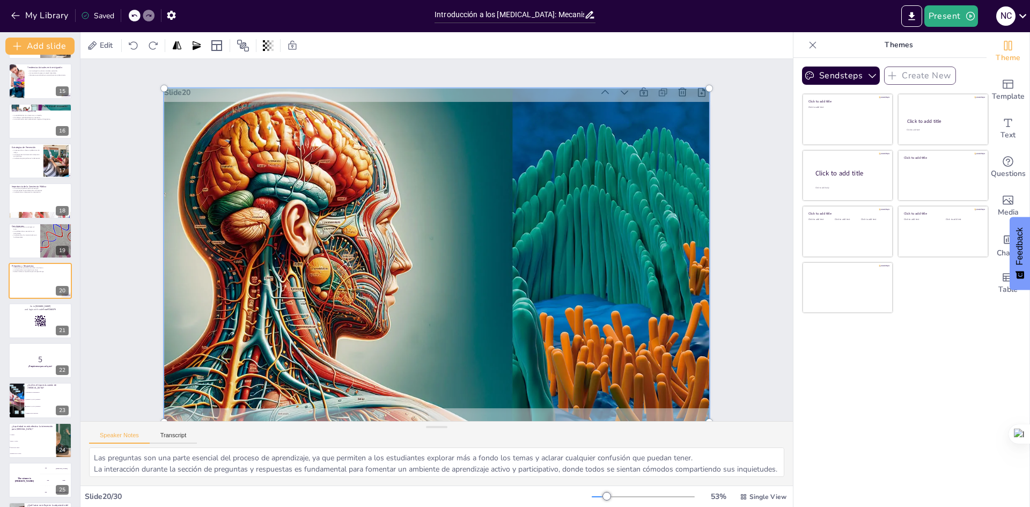
click at [492, 226] on div at bounding box center [434, 254] width 618 height 455
click at [892, 174] on div at bounding box center [943, 174] width 180 height 101
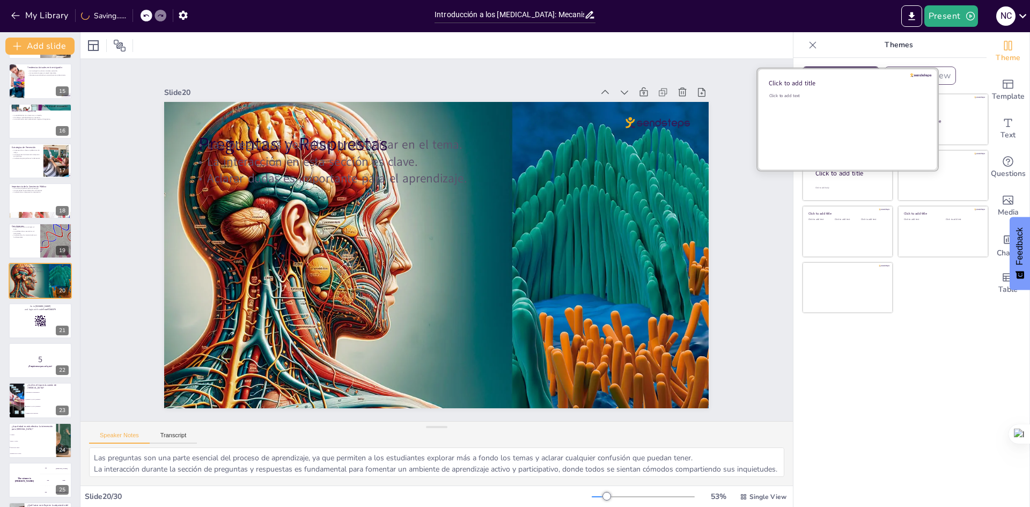
click at [823, 121] on div "Click to add text" at bounding box center [846, 126] width 153 height 67
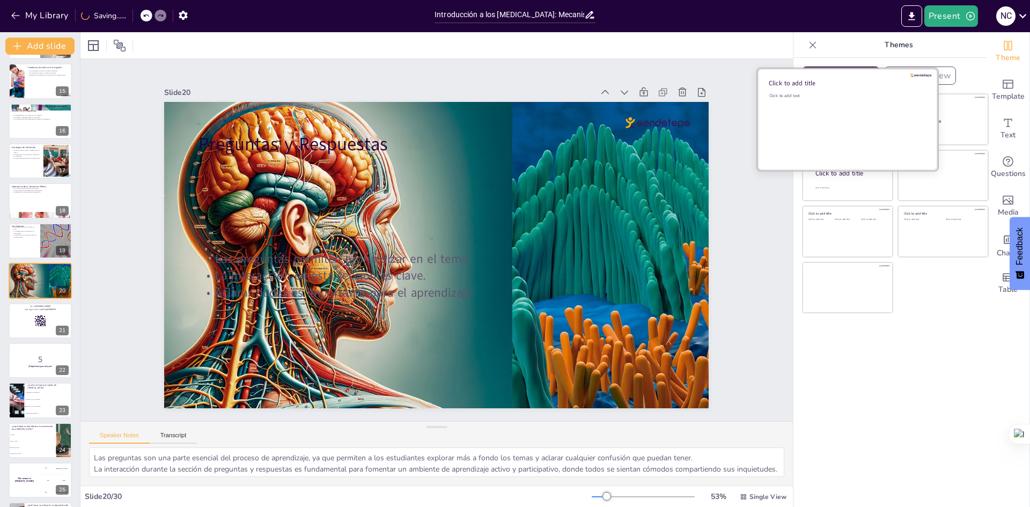
click at [823, 121] on div "Click to add text" at bounding box center [846, 126] width 153 height 67
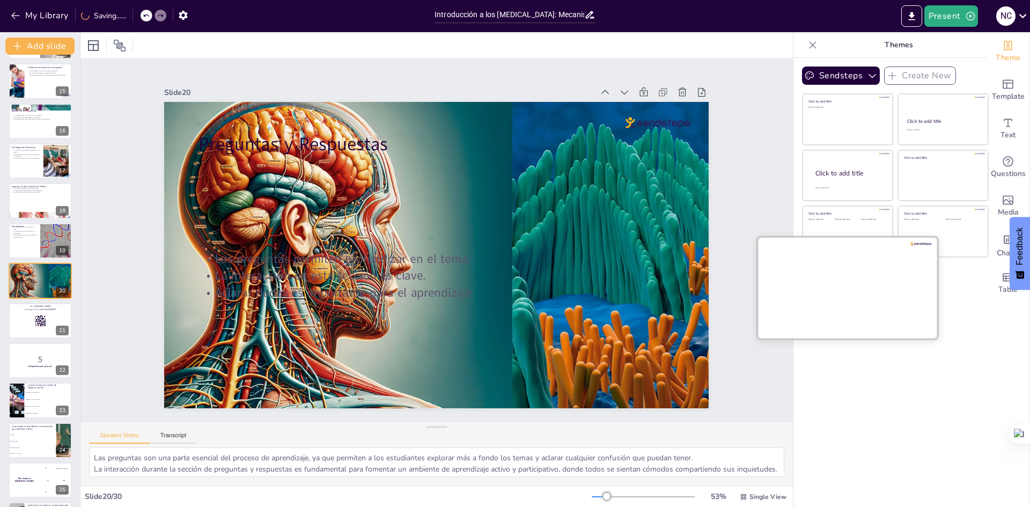
click at [834, 307] on div at bounding box center [848, 287] width 180 height 101
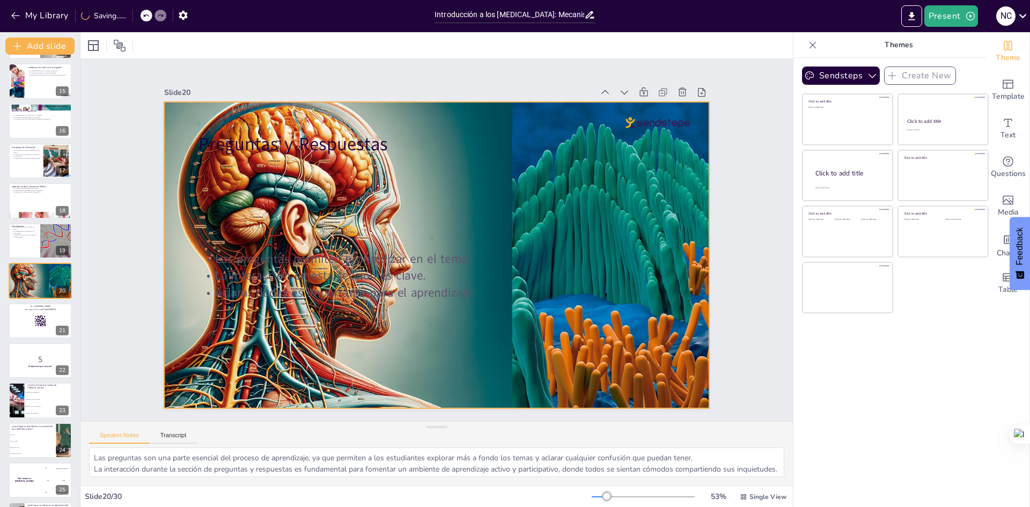
click at [616, 378] on div at bounding box center [436, 256] width 545 height 334
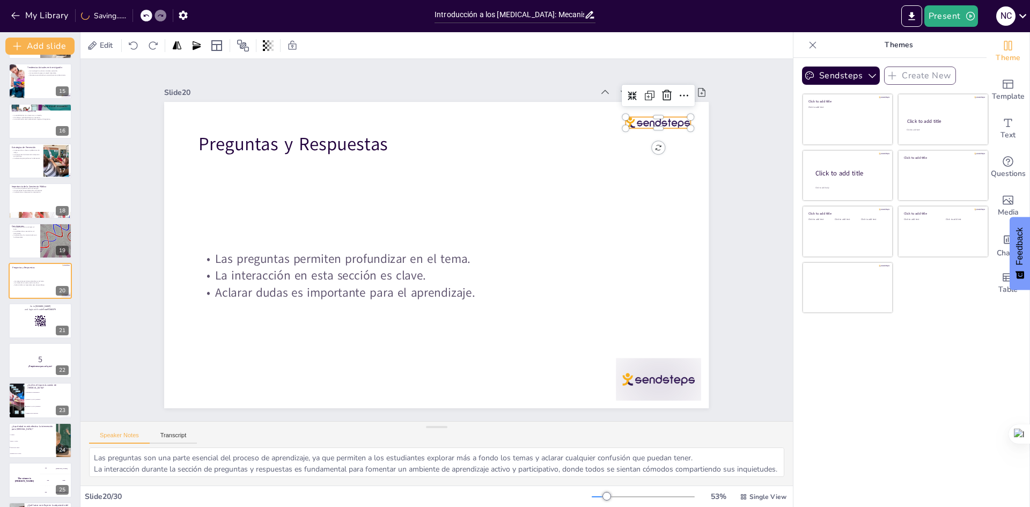
click at [653, 120] on div at bounding box center [658, 122] width 64 height 11
click at [683, 380] on div at bounding box center [659, 379] width 85 height 42
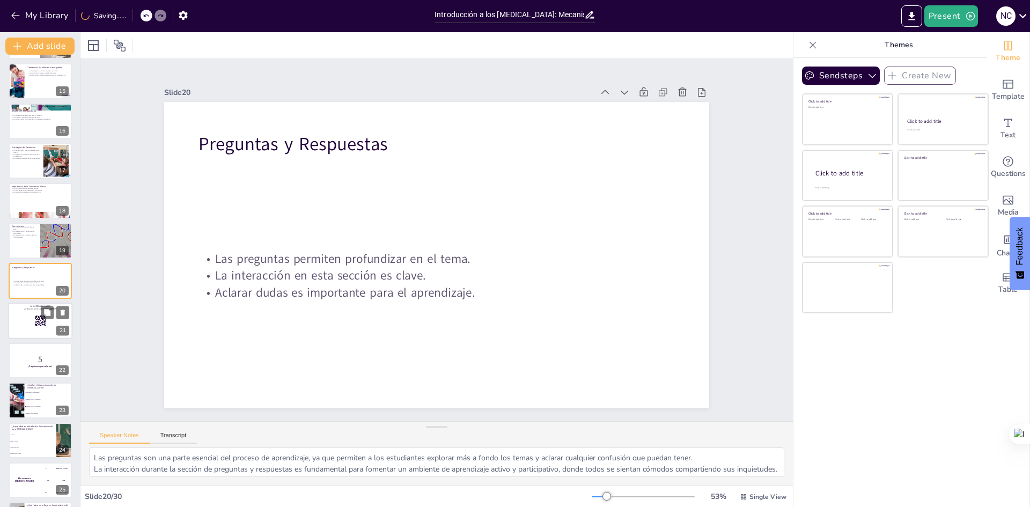
click at [18, 328] on div at bounding box center [40, 321] width 64 height 36
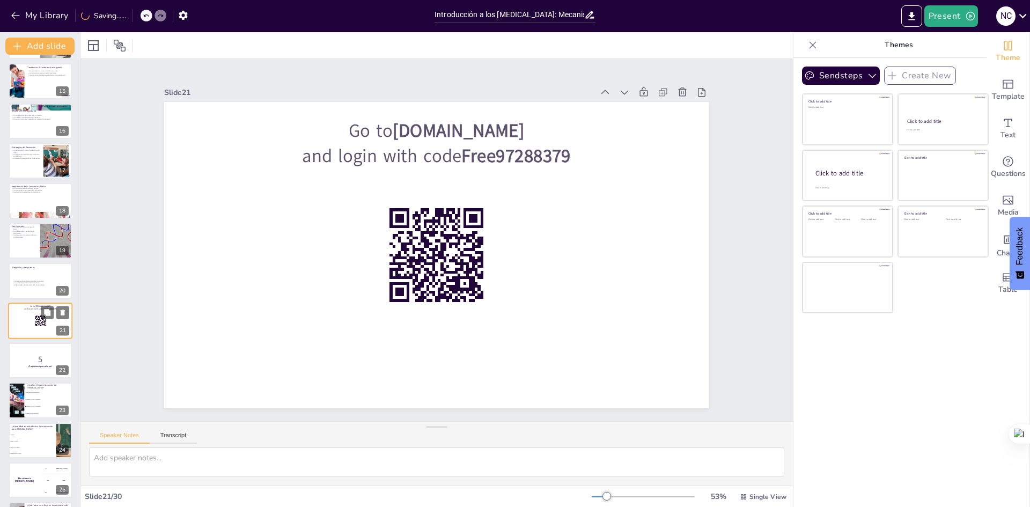
scroll to position [598, 0]
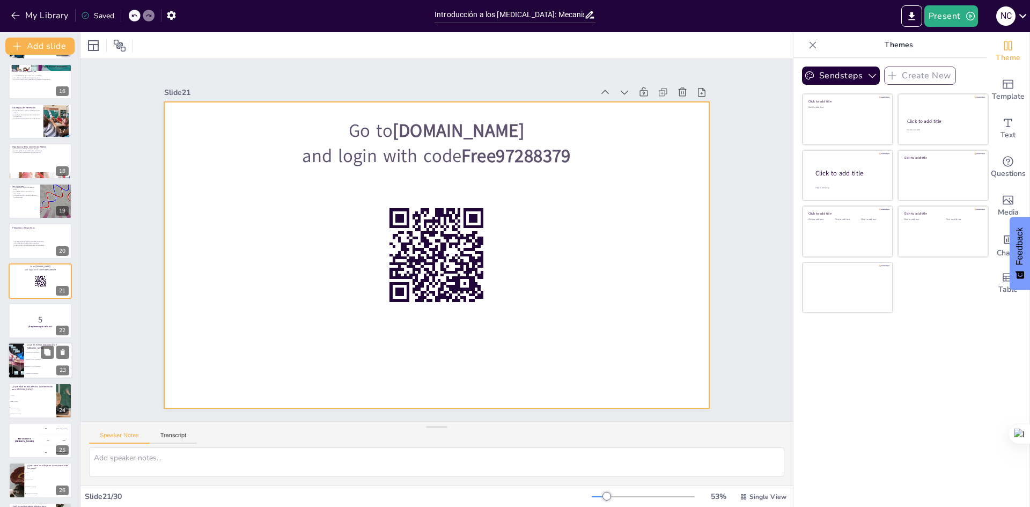
drag, startPoint x: 30, startPoint y: 271, endPoint x: 16, endPoint y: 314, distance: 45.1
click at [16, 314] on p "5" at bounding box center [40, 320] width 57 height 12
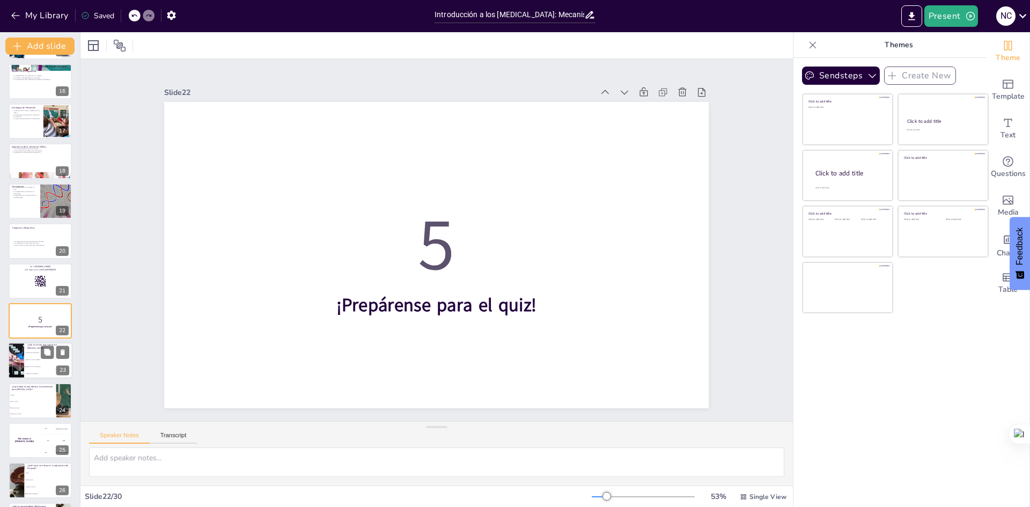
scroll to position [639, 0]
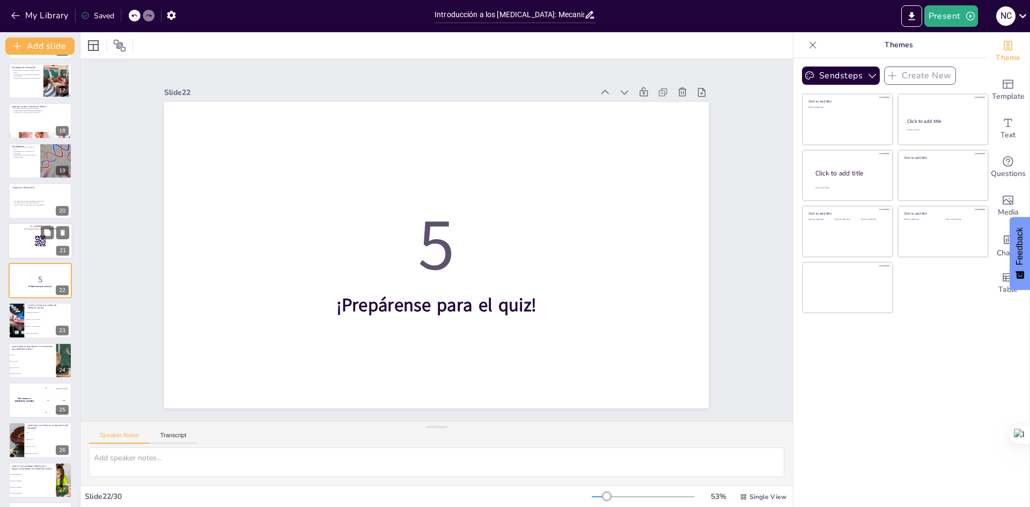
click at [35, 253] on div at bounding box center [40, 241] width 64 height 36
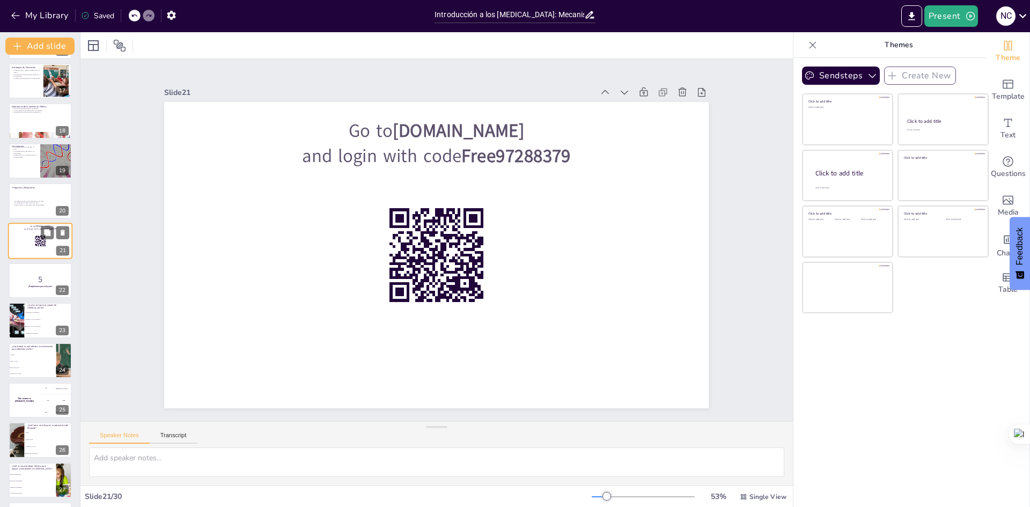
scroll to position [598, 0]
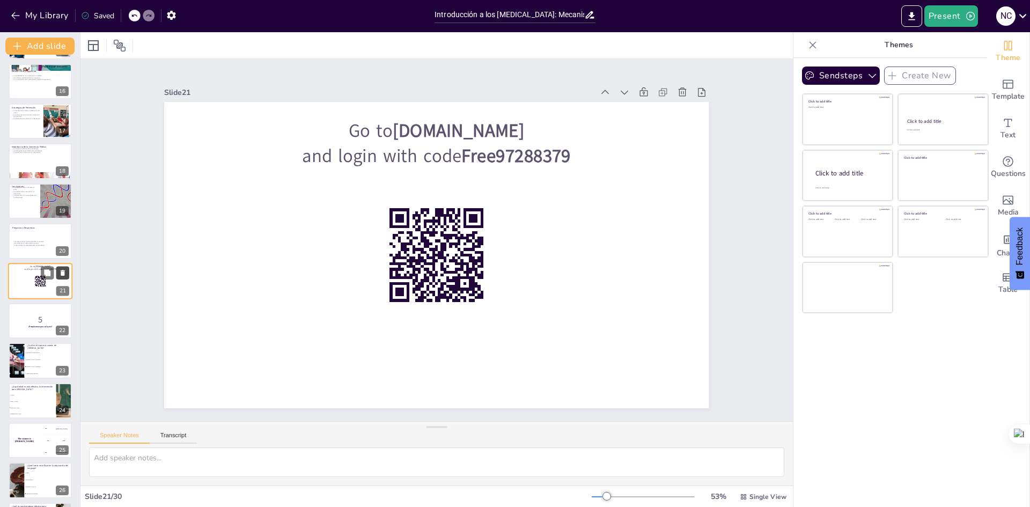
click at [62, 275] on icon at bounding box center [63, 273] width 4 height 6
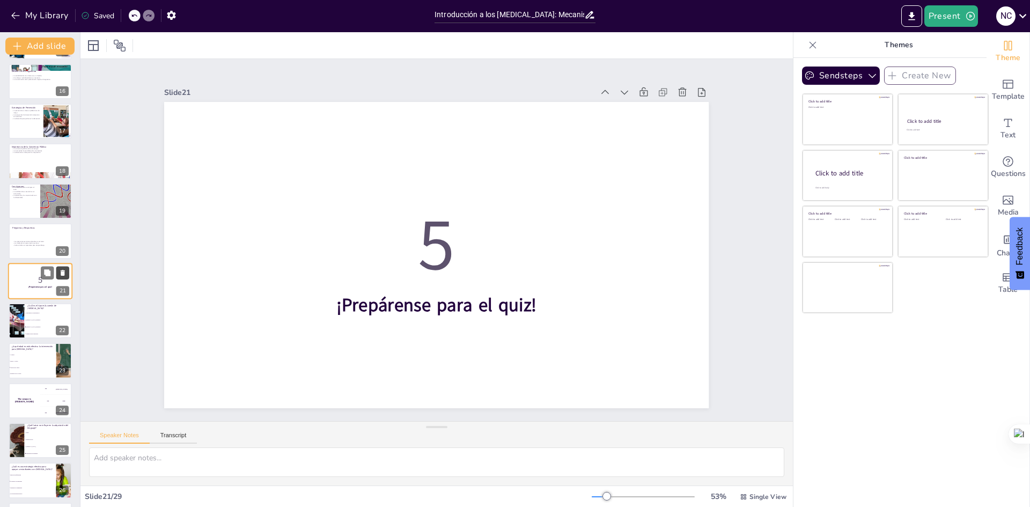
click at [61, 271] on icon at bounding box center [63, 273] width 4 height 6
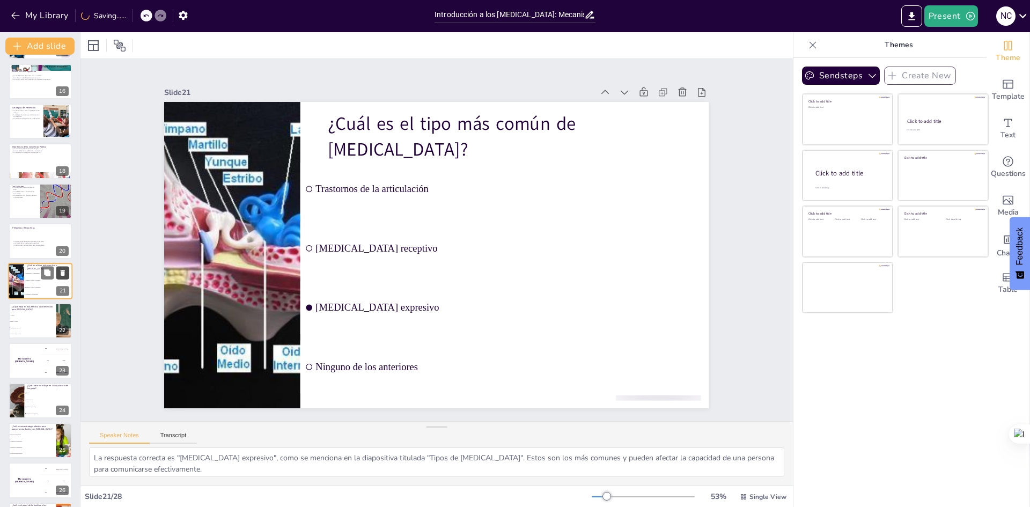
click at [61, 271] on icon at bounding box center [63, 273] width 4 height 6
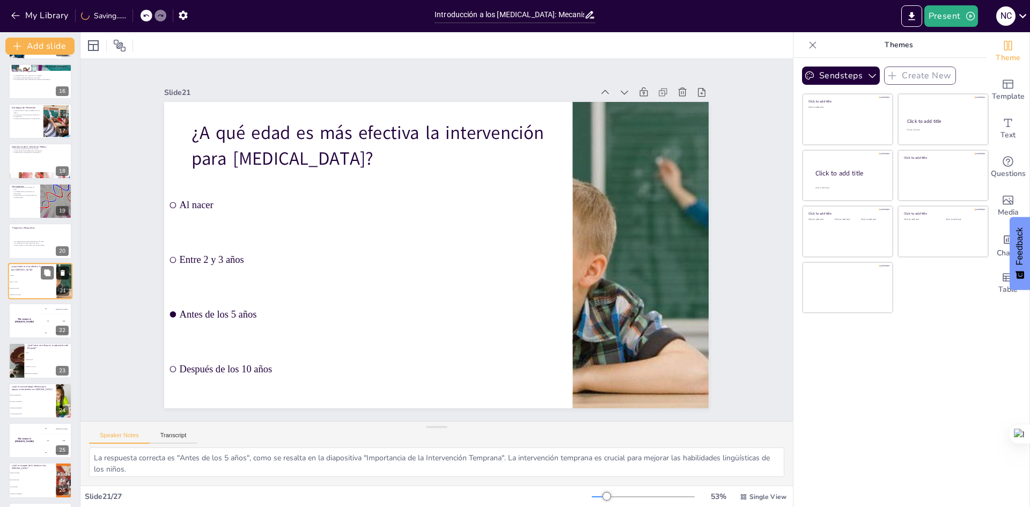
click at [61, 271] on icon at bounding box center [63, 273] width 4 height 6
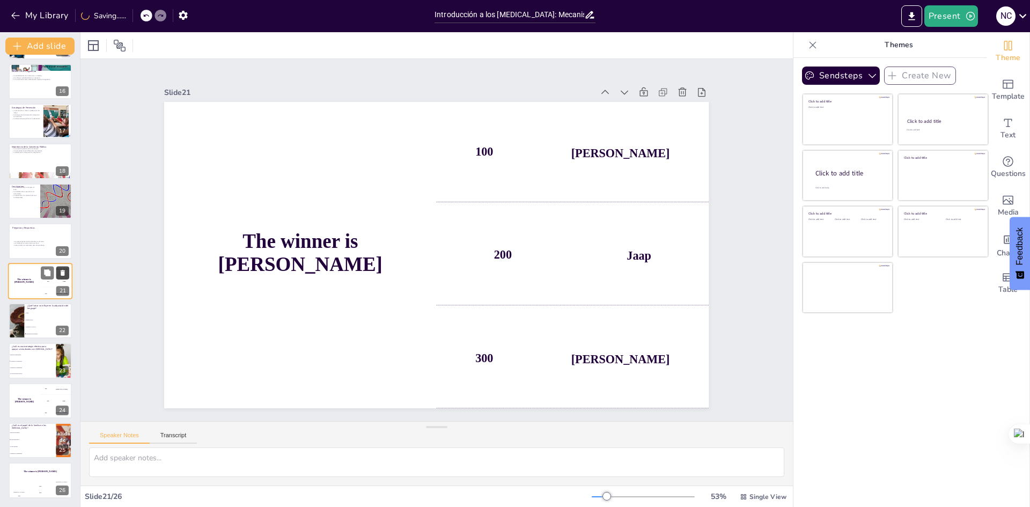
click at [61, 271] on icon at bounding box center [63, 273] width 4 height 6
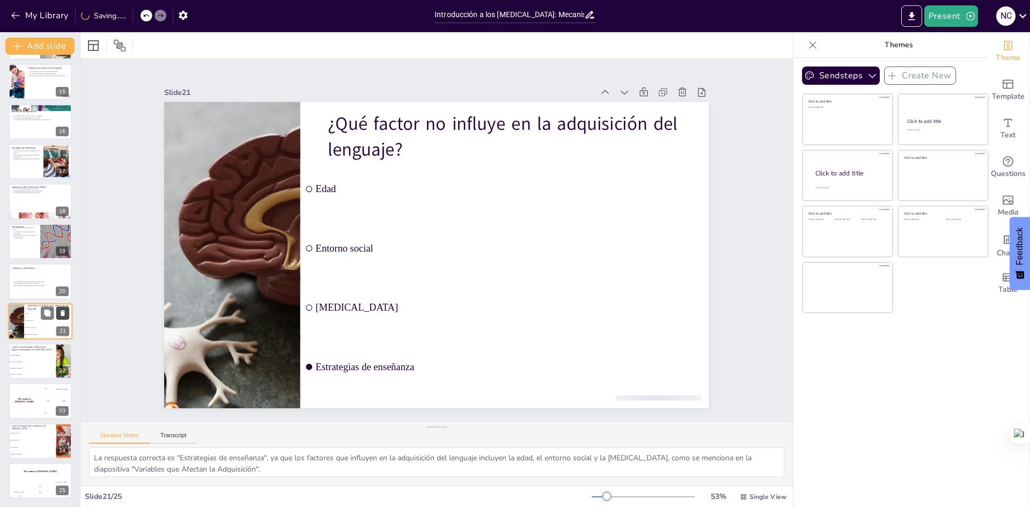
scroll to position [558, 0]
click at [61, 271] on icon at bounding box center [62, 273] width 4 height 6
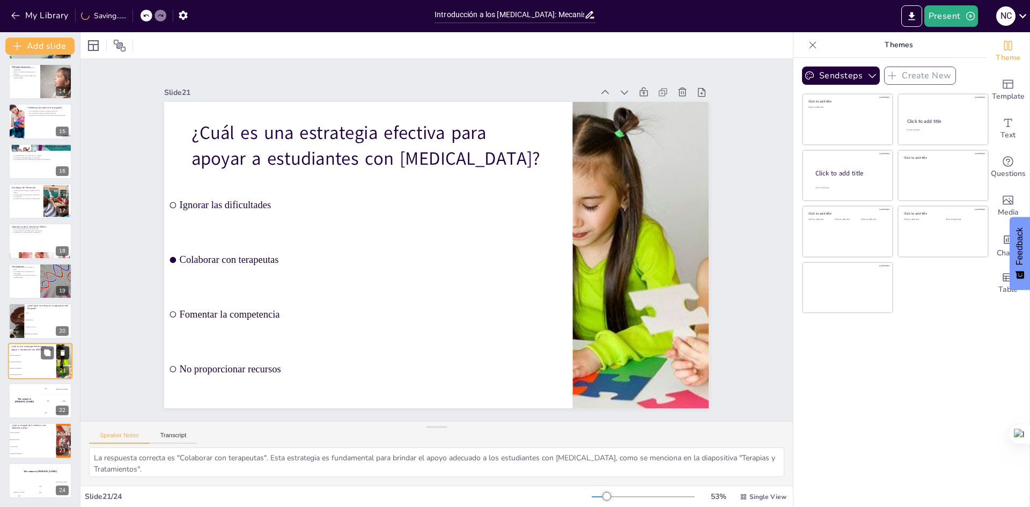
click at [61, 271] on icon at bounding box center [62, 273] width 4 height 6
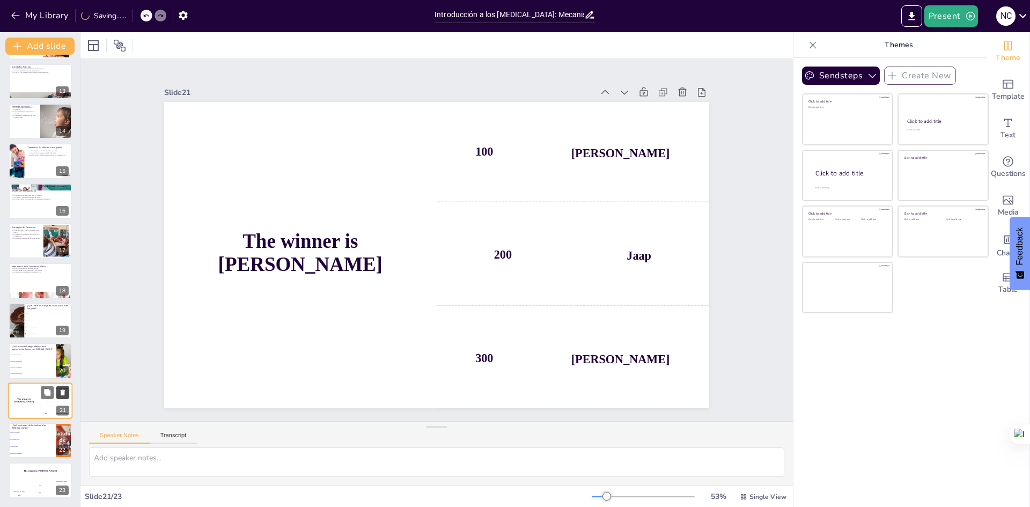
click at [61, 271] on icon at bounding box center [62, 273] width 4 height 6
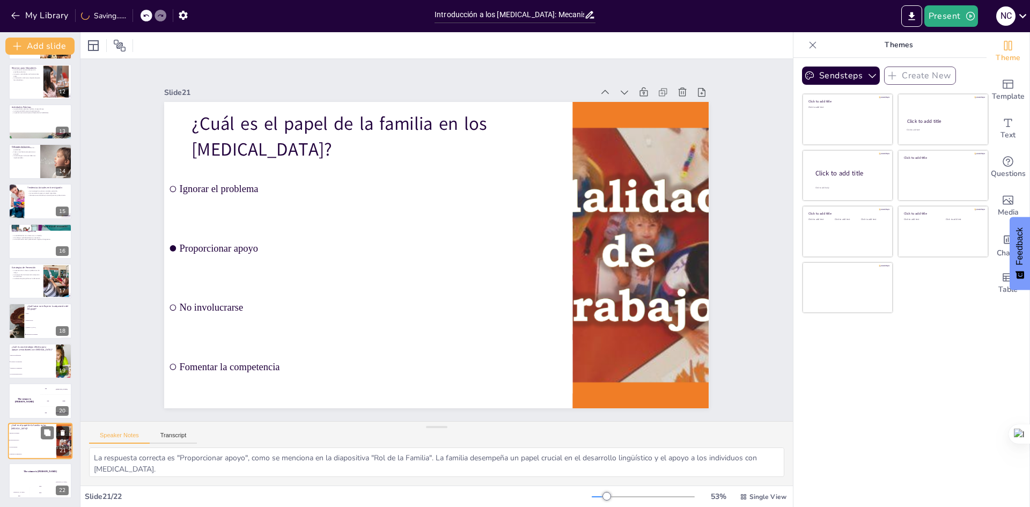
click at [61, 271] on icon at bounding box center [62, 273] width 4 height 6
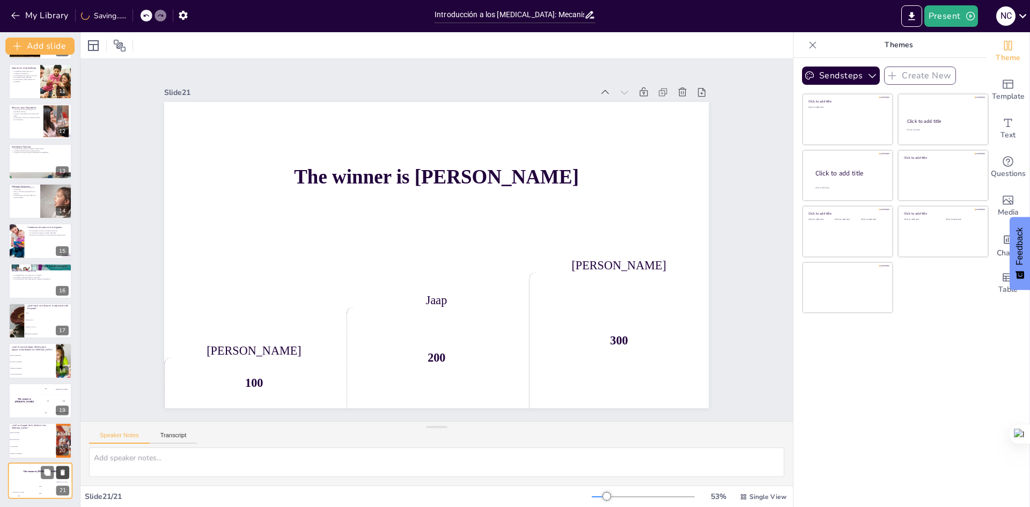
click at [61, 271] on icon at bounding box center [62, 273] width 4 height 6
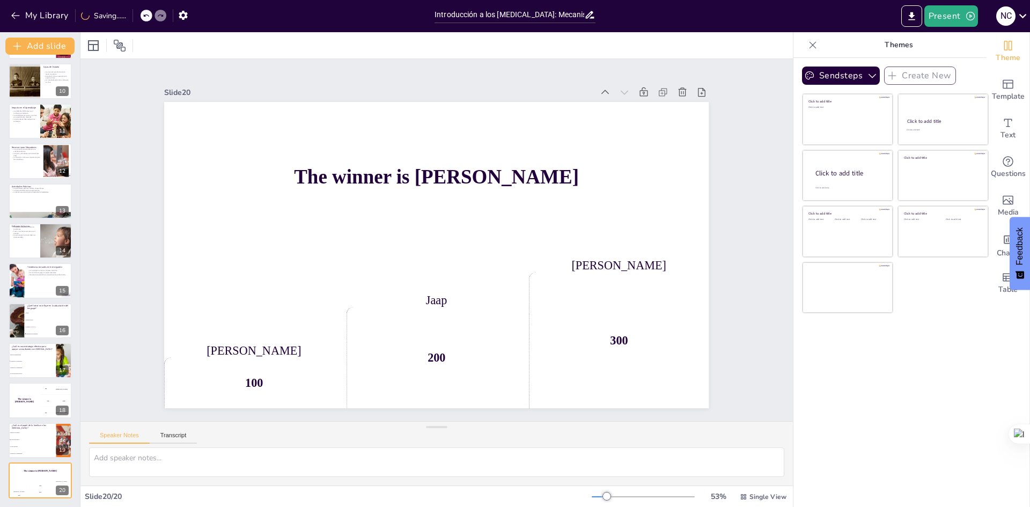
scroll to position [359, 0]
click at [61, 271] on icon at bounding box center [62, 273] width 4 height 6
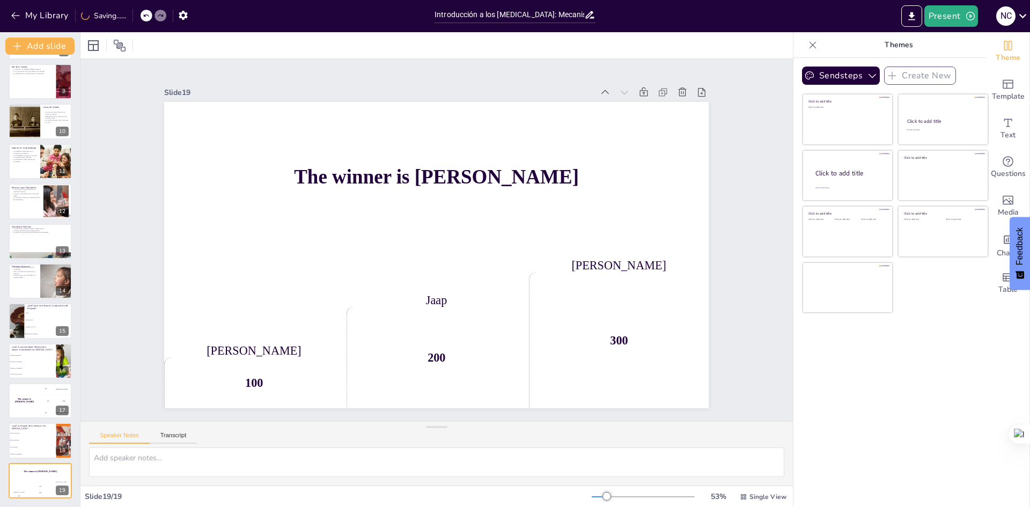
click at [61, 271] on icon at bounding box center [62, 273] width 4 height 6
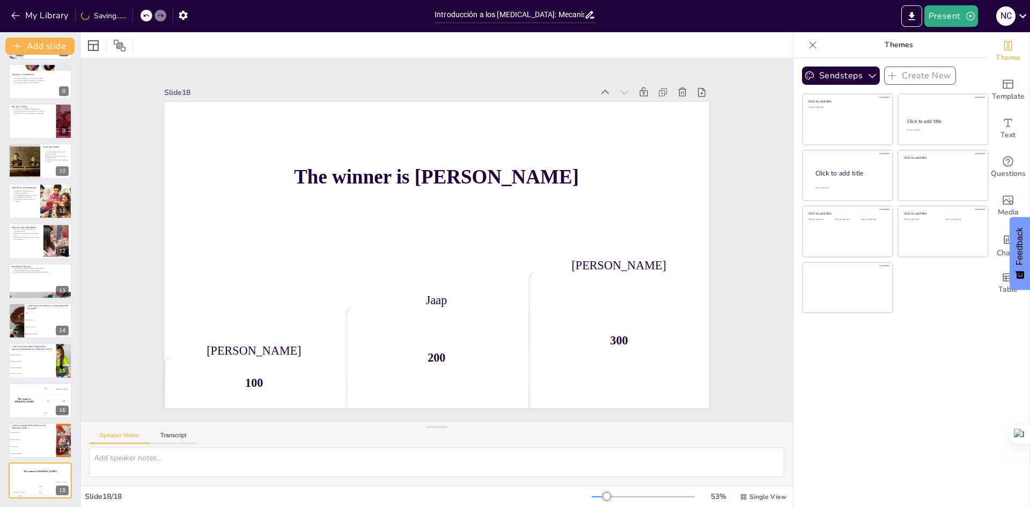
click at [61, 271] on icon at bounding box center [62, 273] width 4 height 6
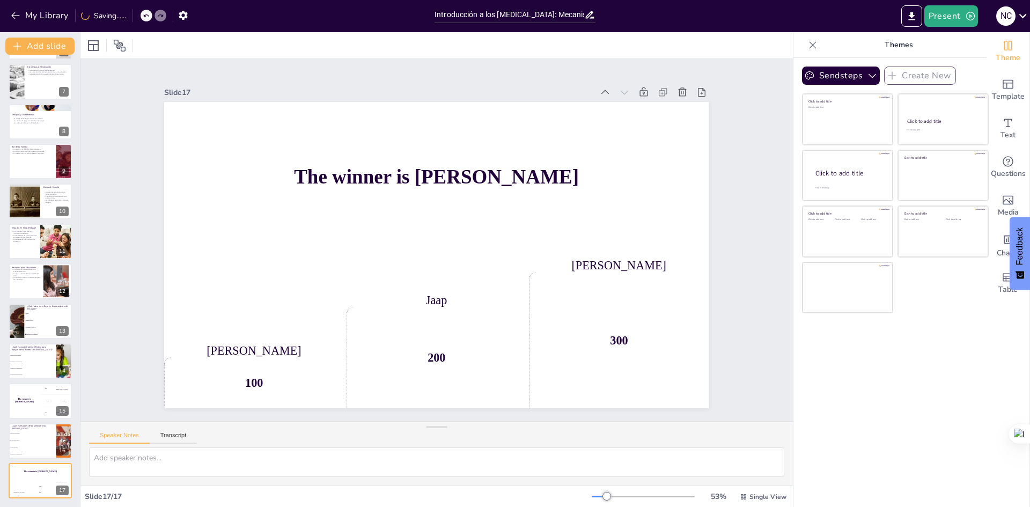
click at [61, 271] on icon at bounding box center [62, 273] width 4 height 6
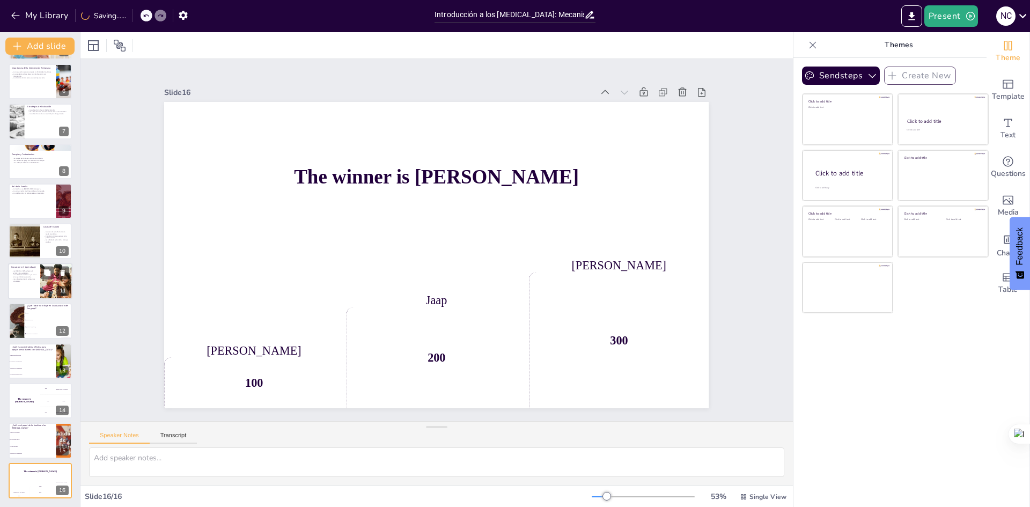
click at [26, 283] on div at bounding box center [40, 281] width 64 height 36
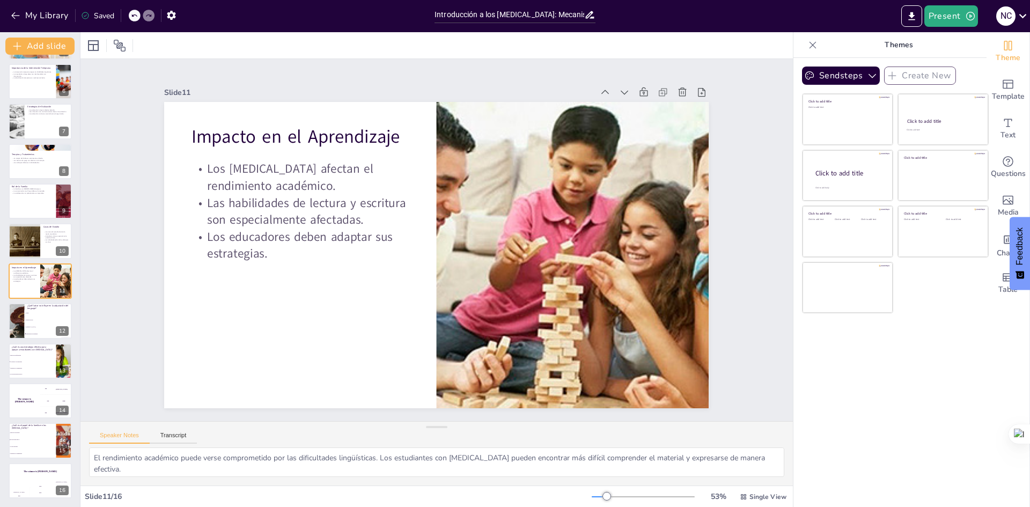
click at [137, 16] on icon at bounding box center [133, 15] width 5 height 3
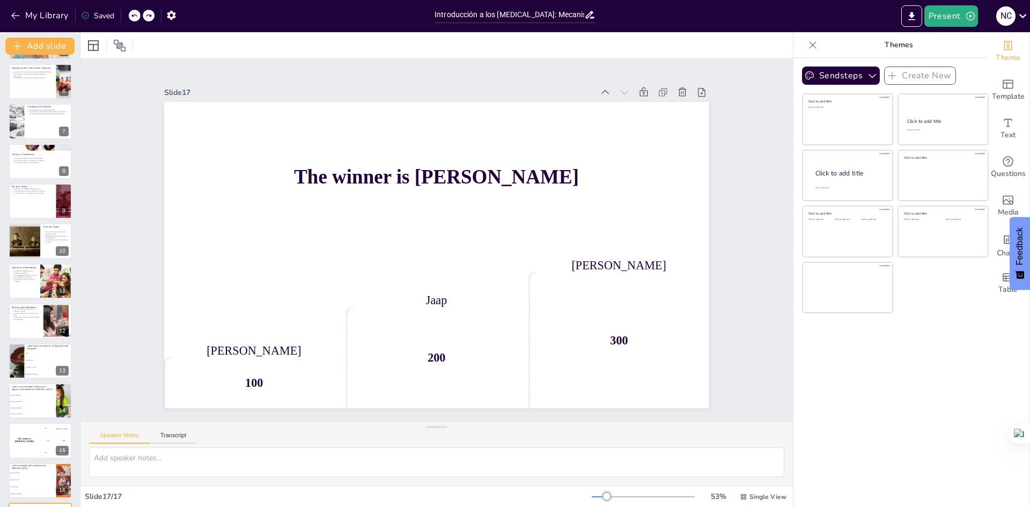
click at [134, 16] on icon at bounding box center [133, 15] width 5 height 3
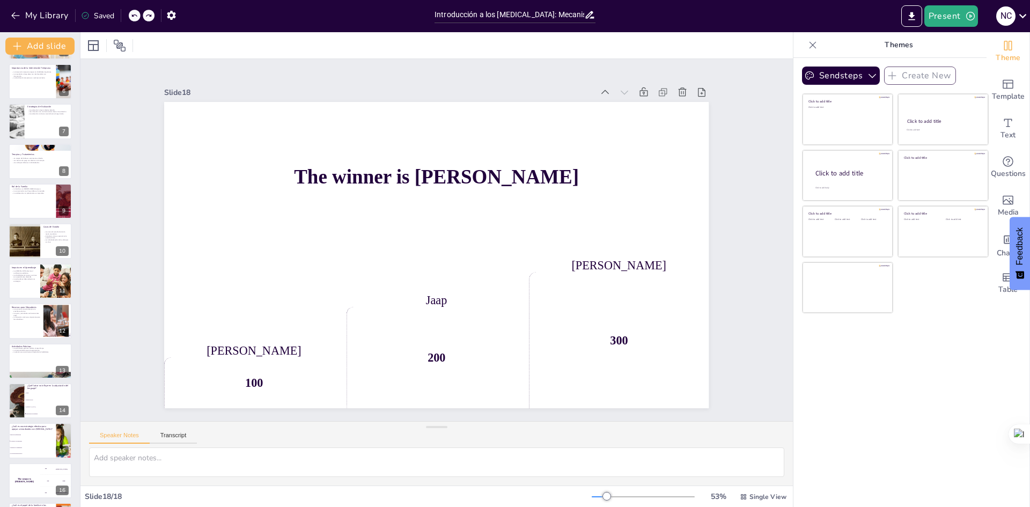
click at [134, 16] on icon at bounding box center [133, 15] width 5 height 3
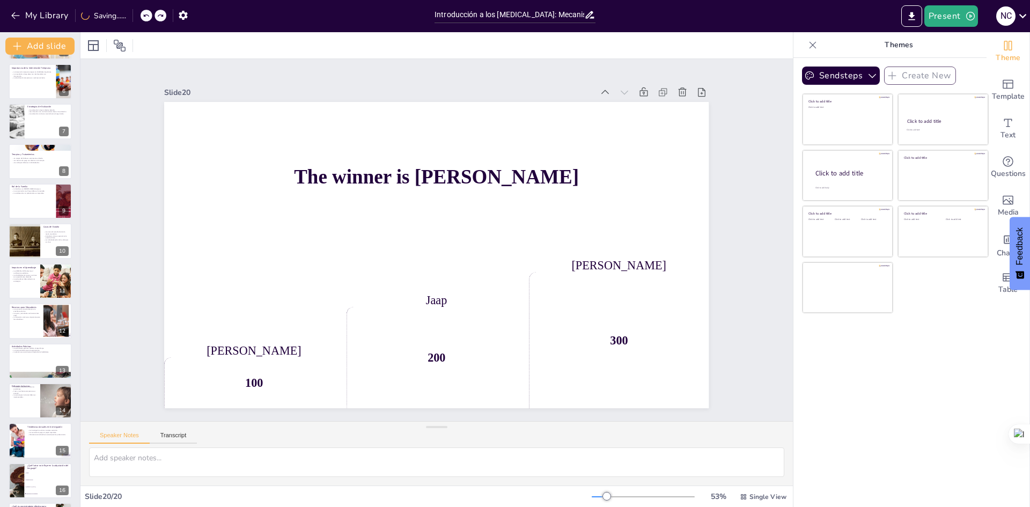
click at [134, 16] on div "My Library Saving......" at bounding box center [96, 14] width 193 height 19
click at [145, 12] on div at bounding box center [147, 16] width 12 height 12
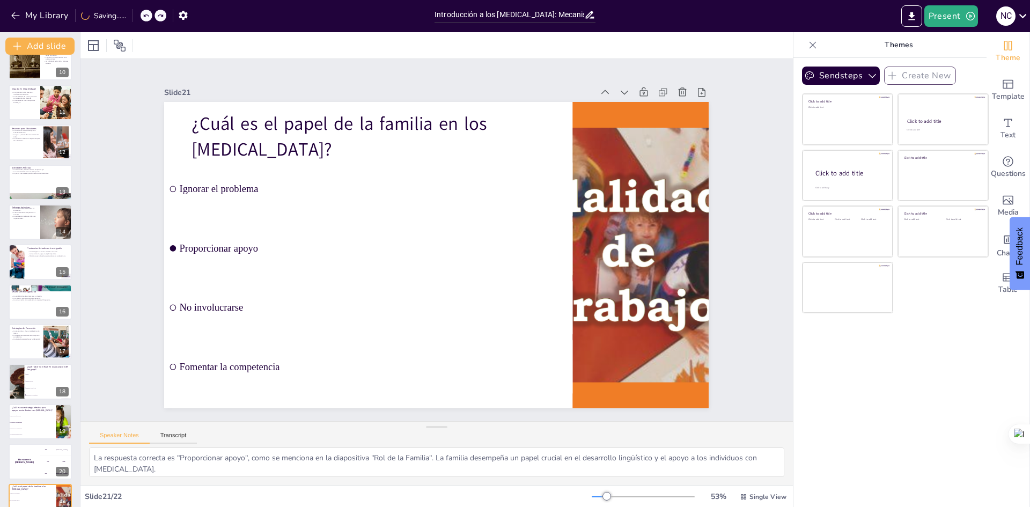
scroll to position [438, 0]
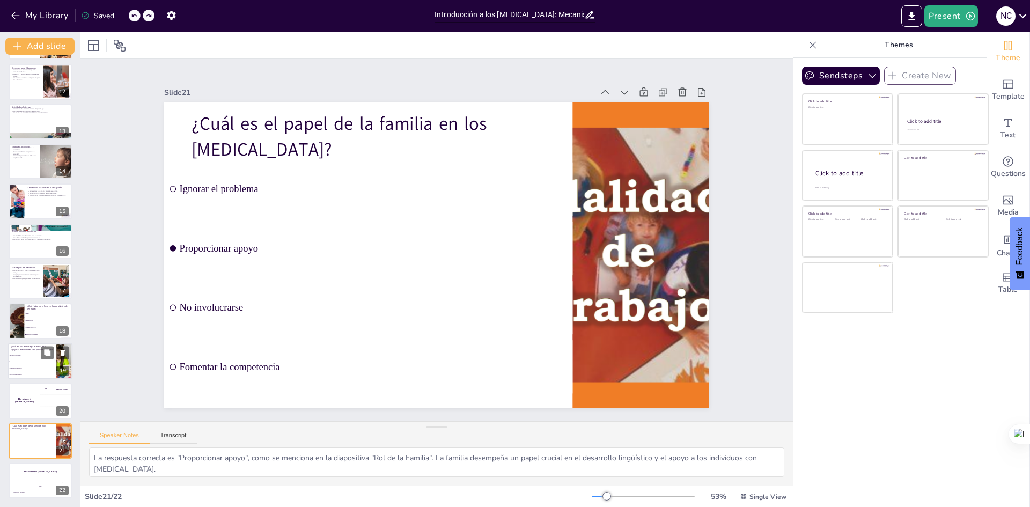
click at [23, 365] on li "Fomentar la competencia" at bounding box center [32, 368] width 48 height 6
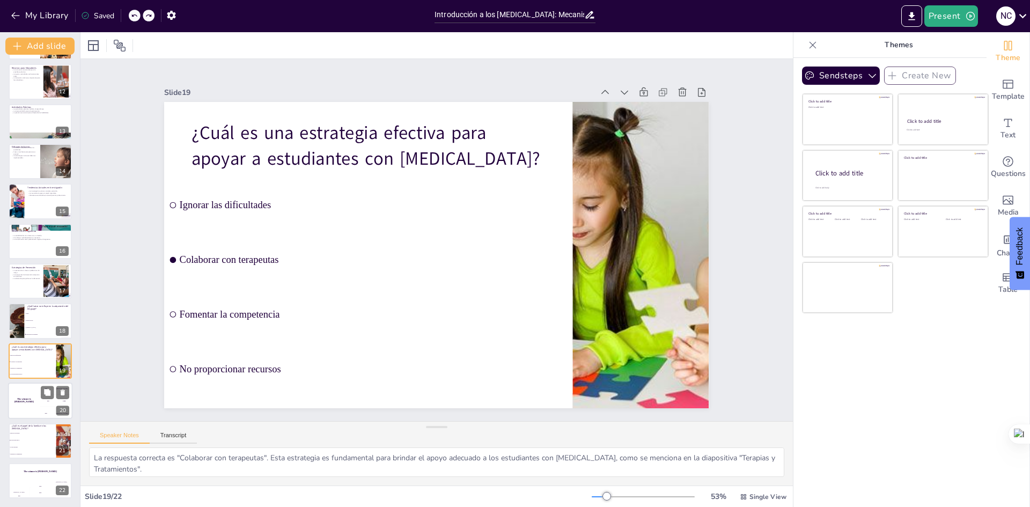
click at [31, 394] on div "The winner is [PERSON_NAME]" at bounding box center [24, 401] width 32 height 36
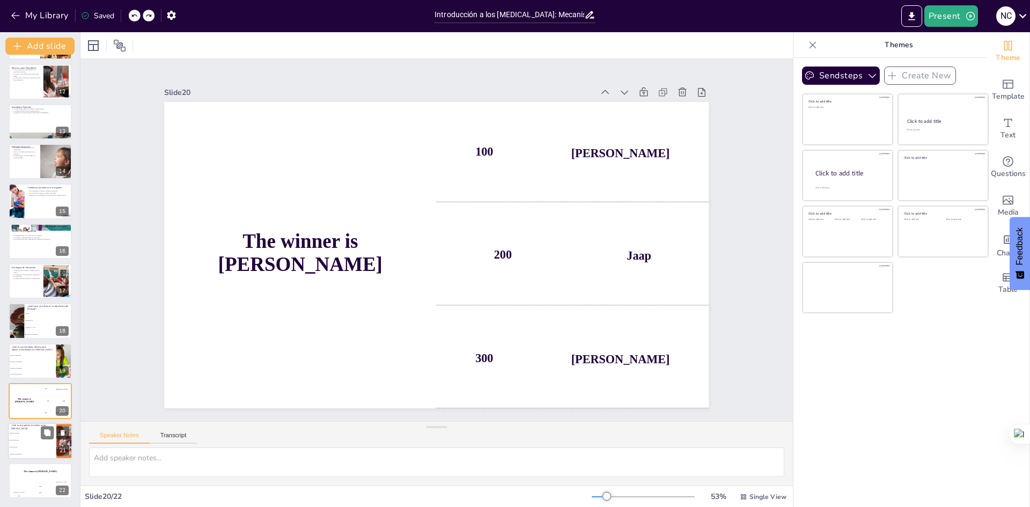
click at [39, 443] on li "Proporcionar apoyo" at bounding box center [32, 440] width 48 height 7
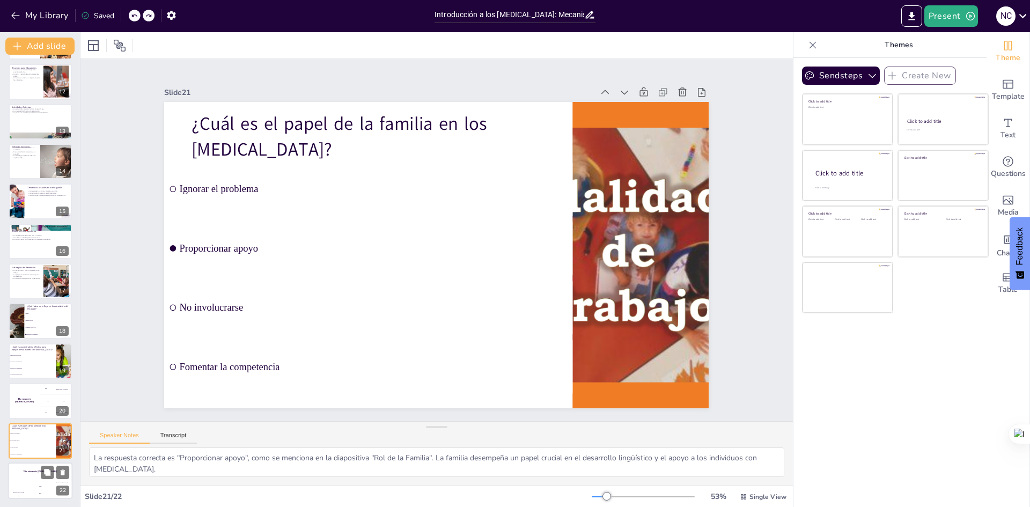
click at [32, 479] on div "The winner is [PERSON_NAME]" at bounding box center [40, 472] width 64 height 18
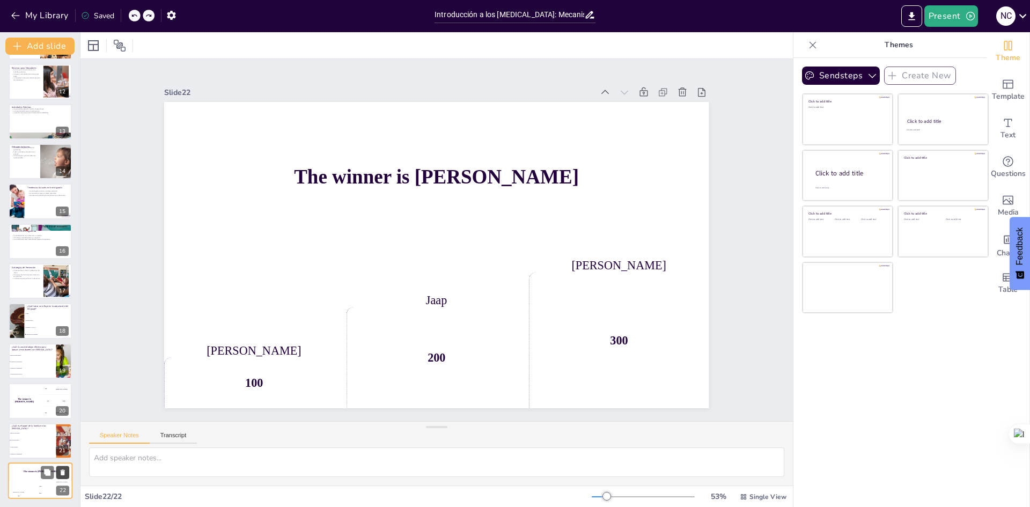
click at [66, 471] on icon at bounding box center [63, 472] width 8 height 8
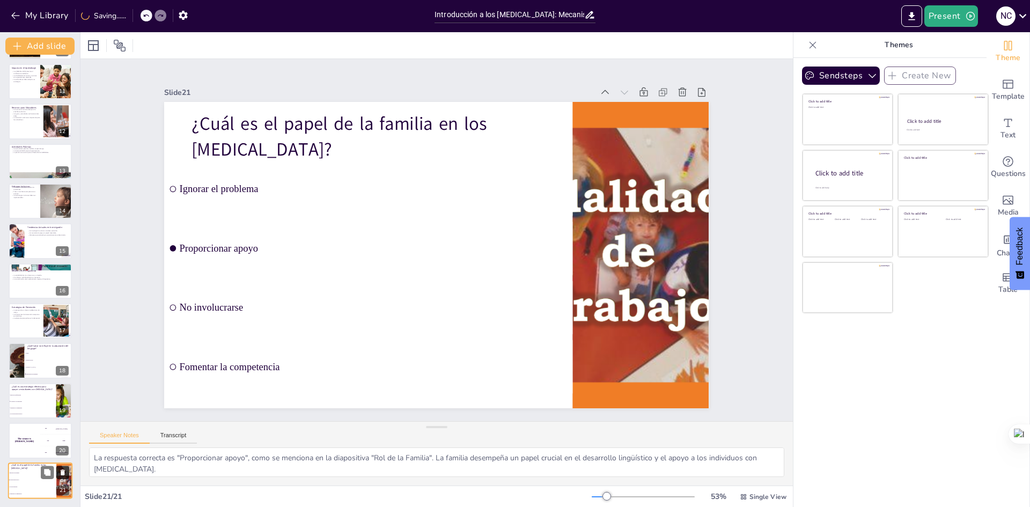
click at [61, 474] on icon at bounding box center [63, 473] width 4 height 6
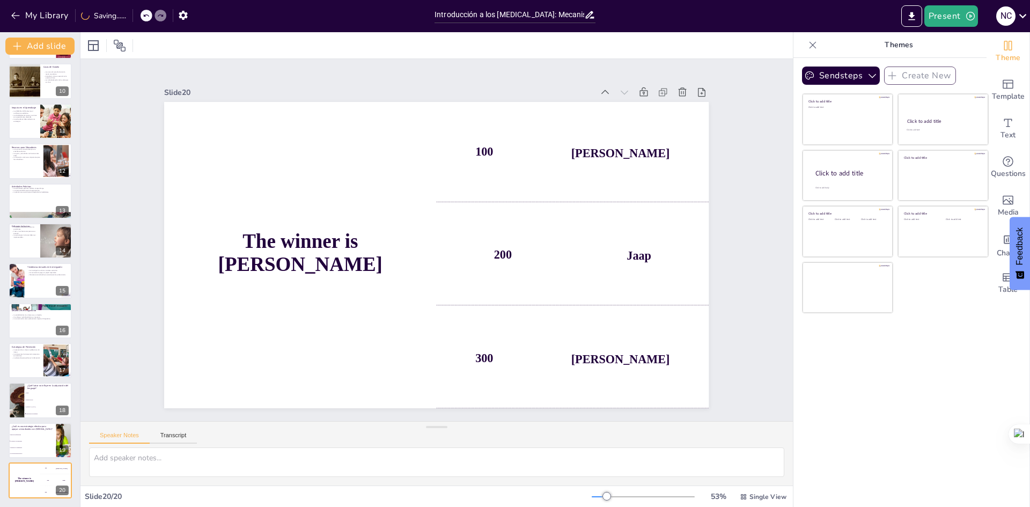
scroll to position [359, 0]
click at [62, 472] on icon at bounding box center [63, 472] width 4 height 6
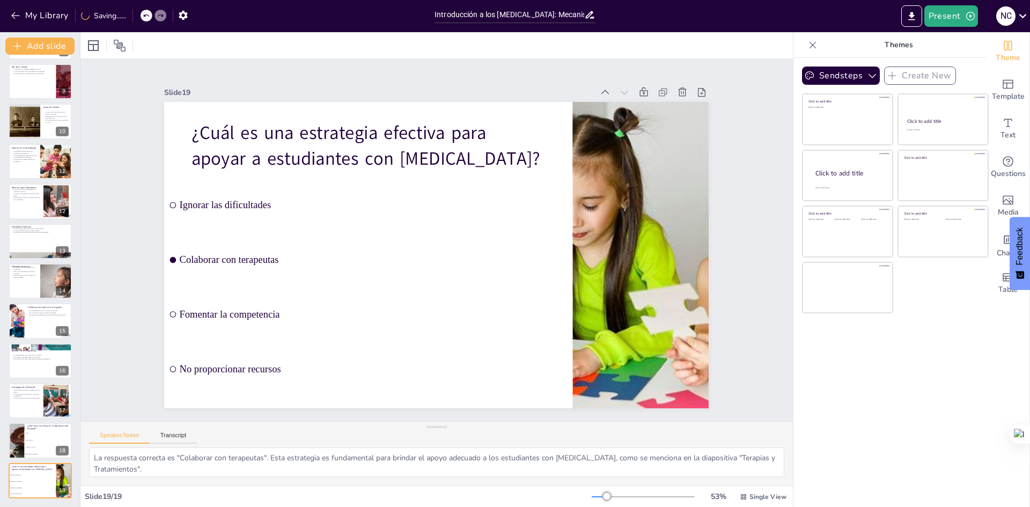
scroll to position [319, 0]
click at [63, 468] on button at bounding box center [62, 472] width 13 height 13
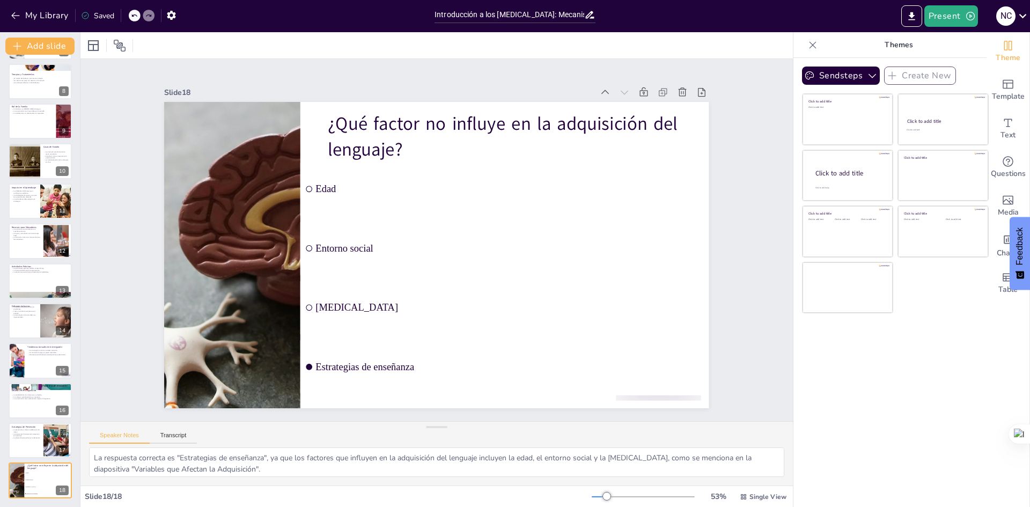
scroll to position [279, 0]
click at [65, 467] on button at bounding box center [62, 472] width 13 height 13
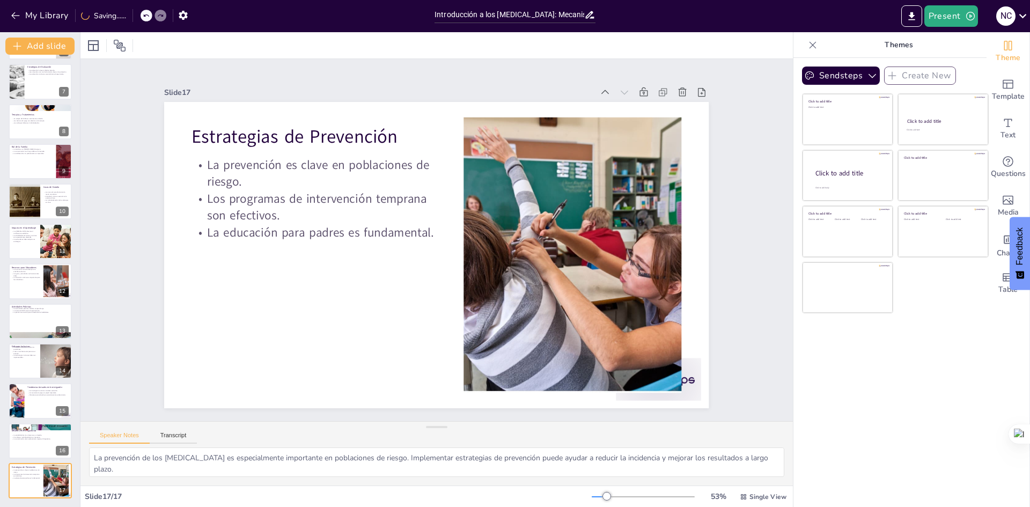
scroll to position [239, 0]
click at [36, 404] on div at bounding box center [40, 401] width 64 height 36
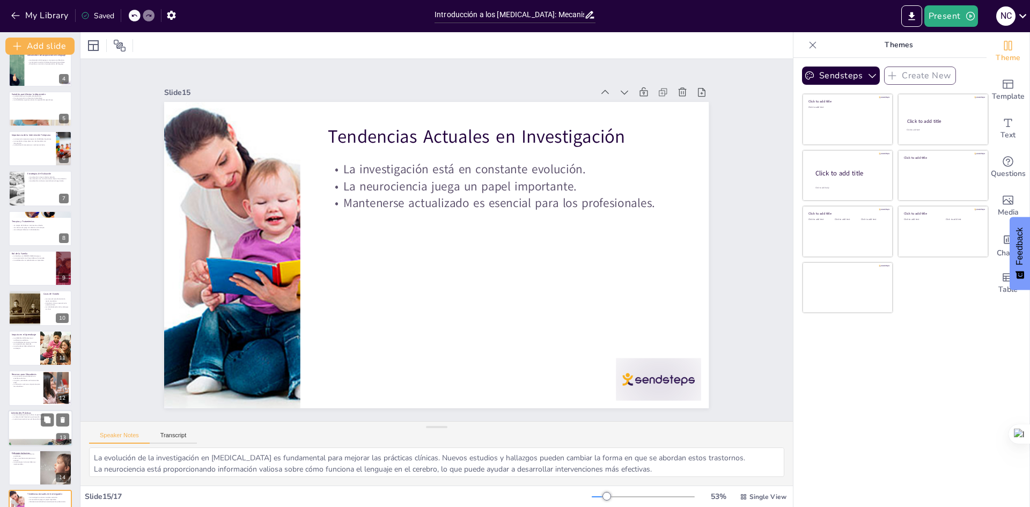
scroll to position [131, 0]
click at [36, 264] on div at bounding box center [40, 269] width 64 height 36
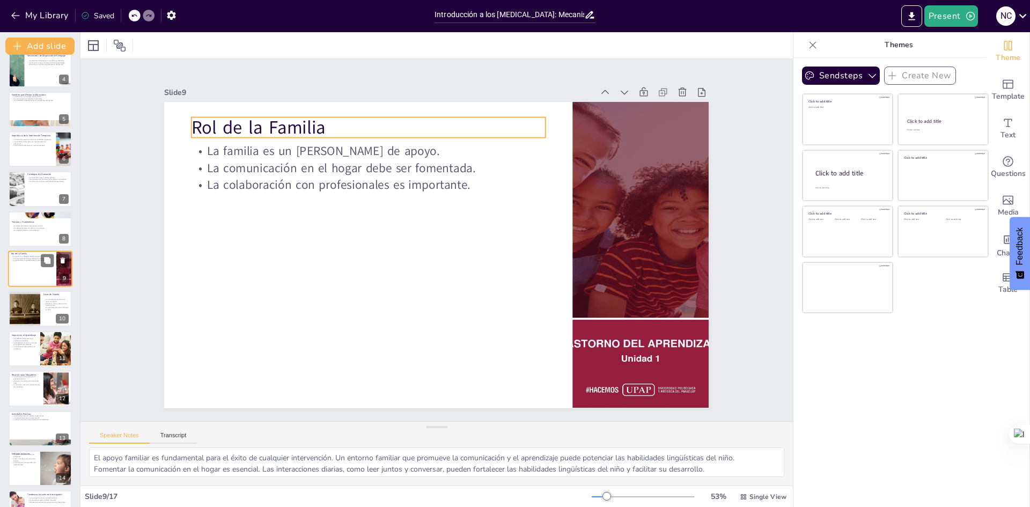
scroll to position [120, 0]
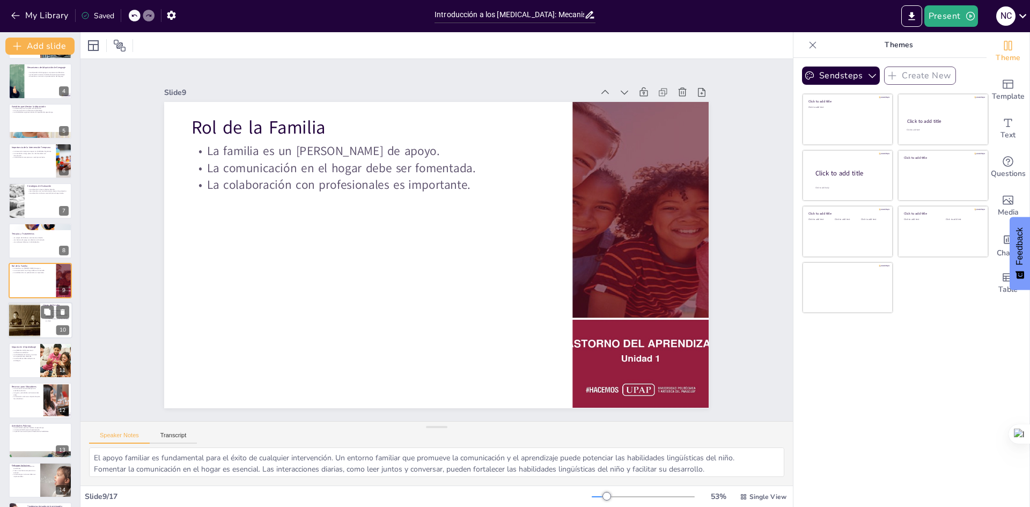
click at [31, 315] on div at bounding box center [24, 321] width 48 height 36
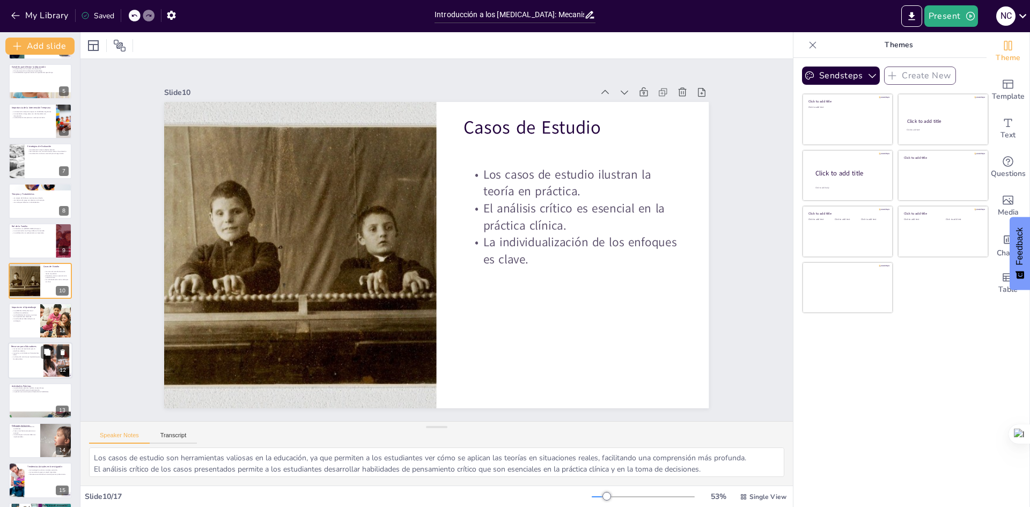
click at [23, 362] on div at bounding box center [40, 360] width 64 height 36
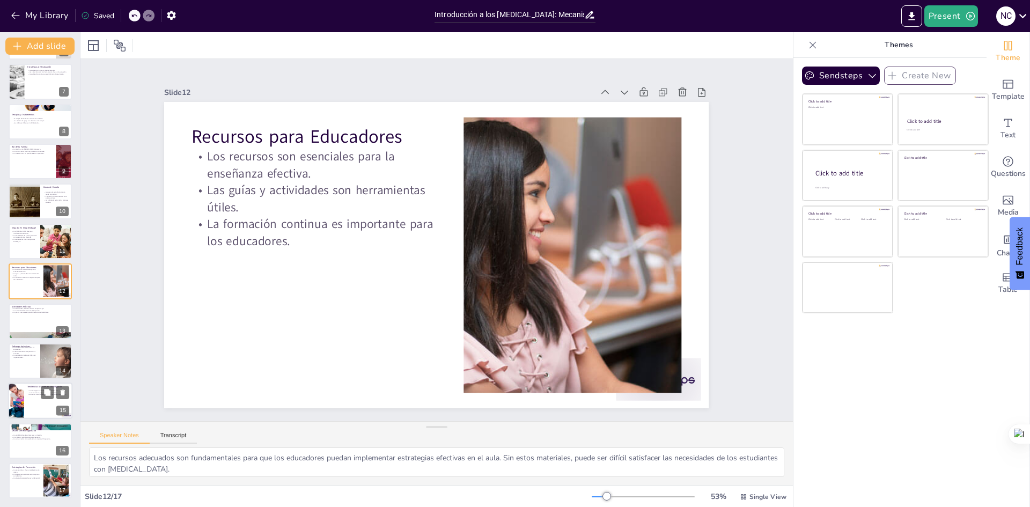
click at [36, 404] on div at bounding box center [40, 401] width 64 height 36
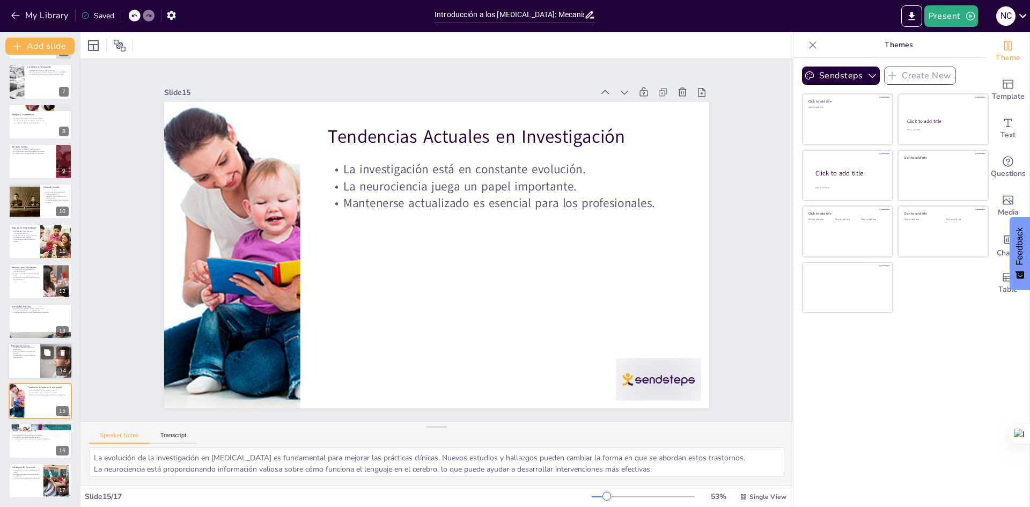
click at [32, 359] on div at bounding box center [40, 361] width 64 height 36
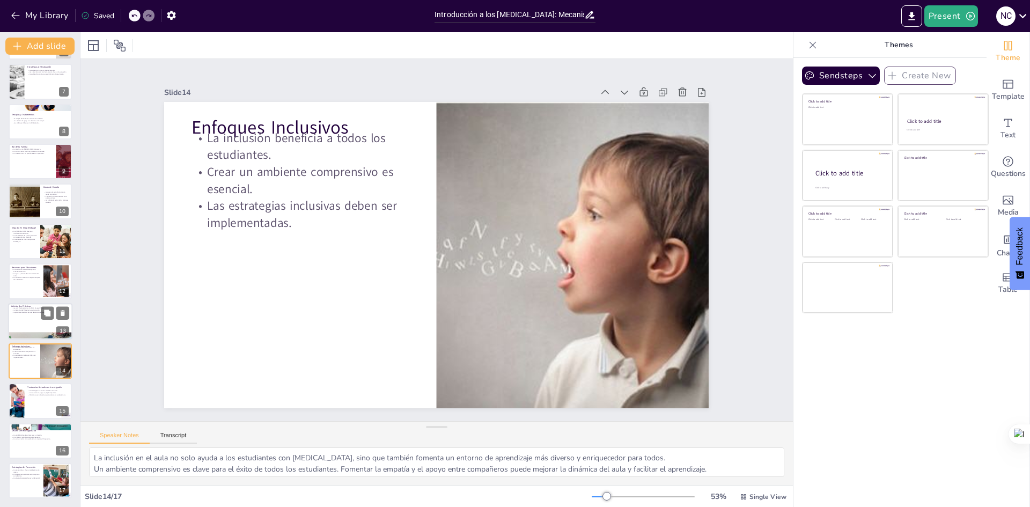
click at [20, 326] on div at bounding box center [40, 321] width 64 height 36
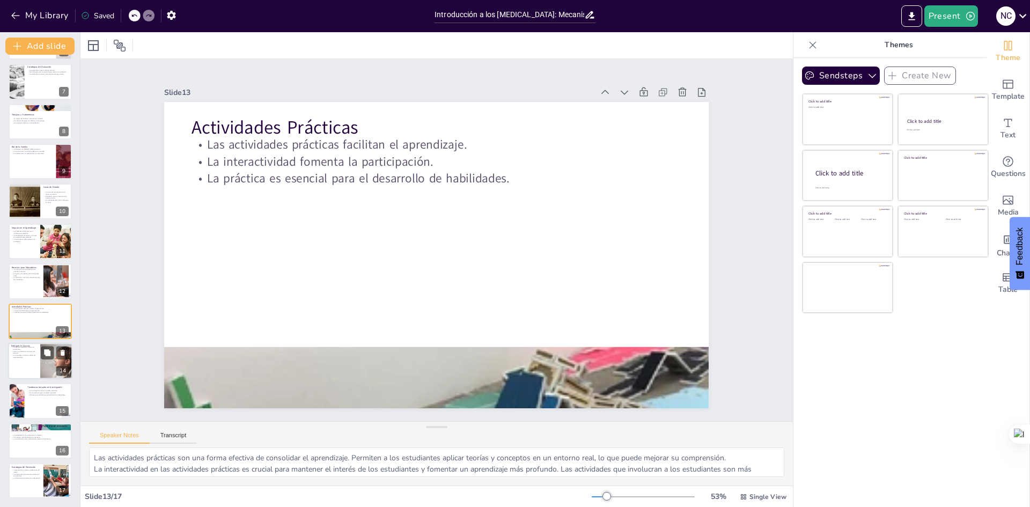
click at [34, 361] on div at bounding box center [40, 361] width 64 height 36
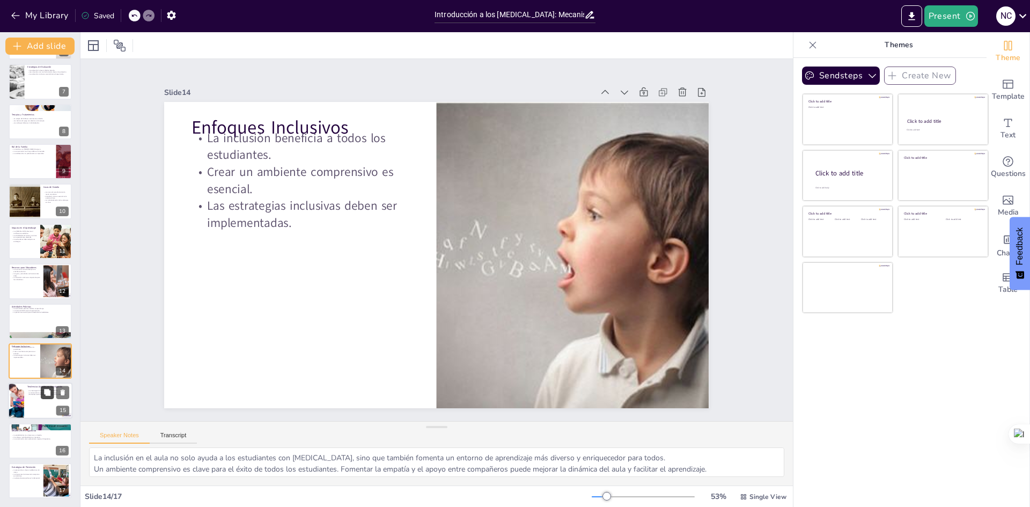
click at [44, 395] on icon at bounding box center [47, 393] width 8 height 8
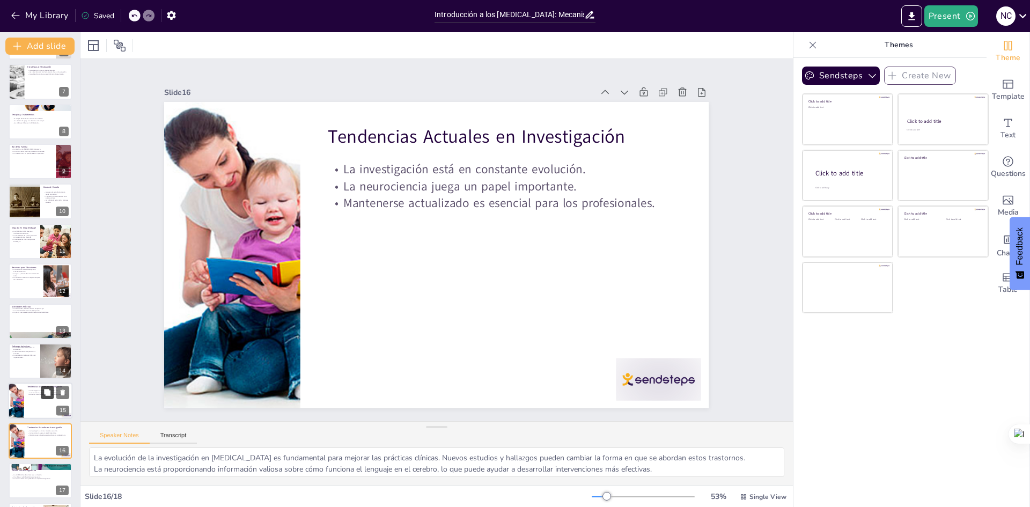
scroll to position [279, 0]
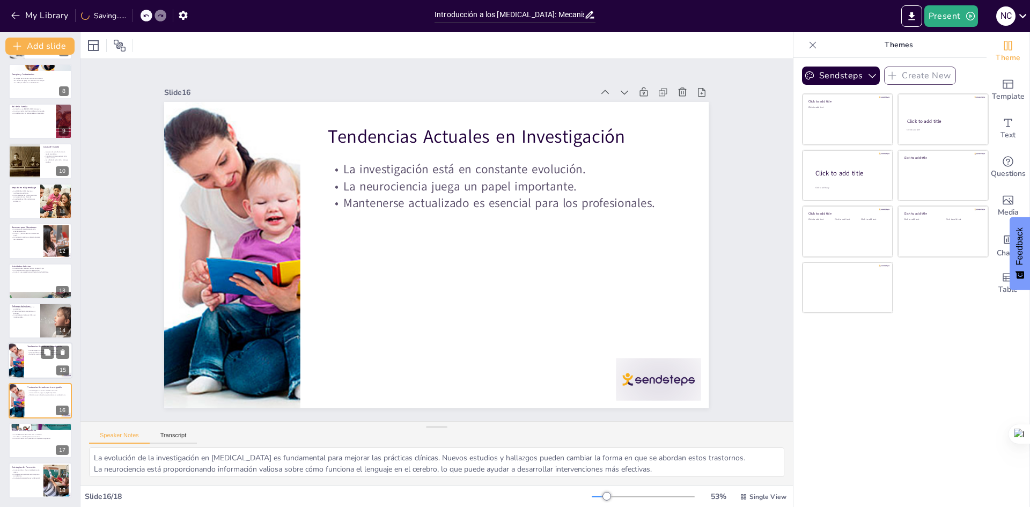
click at [19, 370] on div at bounding box center [16, 361] width 32 height 36
click at [23, 399] on div at bounding box center [16, 401] width 32 height 36
click at [65, 393] on icon at bounding box center [63, 393] width 8 height 8
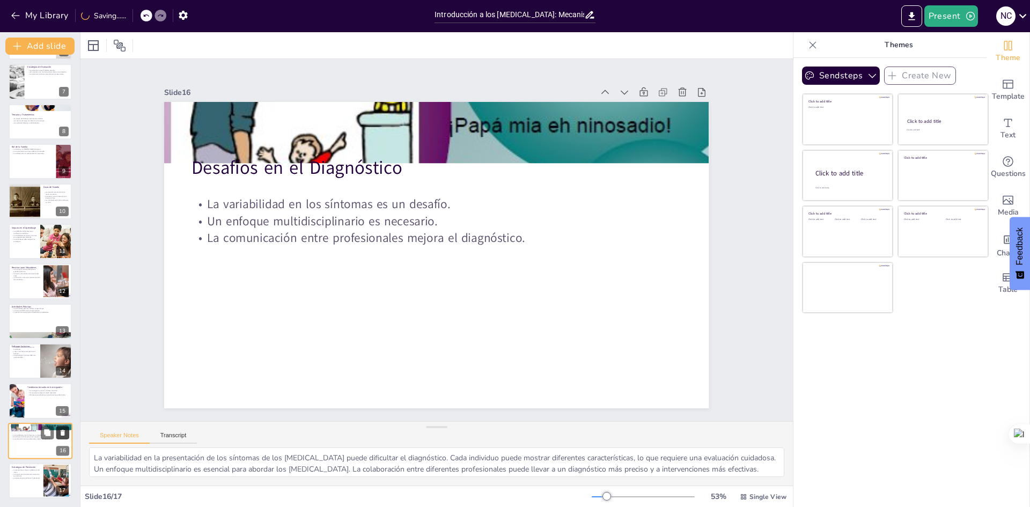
scroll to position [239, 0]
click at [27, 367] on div at bounding box center [40, 361] width 64 height 36
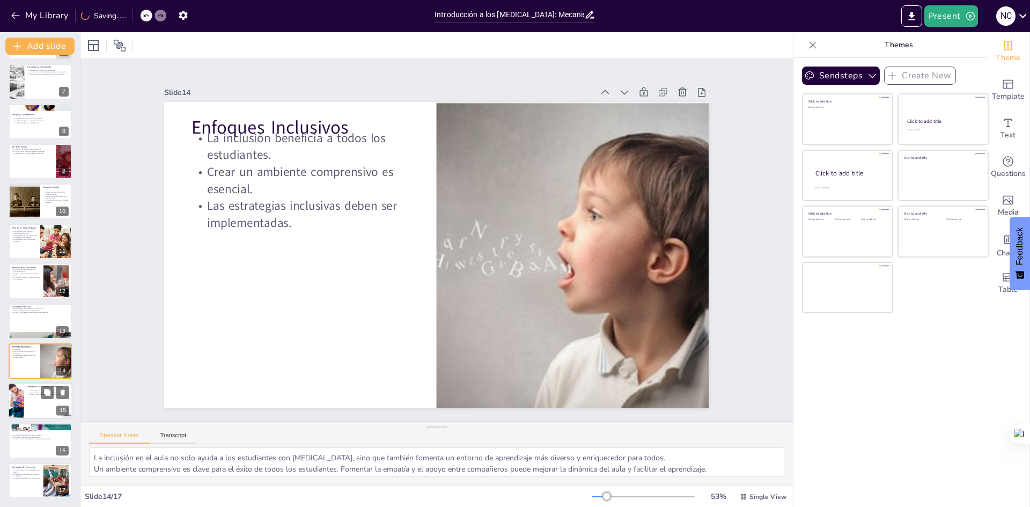
click at [26, 397] on div at bounding box center [40, 401] width 64 height 36
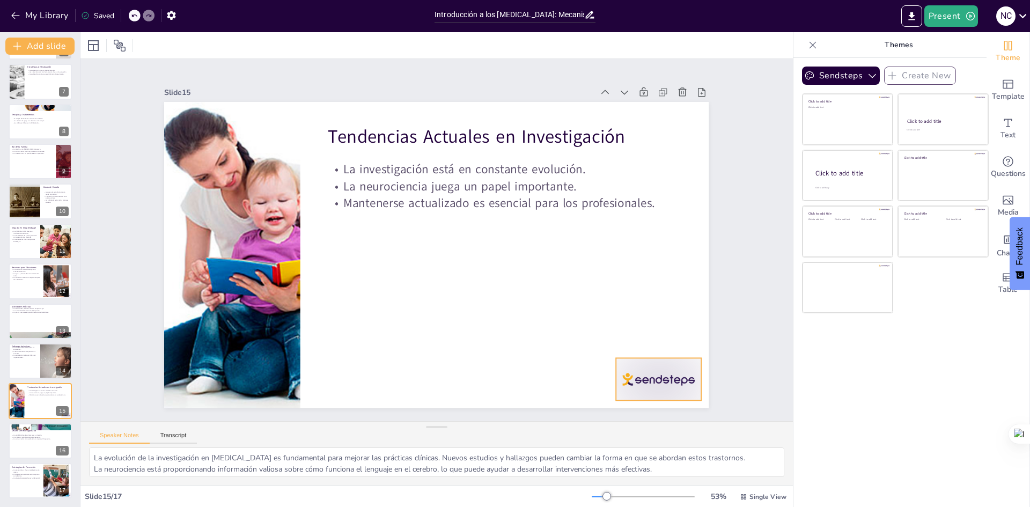
click at [656, 382] on div at bounding box center [643, 401] width 89 height 51
click at [40, 448] on div at bounding box center [40, 441] width 64 height 36
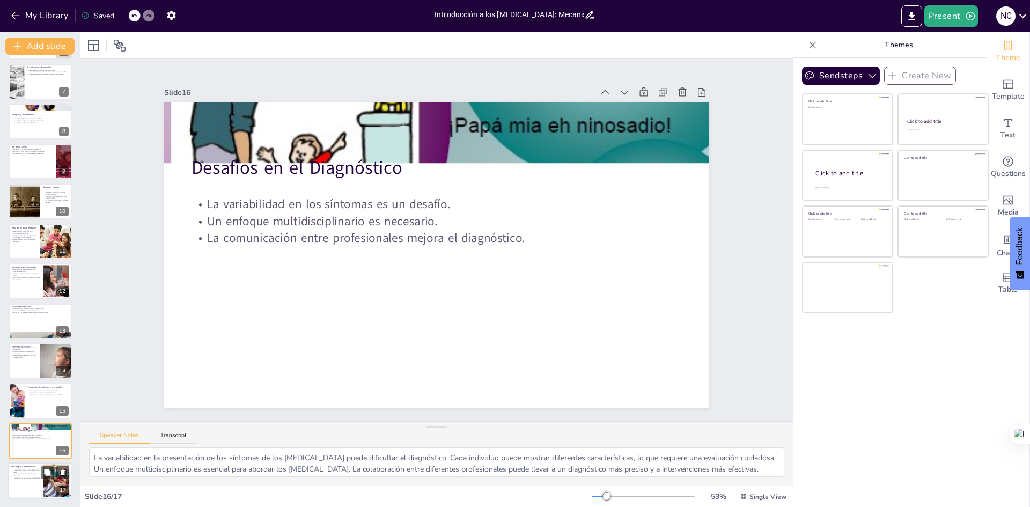
click at [37, 472] on p "La prevención es clave en poblaciones de riesgo." at bounding box center [25, 471] width 29 height 4
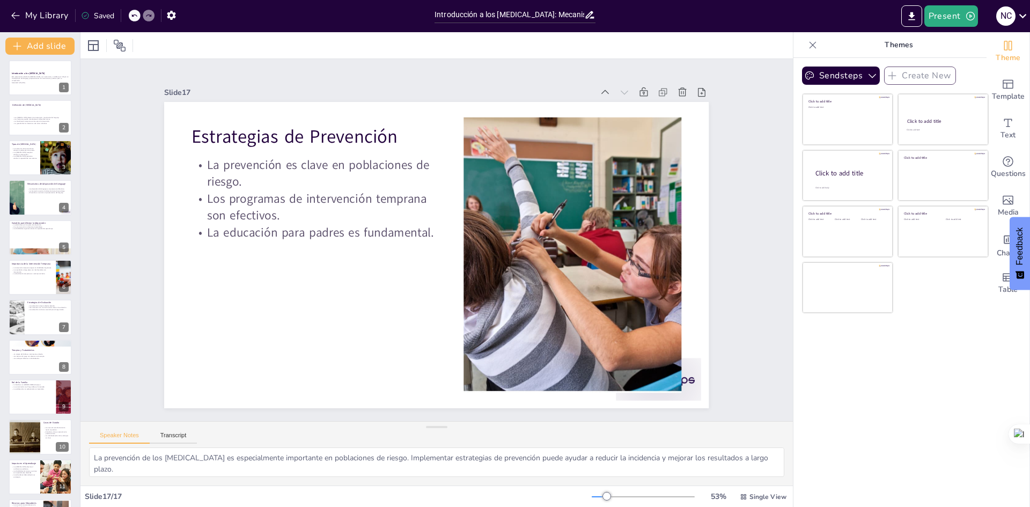
scroll to position [0, 0]
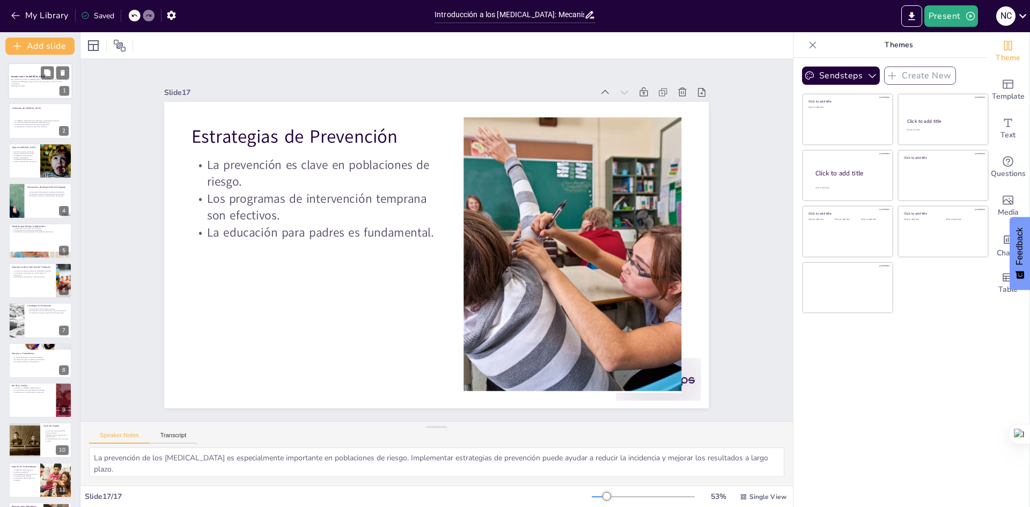
click at [26, 84] on p "Esta presentación aborda los [MEDICAL_DATA], sus mecanismos y variables que inf…" at bounding box center [40, 82] width 58 height 6
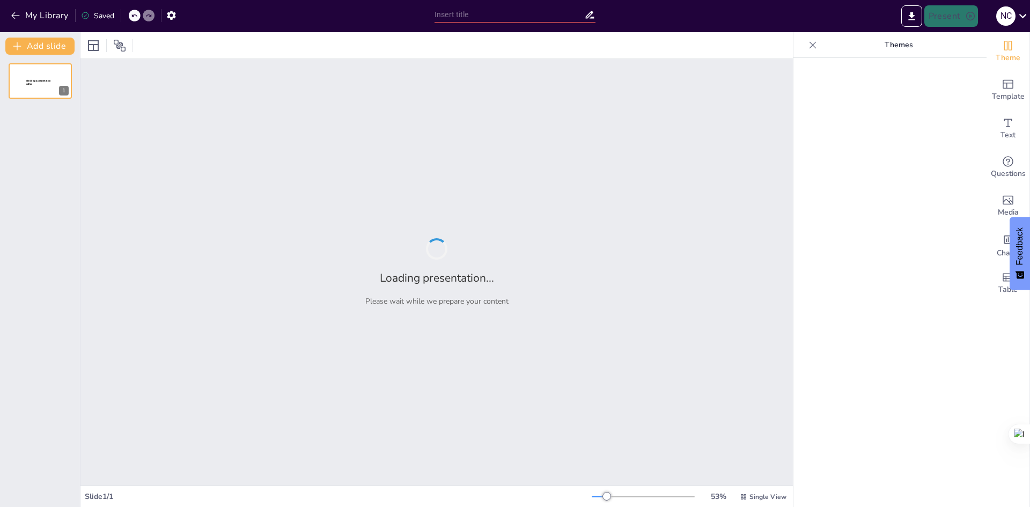
type input "Introducción a los [MEDICAL_DATA]: Mecanismos y Variables de Adquisición"
